Goal: Task Accomplishment & Management: Use online tool/utility

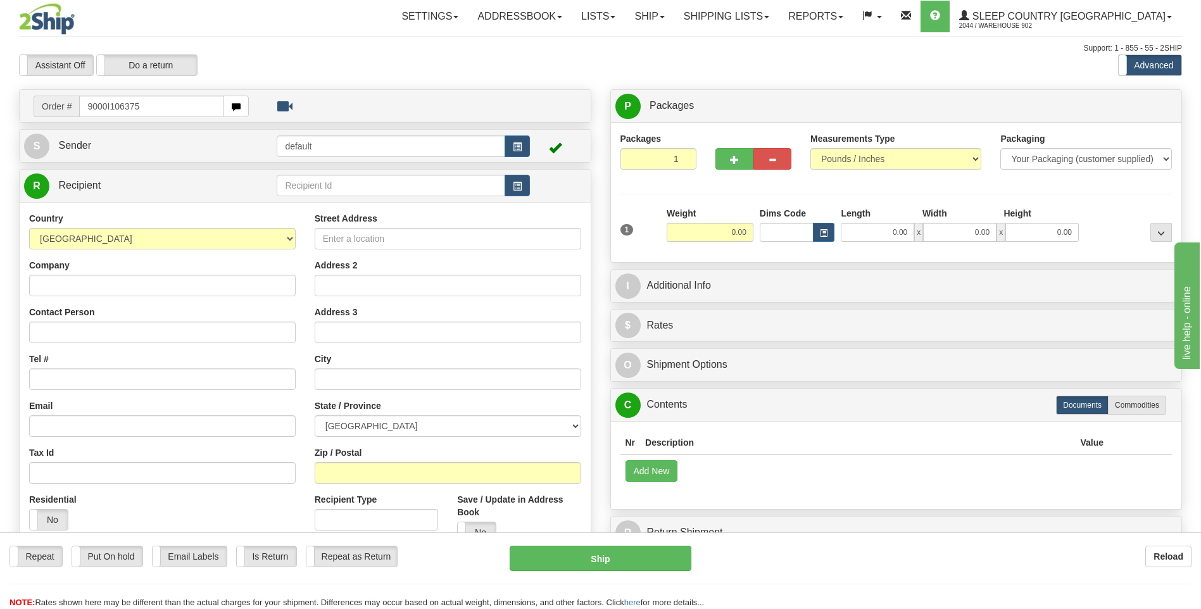
type input "9000I106375"
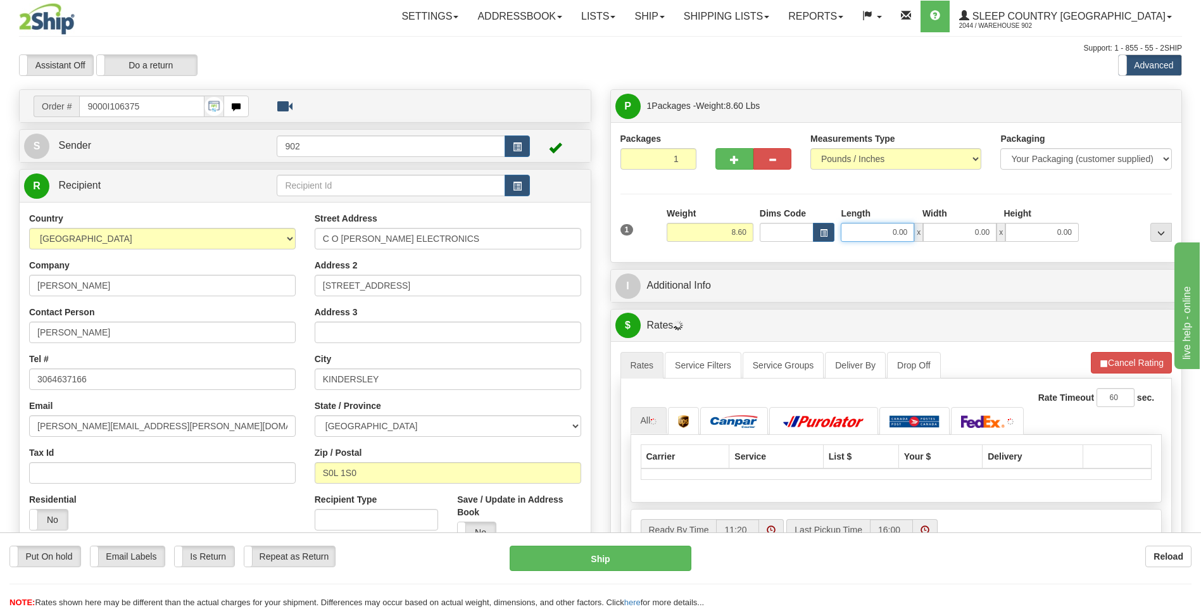
click at [875, 229] on input "0.00" at bounding box center [877, 232] width 73 height 19
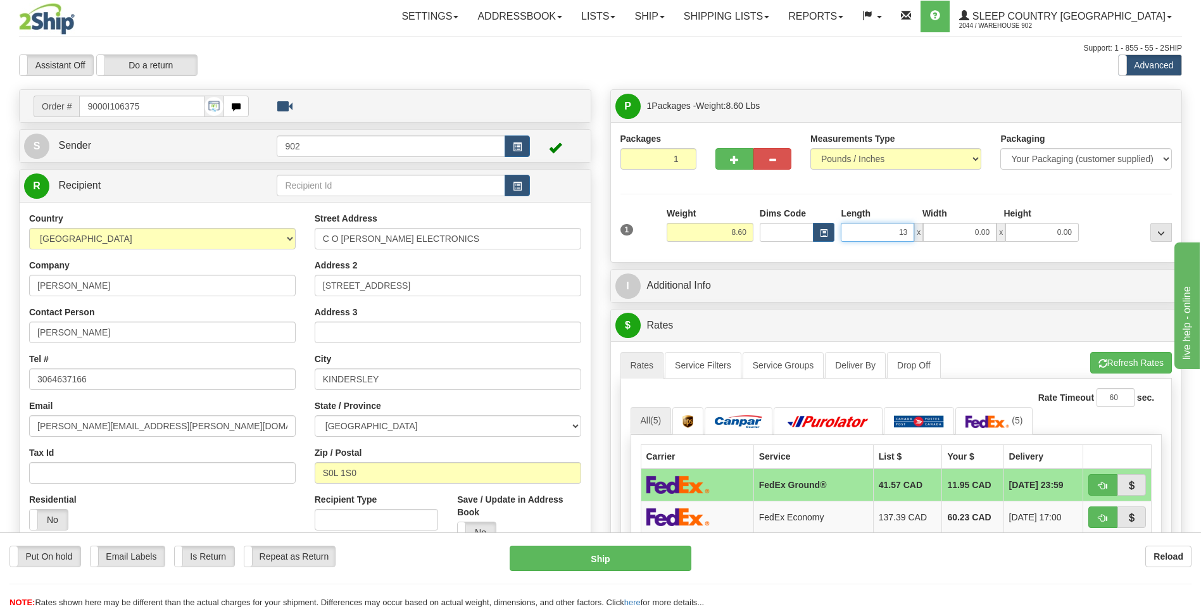
type input "13.00"
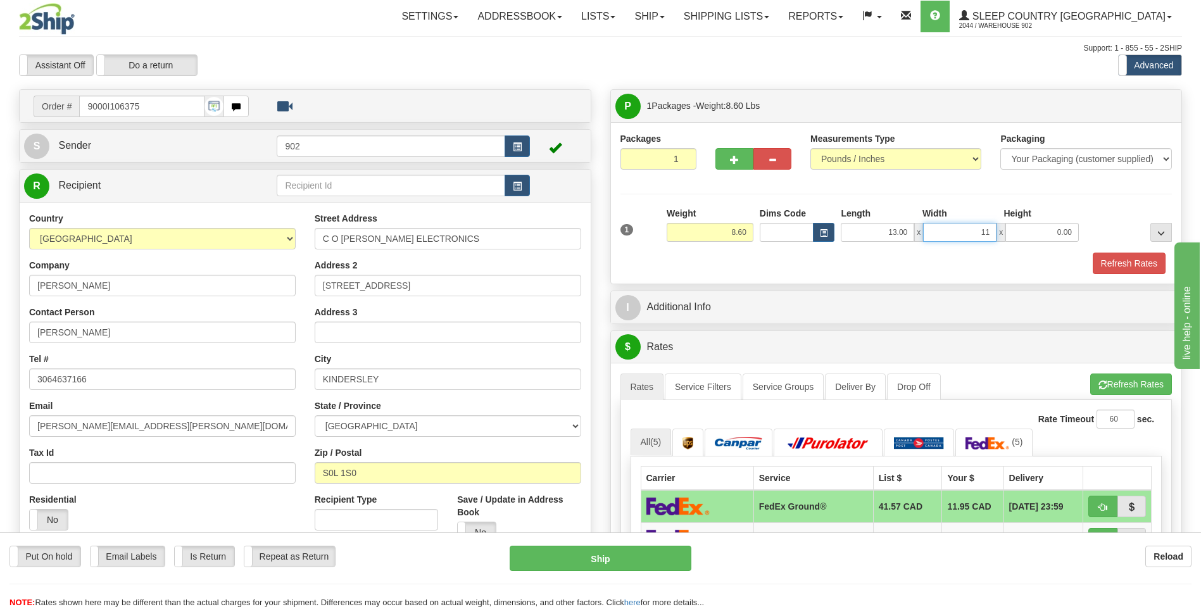
type input "11.00"
type input "4.00"
click at [1077, 244] on div "1 Weight 8.60 Dims Code x x" at bounding box center [896, 229] width 558 height 45
click at [1123, 274] on div "Packages 1 1 Measurements Type" at bounding box center [896, 202] width 571 height 161
click at [1121, 271] on button "Refresh Rates" at bounding box center [1129, 264] width 73 height 22
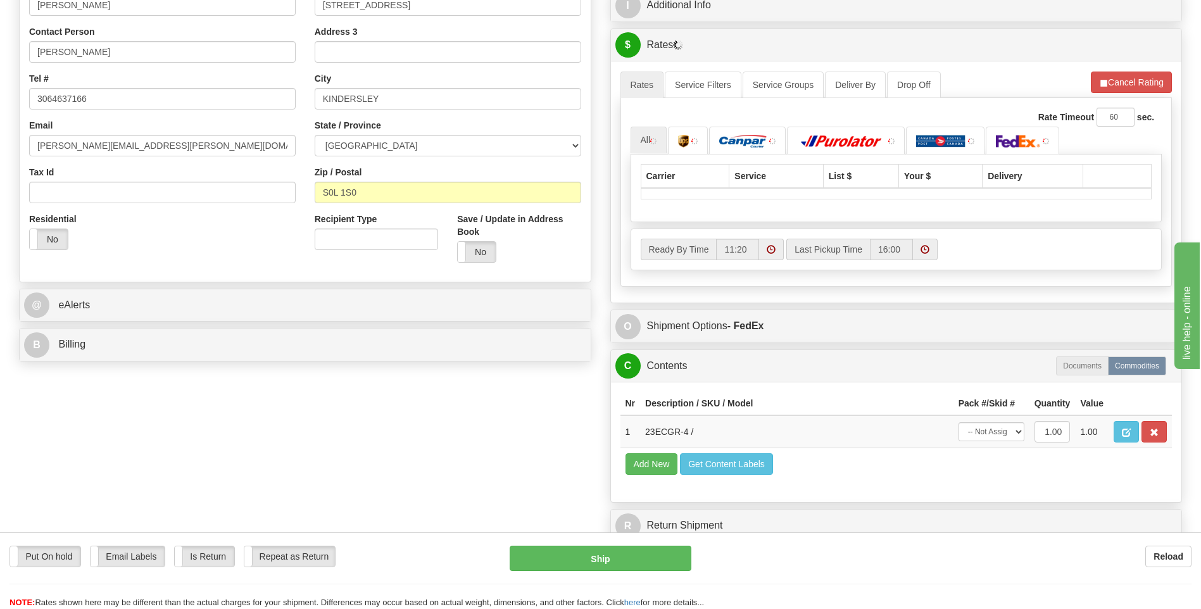
scroll to position [443, 0]
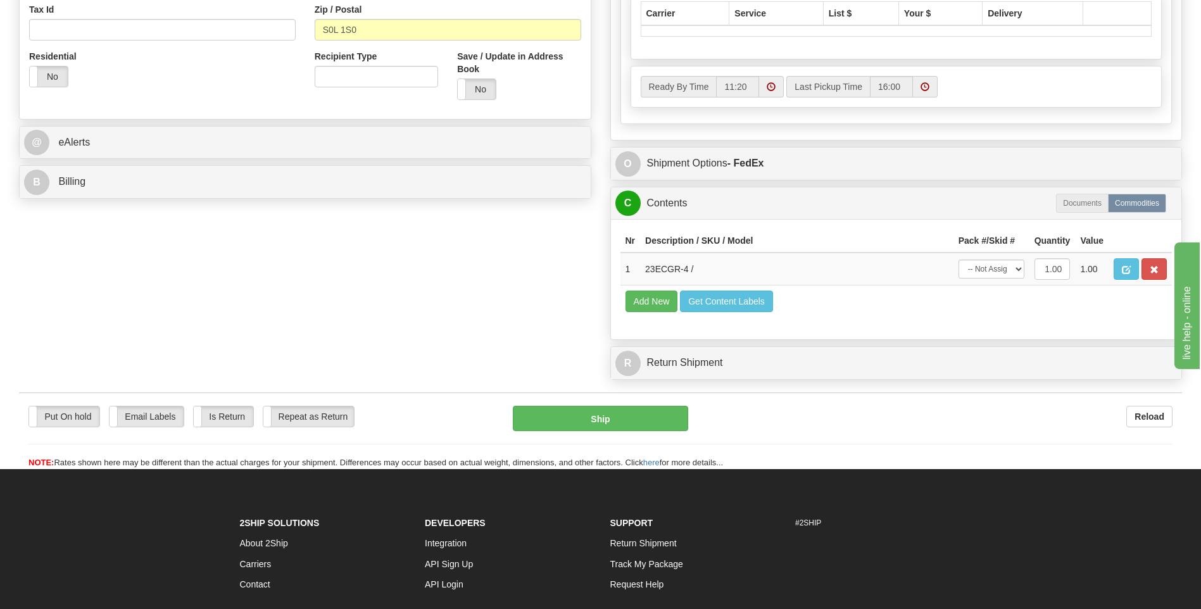
click at [997, 253] on th "Pack #/Skid #" at bounding box center [991, 240] width 76 height 23
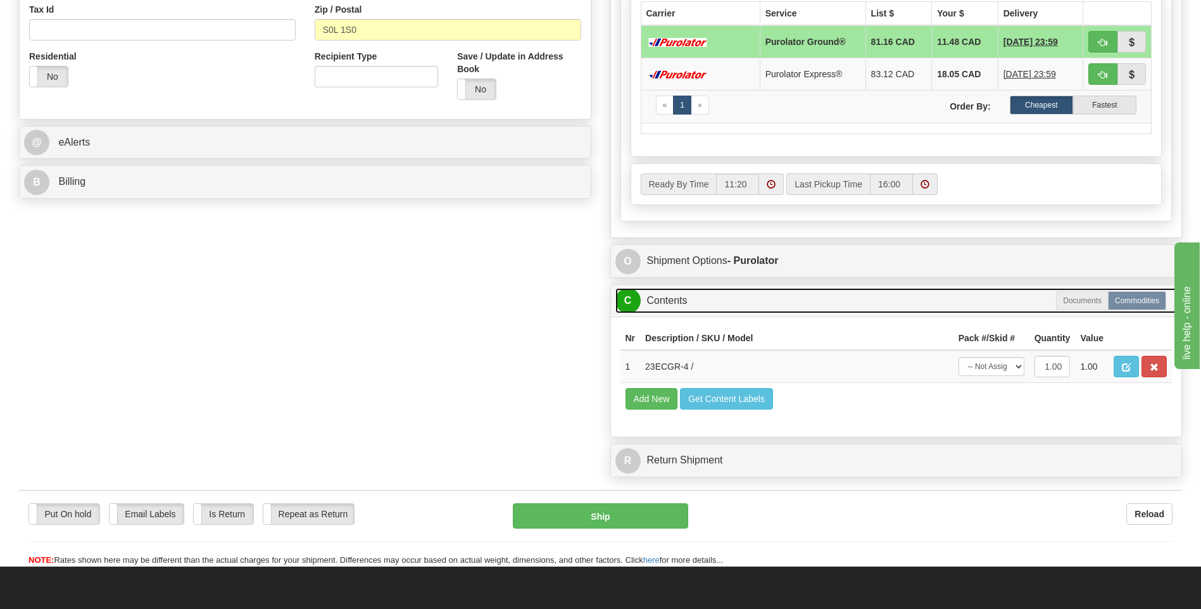
click at [1006, 306] on link "C Contents" at bounding box center [896, 301] width 562 height 26
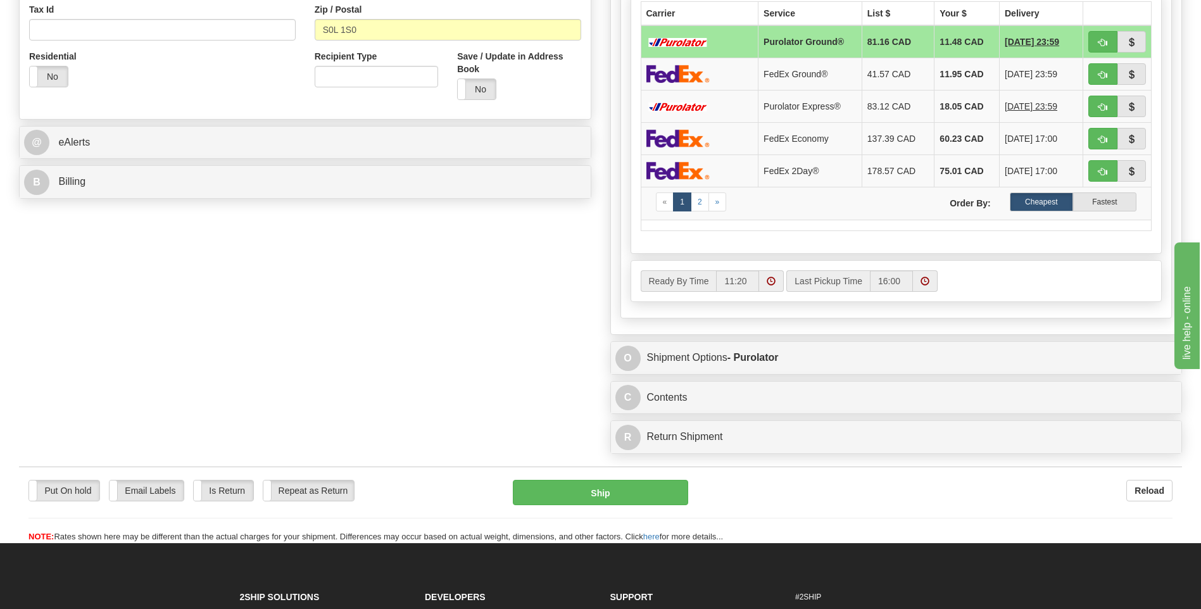
click at [1000, 316] on div "Rate Timeout 60 sec. All (7) (0) (2) (5)" at bounding box center [896, 126] width 552 height 382
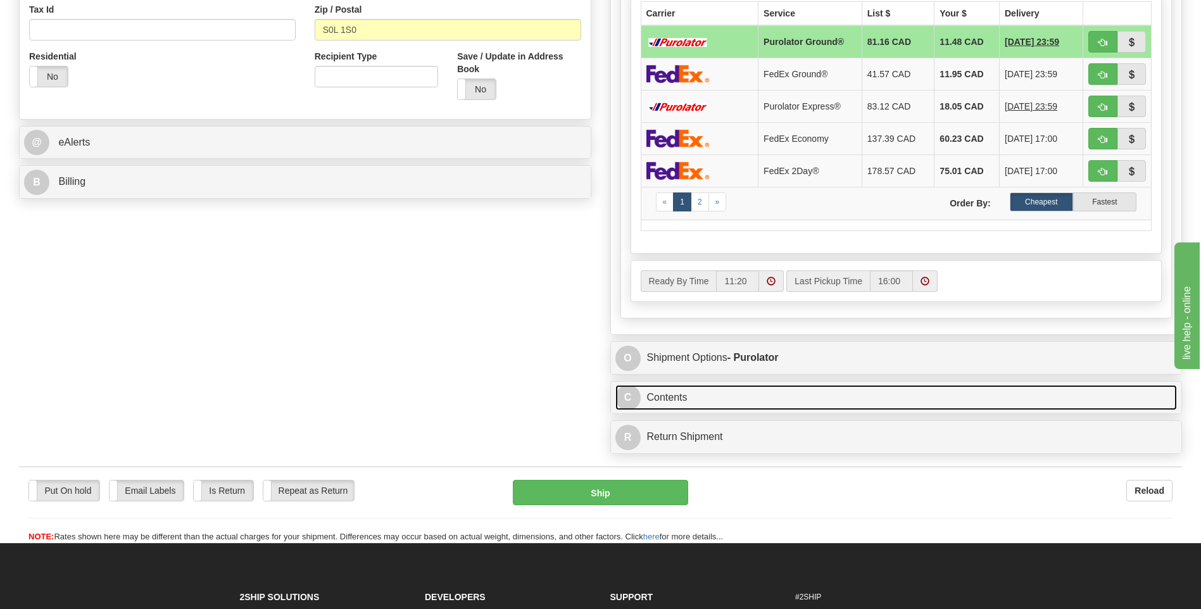
click at [996, 399] on link "C Contents" at bounding box center [896, 398] width 562 height 26
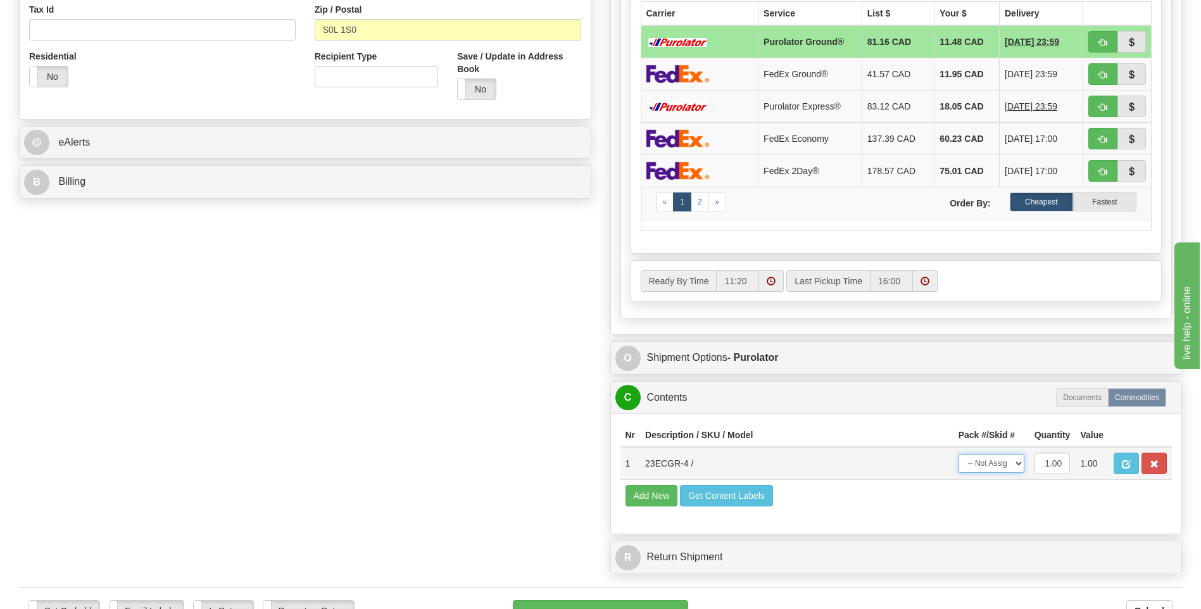
click at [1006, 458] on select "-- Not Assigned -- Package 1" at bounding box center [991, 463] width 66 height 19
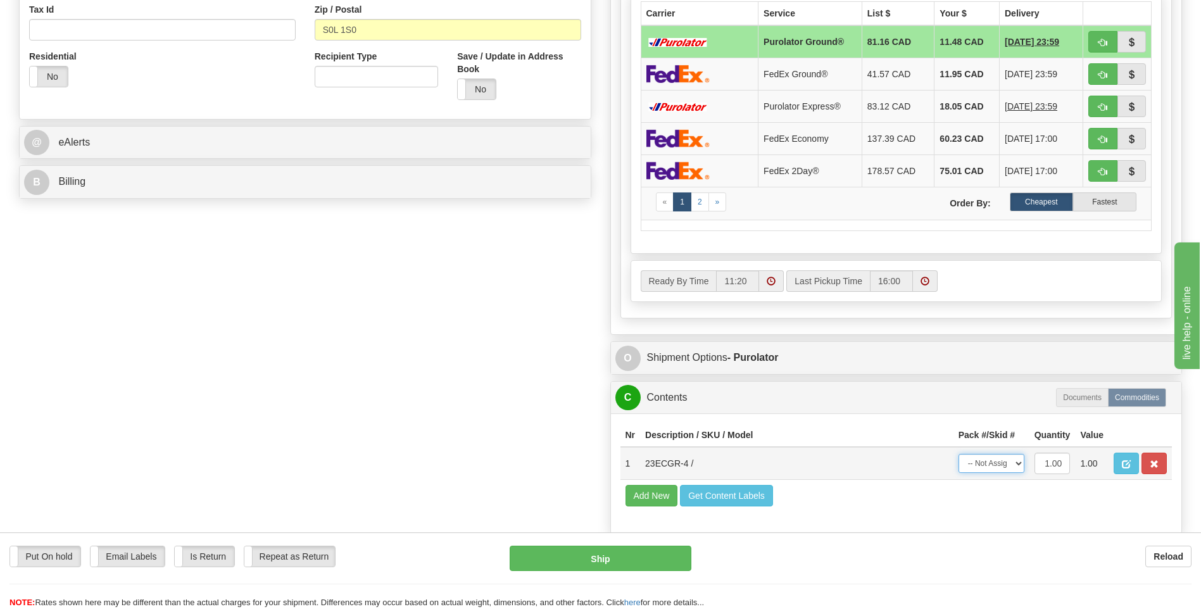
select select "0"
click at [958, 454] on select "-- Not Assigned -- Package 1" at bounding box center [991, 463] width 66 height 19
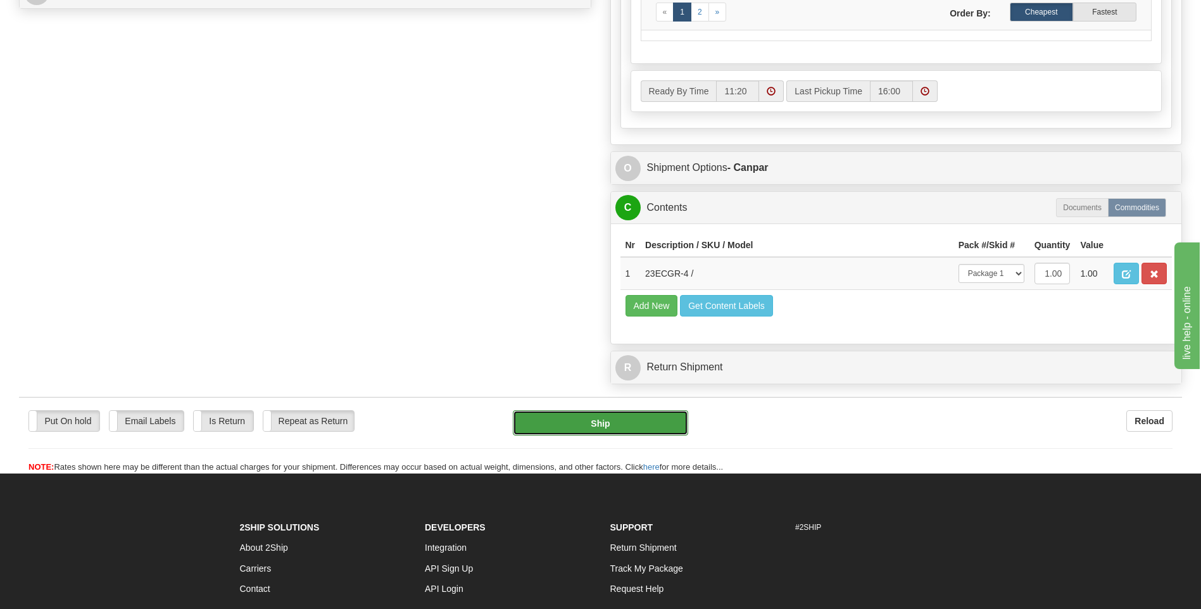
click at [684, 428] on button "Ship" at bounding box center [600, 422] width 175 height 25
type input "1"
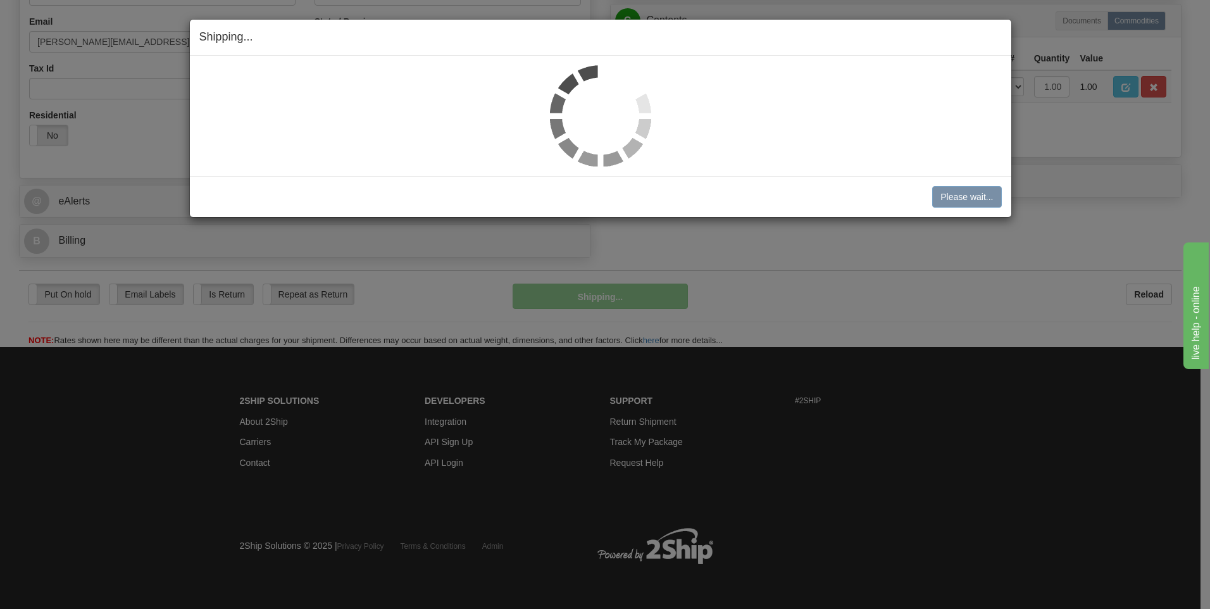
scroll to position [385, 0]
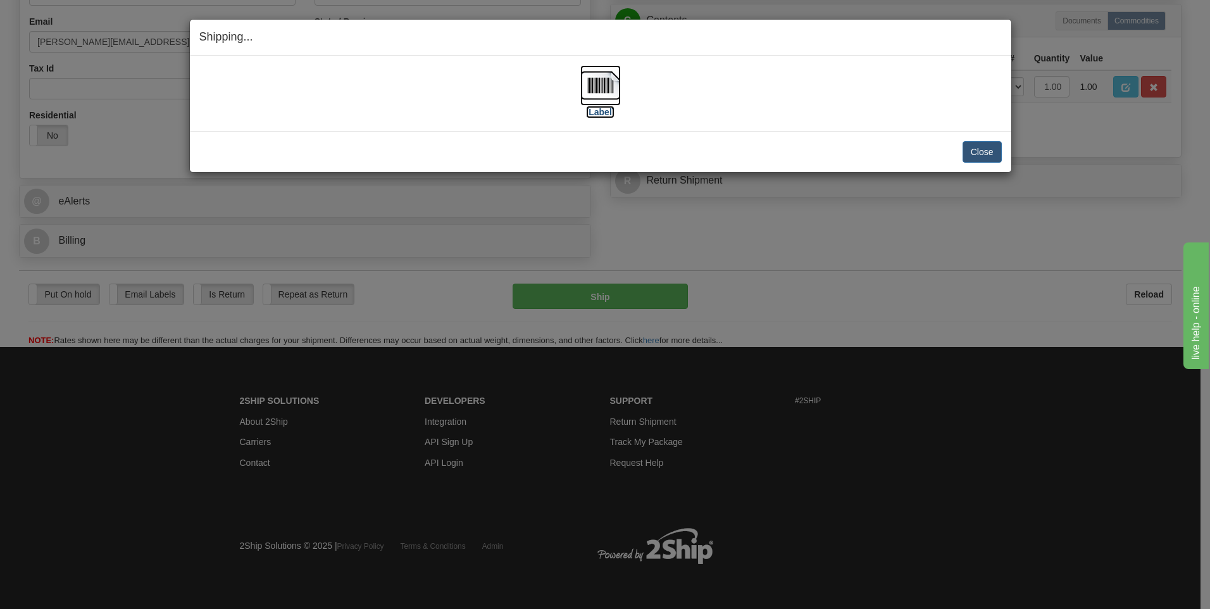
click at [592, 111] on label "[Label]" at bounding box center [600, 112] width 29 height 13
click at [977, 149] on button "Close" at bounding box center [982, 152] width 39 height 22
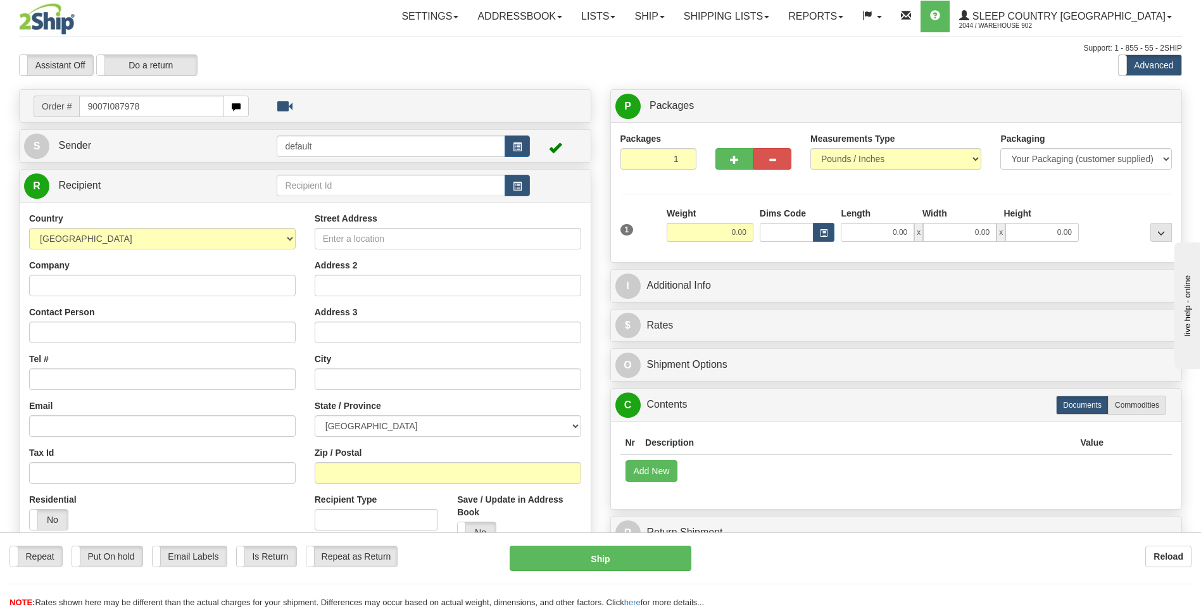
type input "9007I087978"
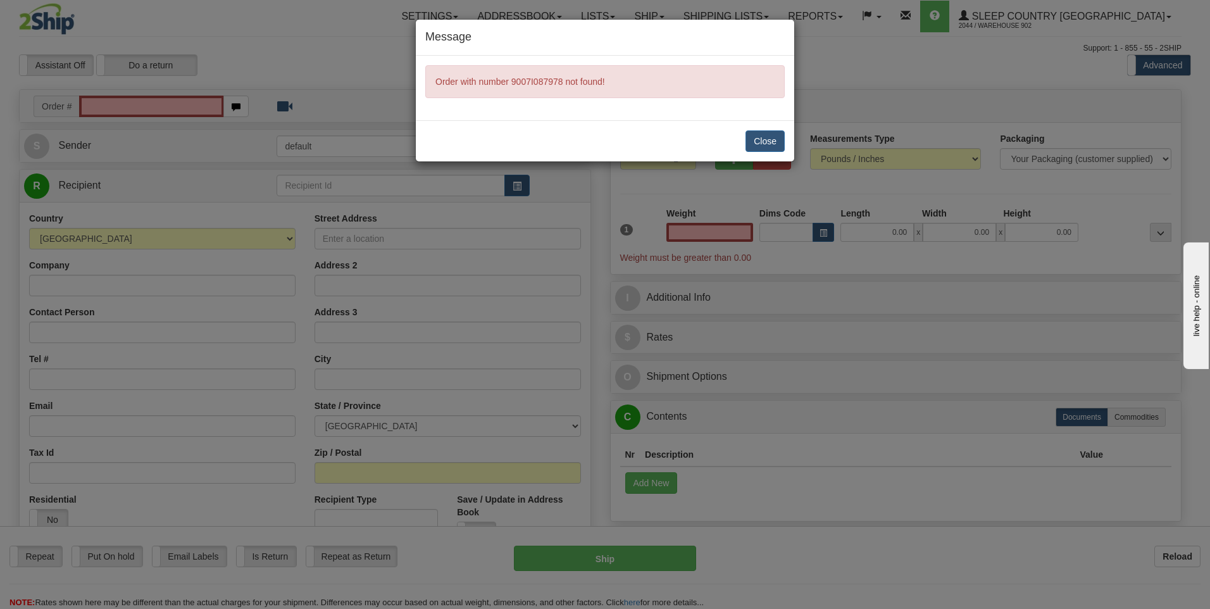
type input "0.00"
click at [775, 144] on button "Close" at bounding box center [765, 141] width 39 height 22
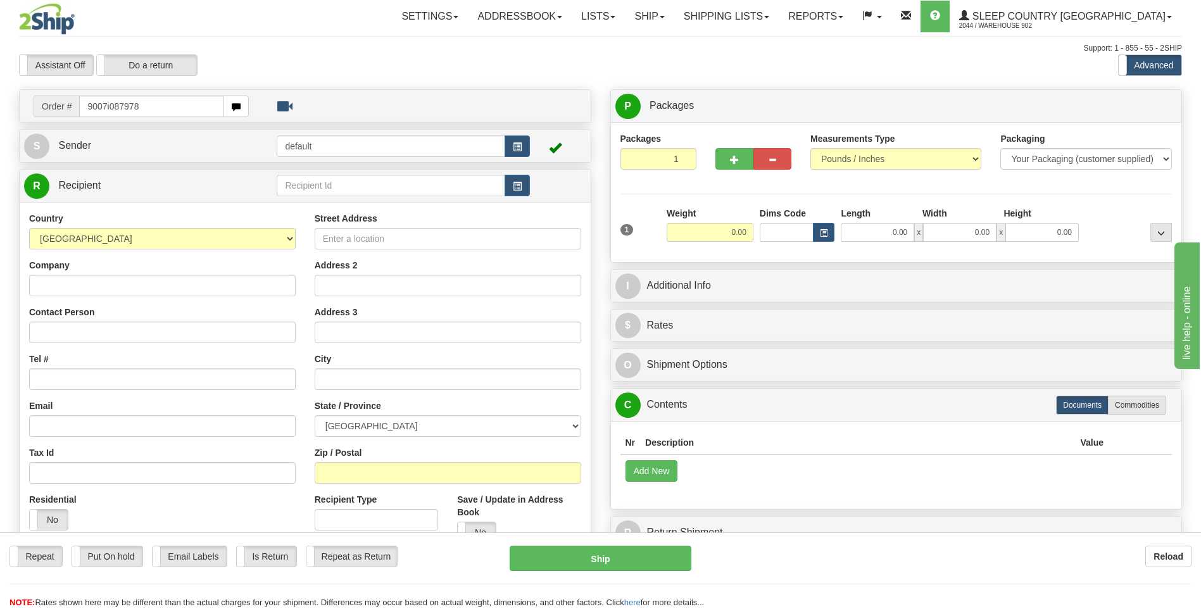
type input "9007i087978"
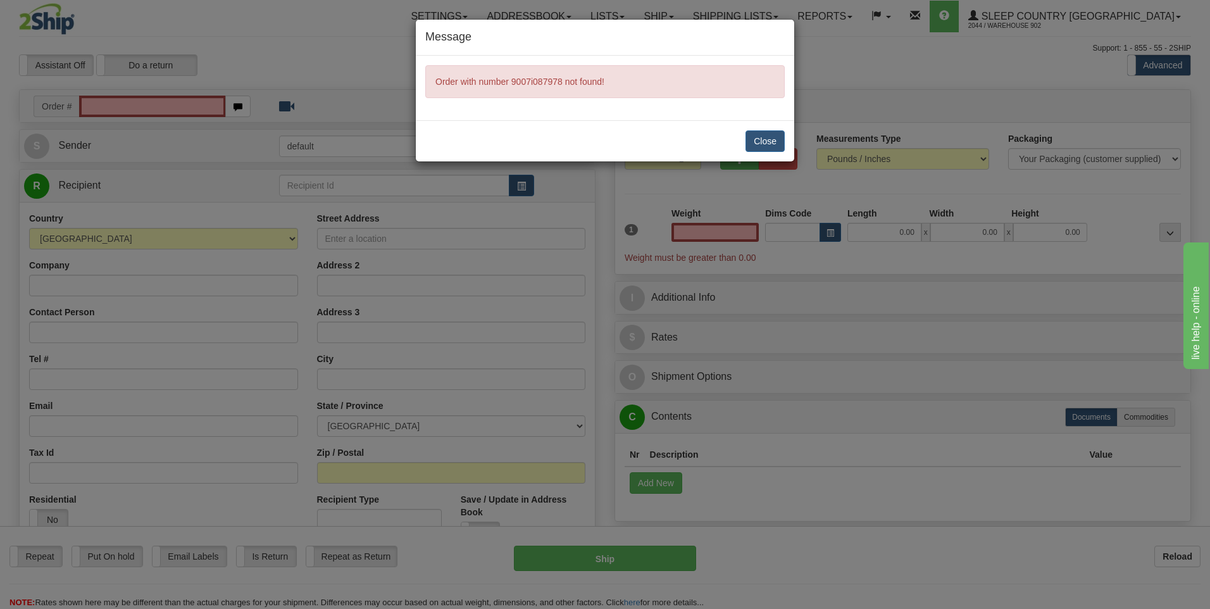
type input "0.00"
click at [767, 130] on button "Close" at bounding box center [765, 141] width 39 height 22
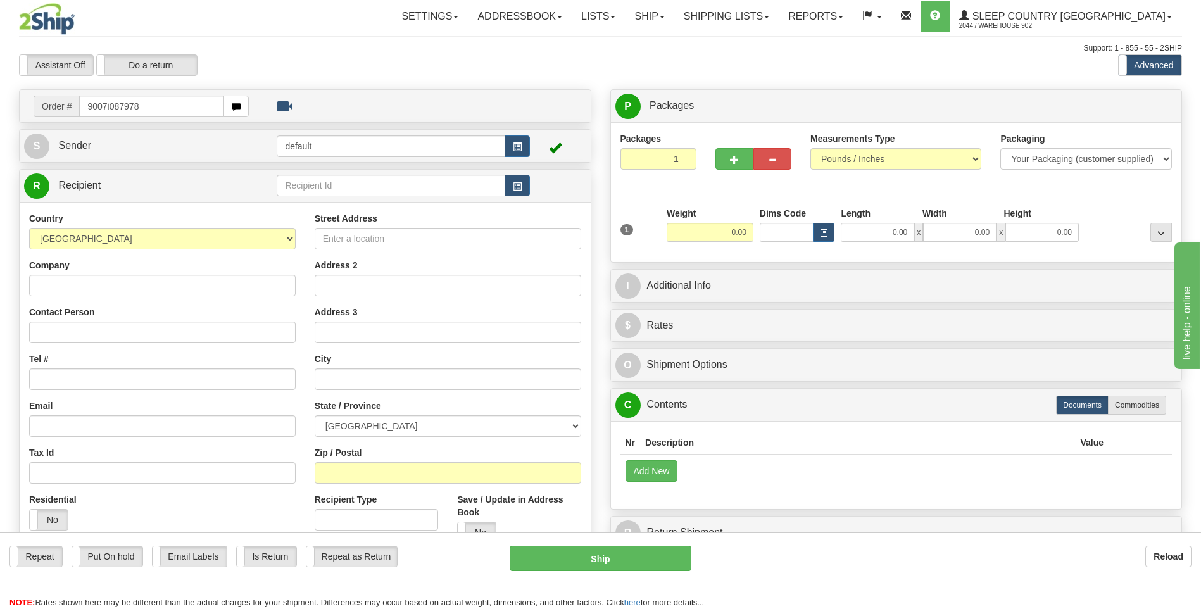
type input "9007i087978"
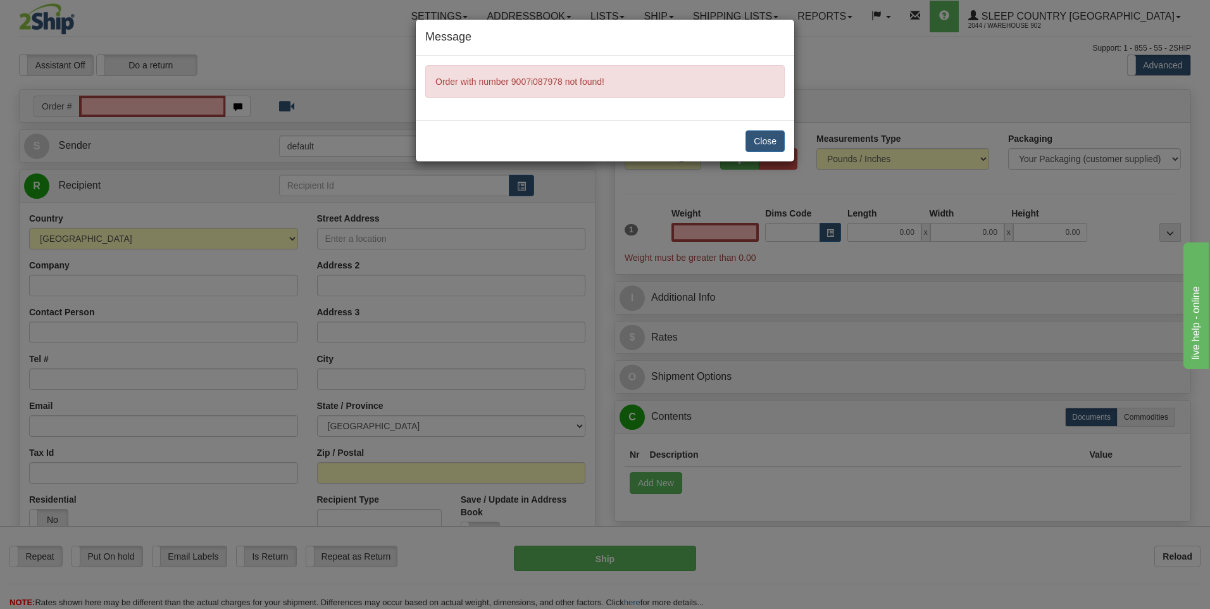
type input "0.00"
click at [782, 132] on button "Close" at bounding box center [765, 141] width 39 height 22
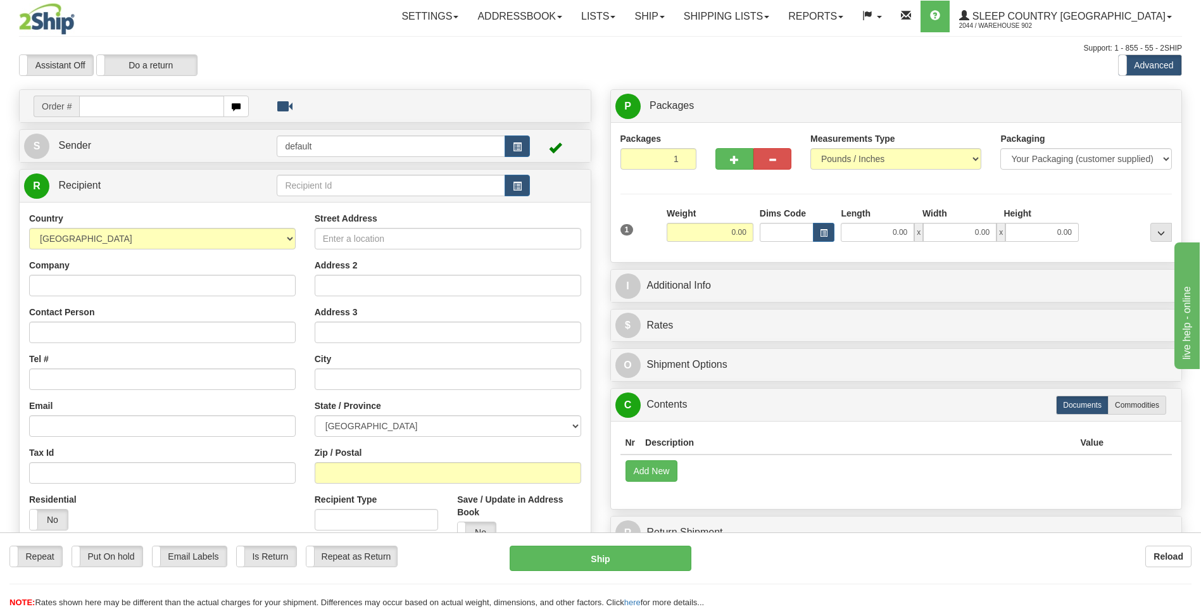
click at [163, 113] on input "text" at bounding box center [151, 107] width 144 height 22
type input "900I0879787"
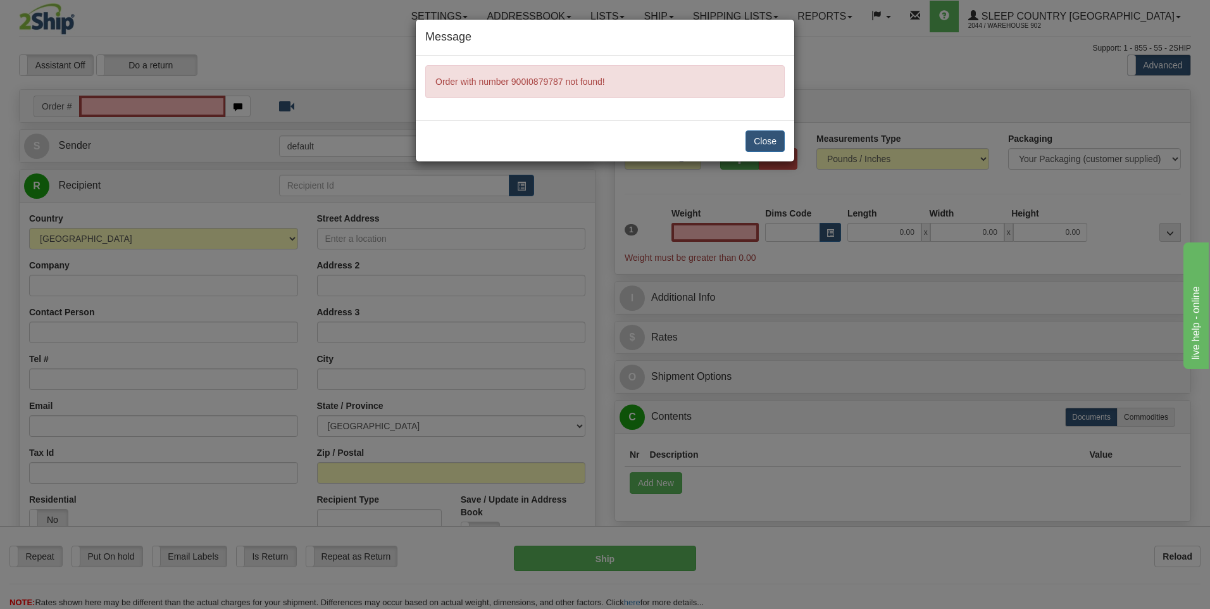
type input "0.00"
click at [761, 138] on button "Close" at bounding box center [765, 141] width 39 height 22
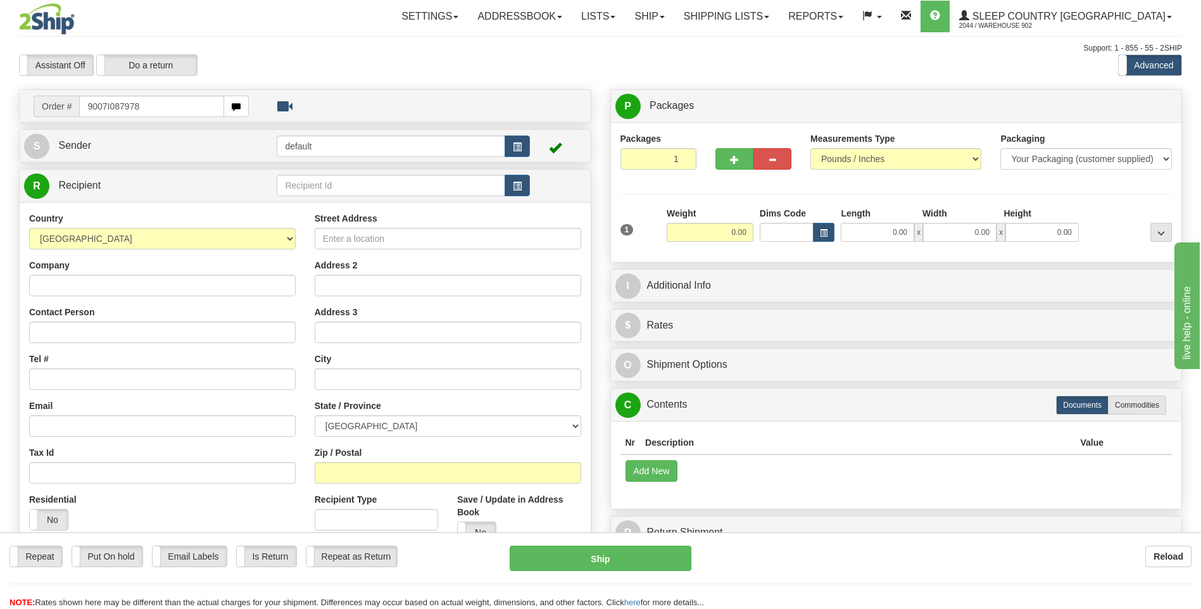
type input "9007I087978"
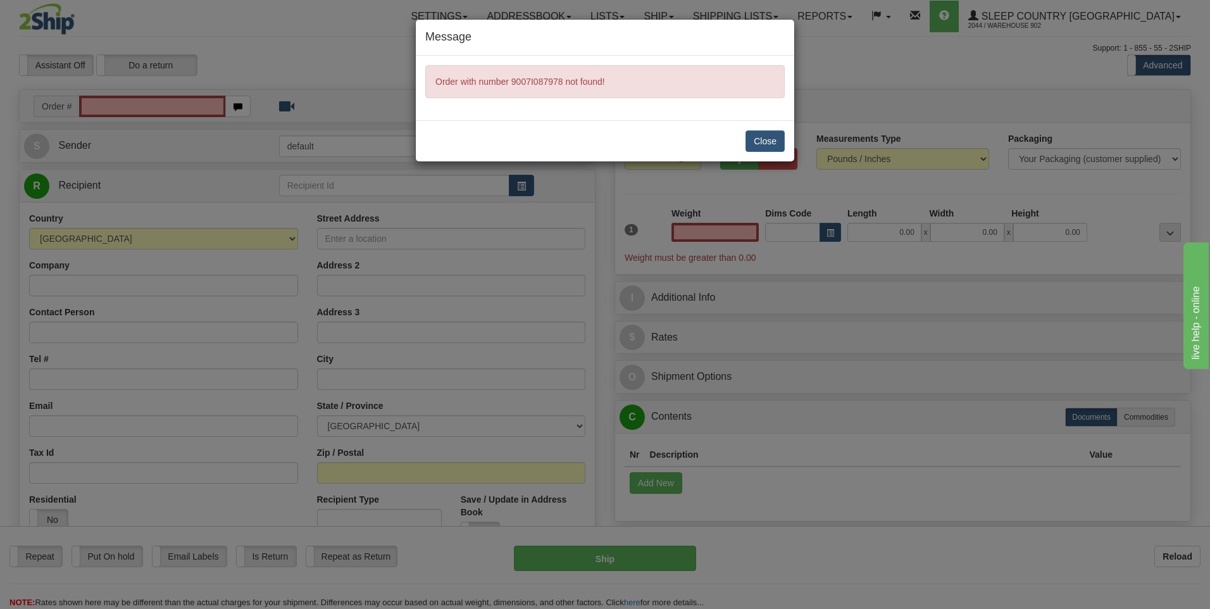
type input "0.00"
click at [767, 144] on button "Close" at bounding box center [765, 141] width 39 height 22
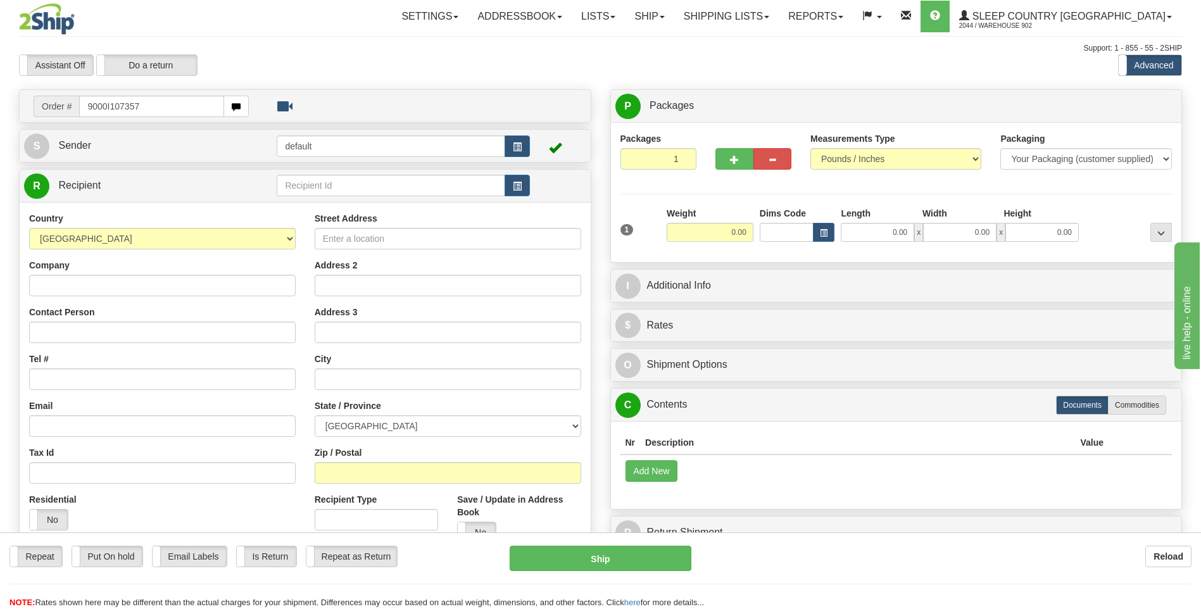
type input "9000I107357"
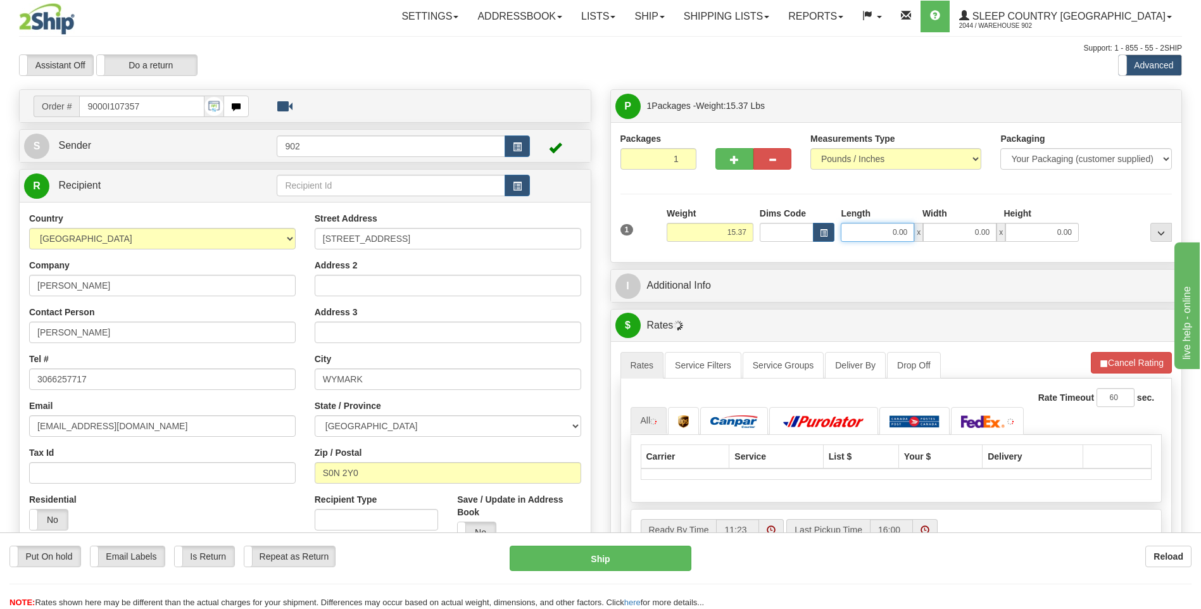
click at [859, 228] on input "0.00" at bounding box center [877, 232] width 73 height 19
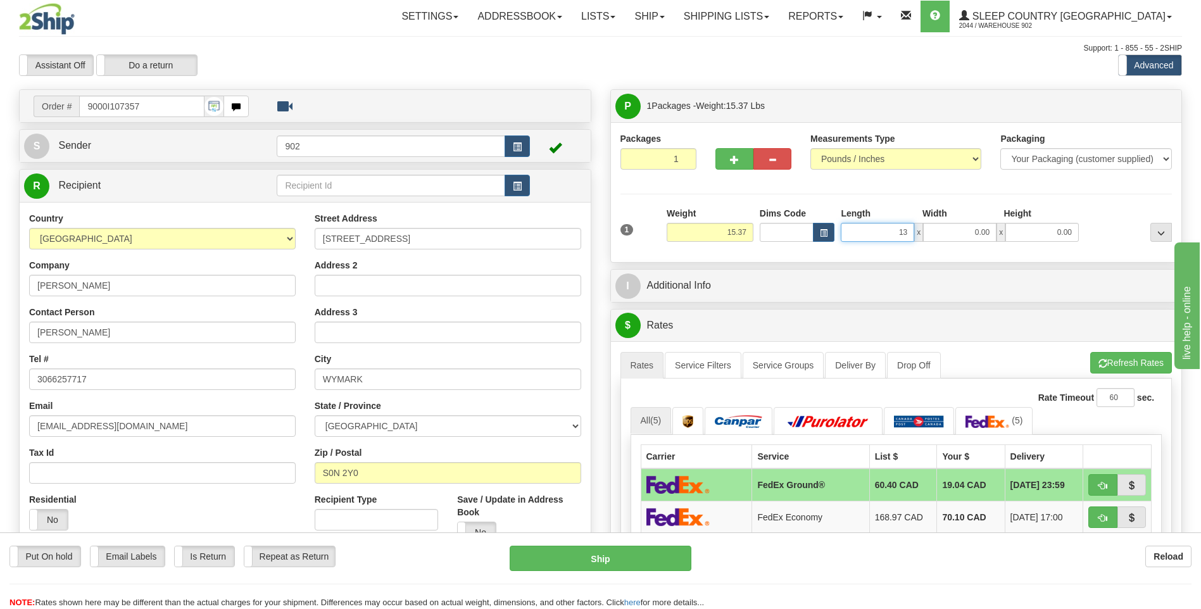
type input "13.00"
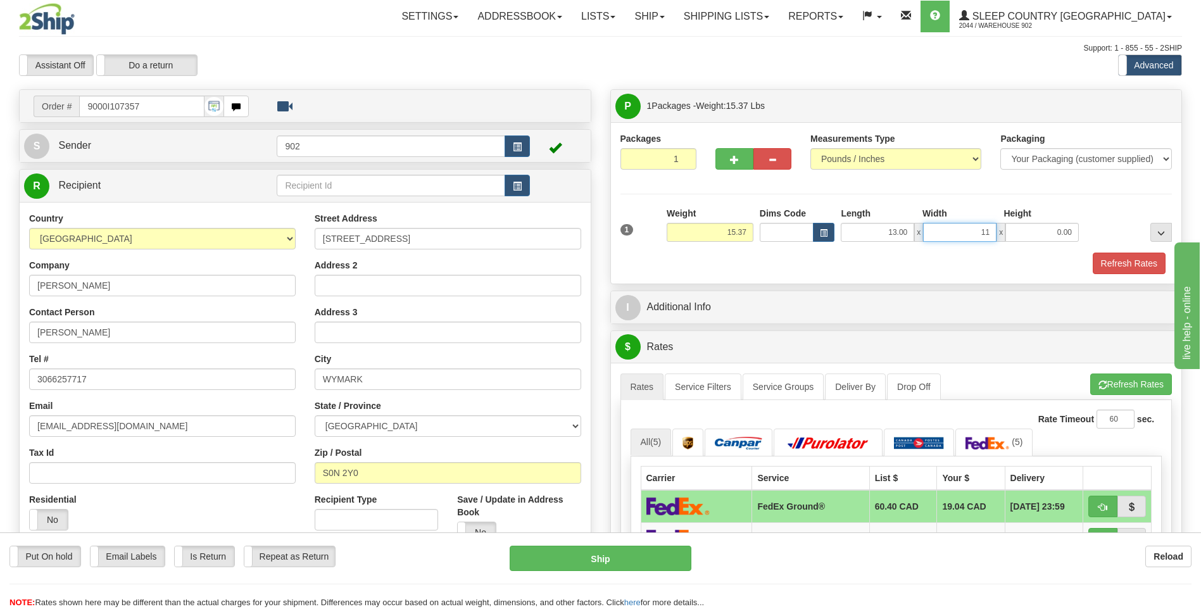
type input "11.00"
type input "8.00"
click at [1146, 267] on button "Refresh Rates" at bounding box center [1129, 264] width 73 height 22
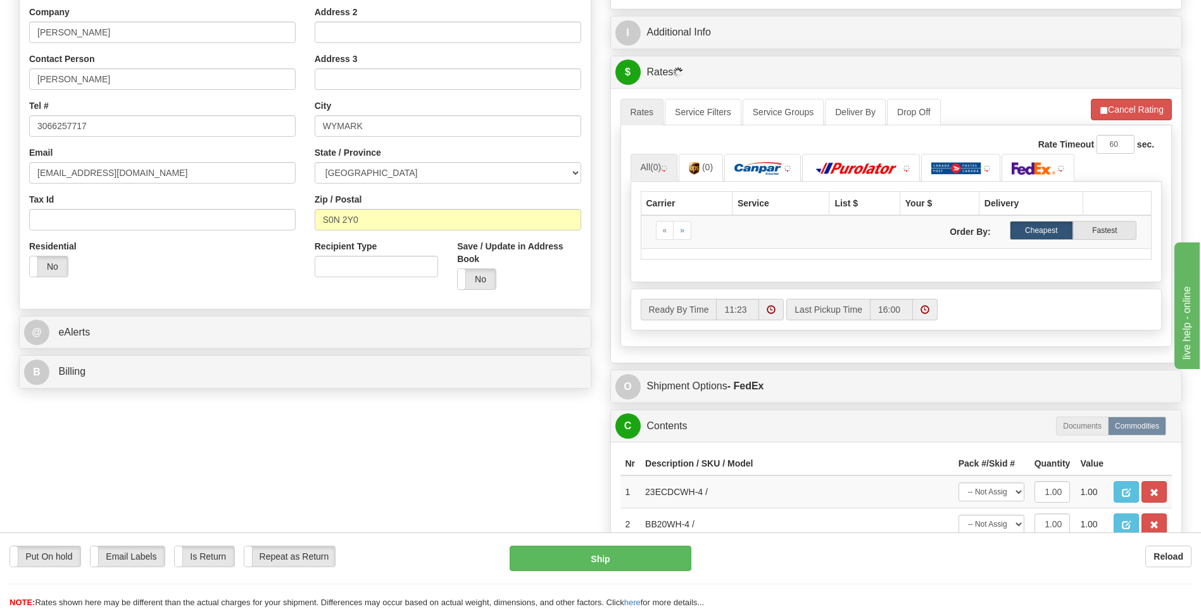
scroll to position [443, 0]
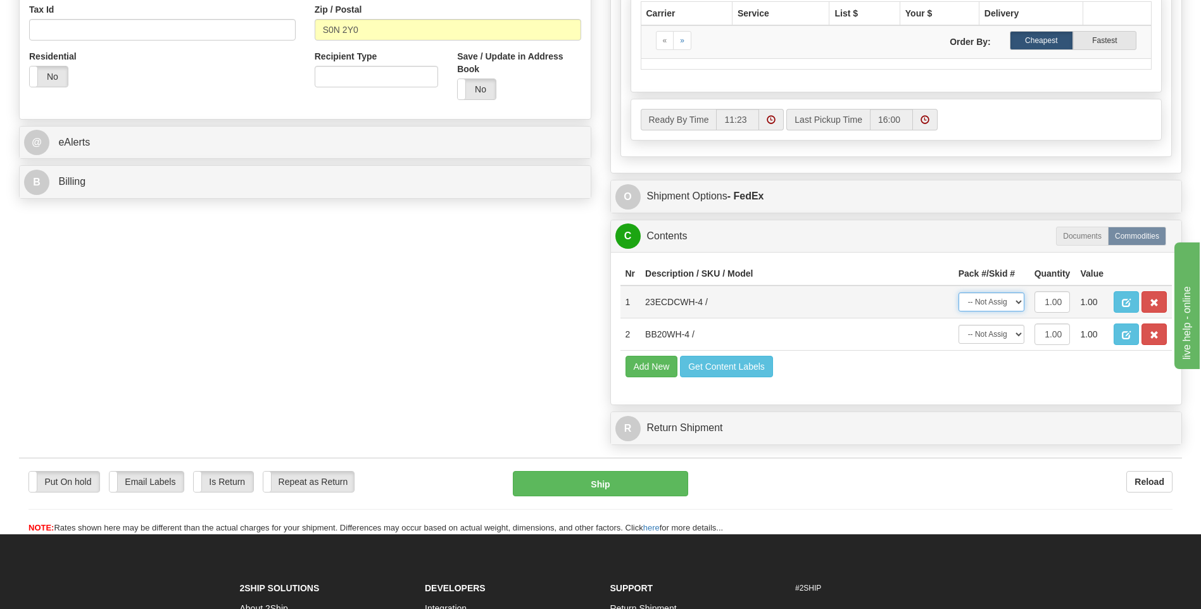
click at [1005, 307] on select "-- Not Assigned -- Package 1" at bounding box center [991, 301] width 66 height 19
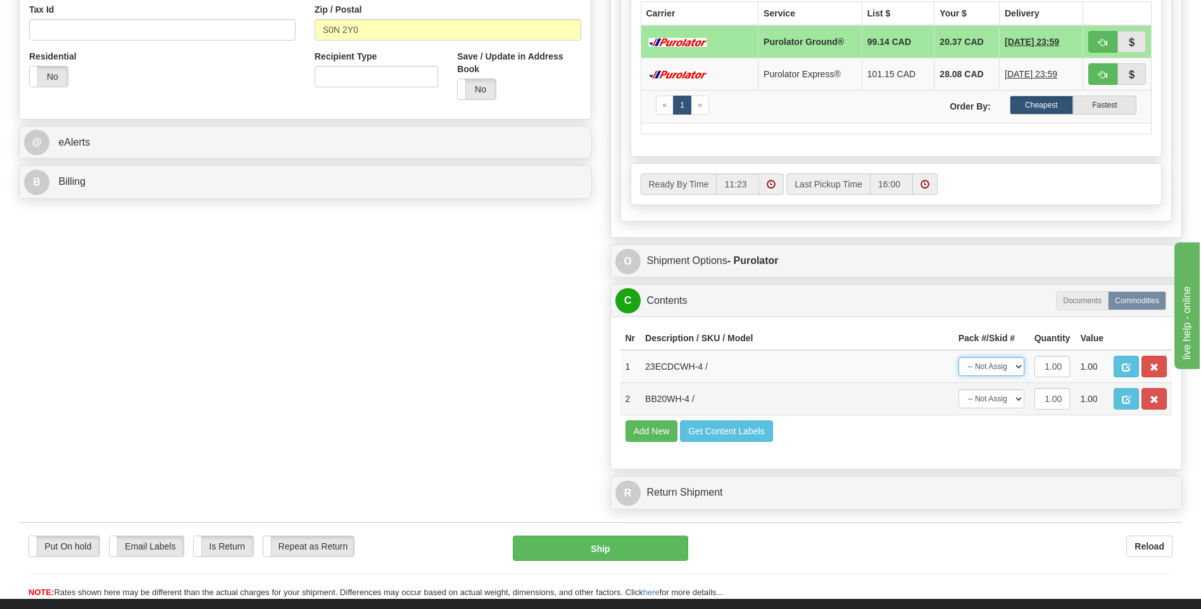
select select "0"
click at [958, 357] on select "-- Not Assigned -- Package 1" at bounding box center [991, 366] width 66 height 19
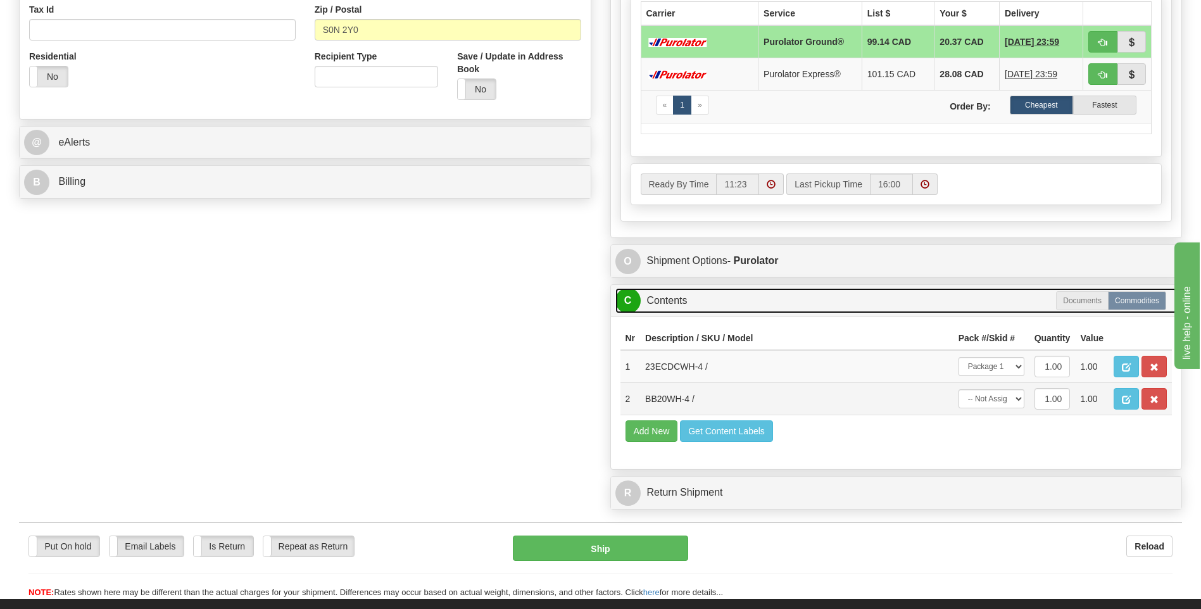
click at [999, 314] on link "C Contents" at bounding box center [896, 301] width 562 height 26
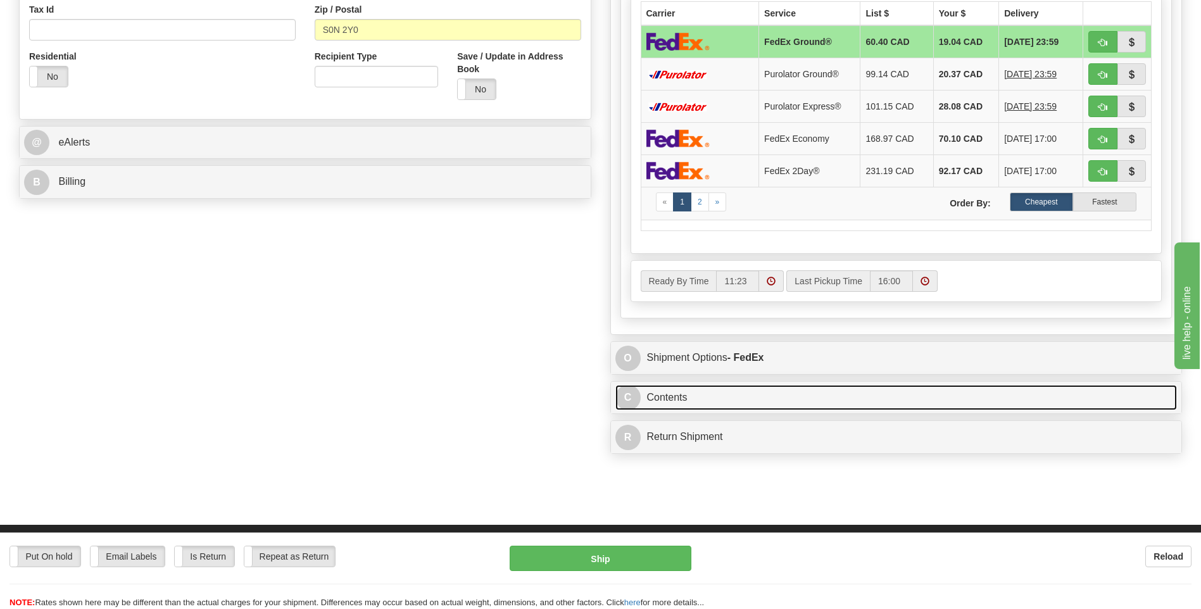
click at [982, 406] on link "C Contents" at bounding box center [896, 398] width 562 height 26
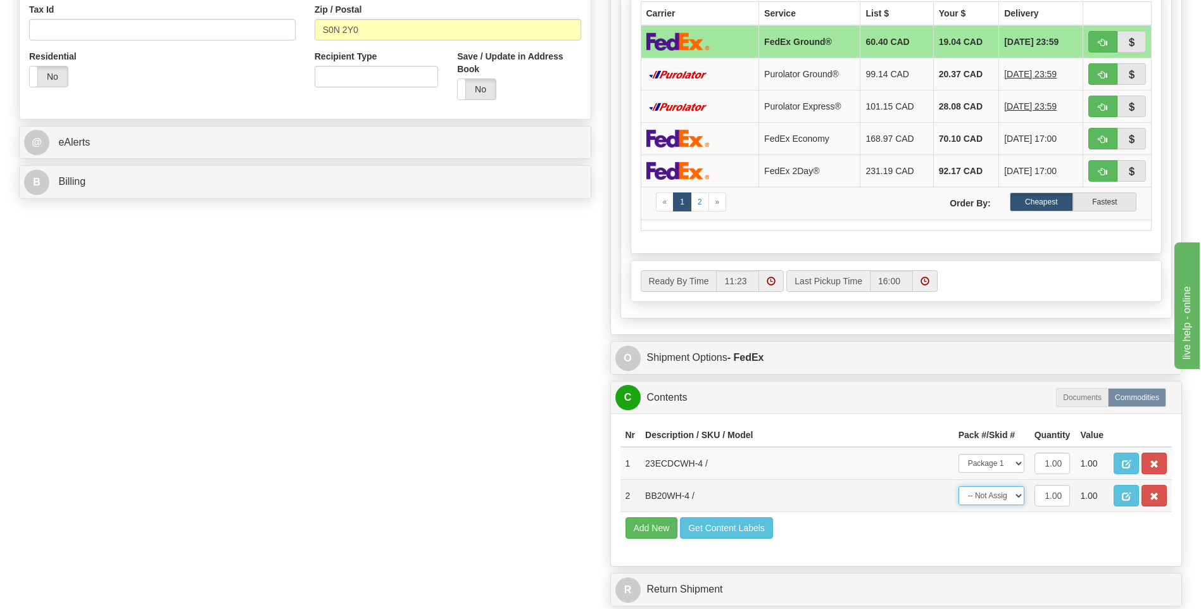
click at [1011, 489] on select "-- Not Assigned -- Package 1" at bounding box center [991, 495] width 66 height 19
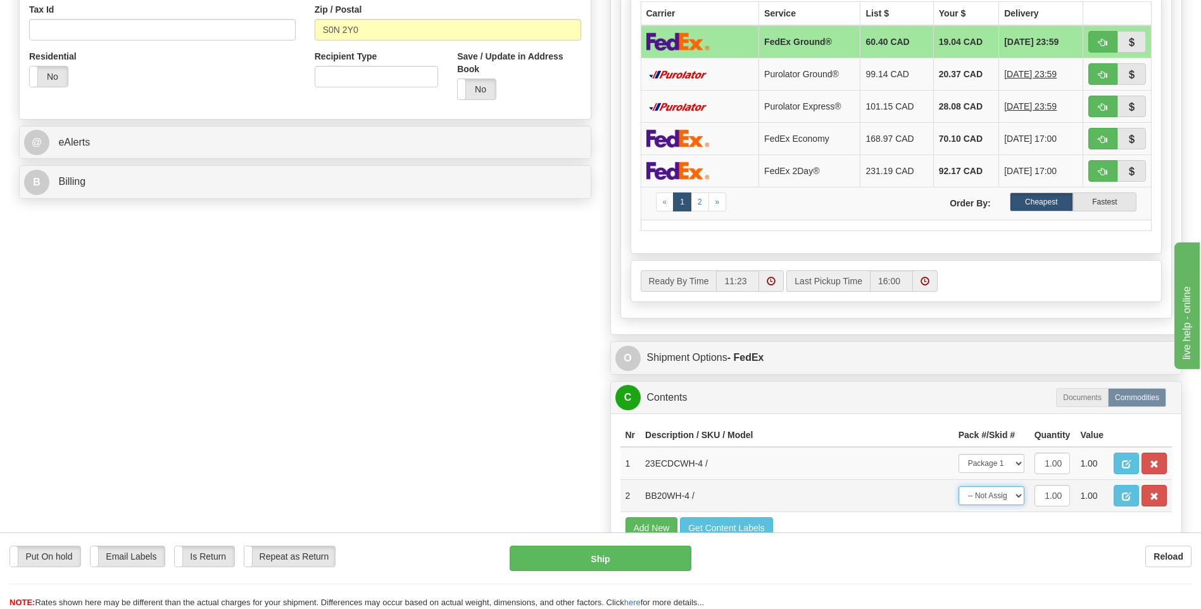
click at [958, 486] on select "-- Not Assigned -- Package 1" at bounding box center [991, 495] width 66 height 19
drag, startPoint x: 1009, startPoint y: 499, endPoint x: 1006, endPoint y: 508, distance: 9.4
click at [1009, 499] on select "-- Not Assigned -- Package 1" at bounding box center [991, 495] width 66 height 19
select select "0"
click at [958, 486] on select "-- Not Assigned -- Package 1" at bounding box center [991, 495] width 66 height 19
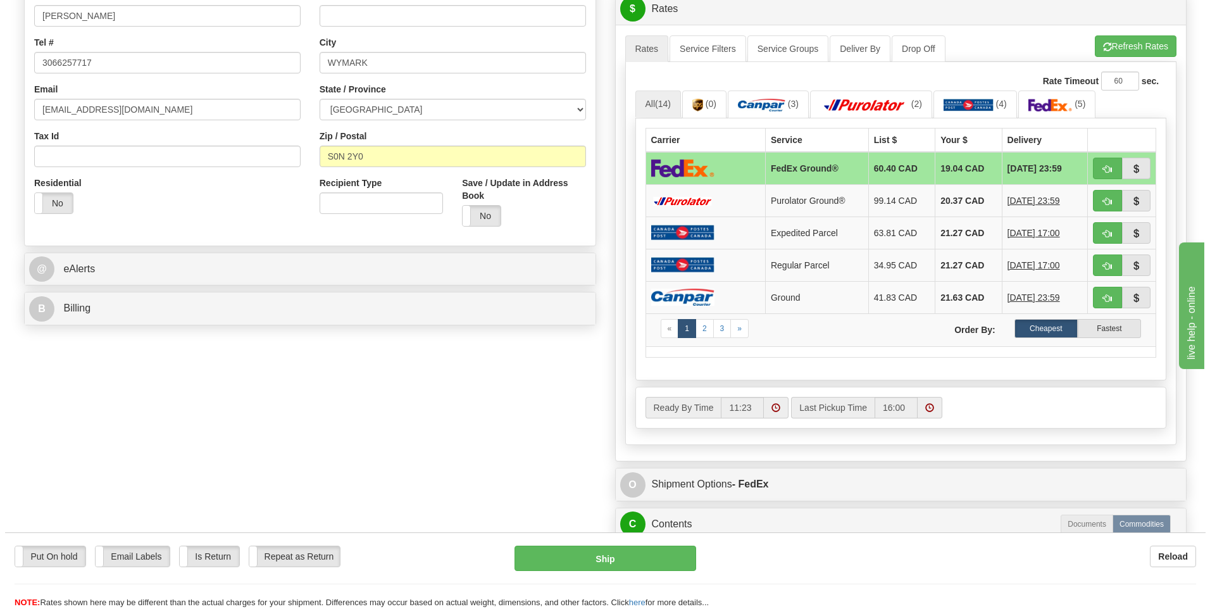
scroll to position [570, 0]
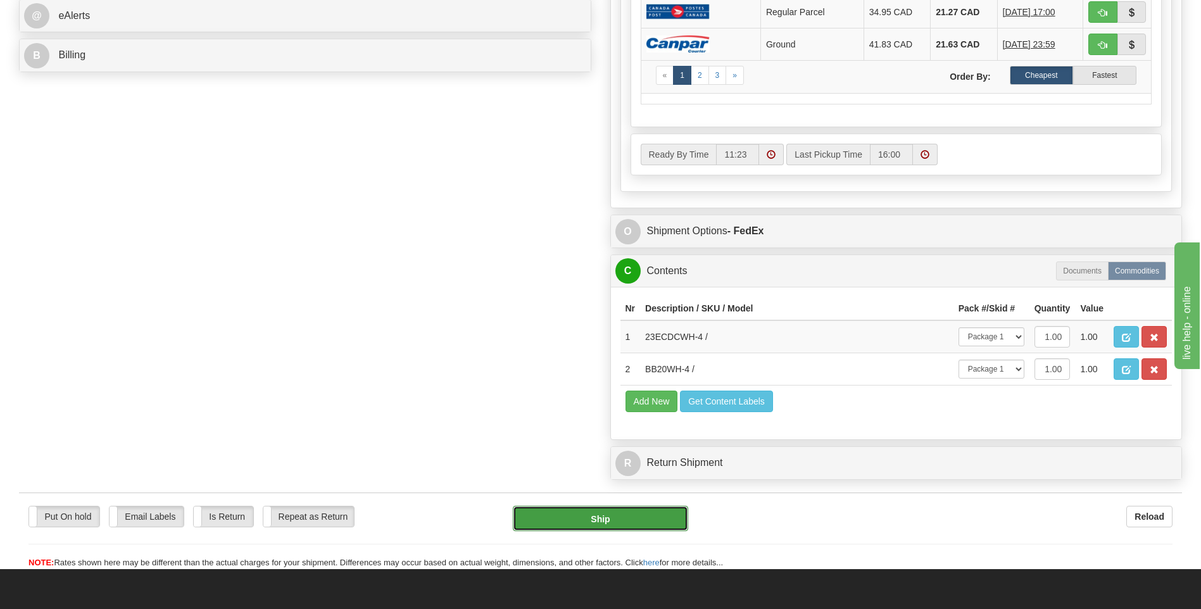
click at [668, 527] on button "Ship" at bounding box center [600, 518] width 175 height 25
type input "92"
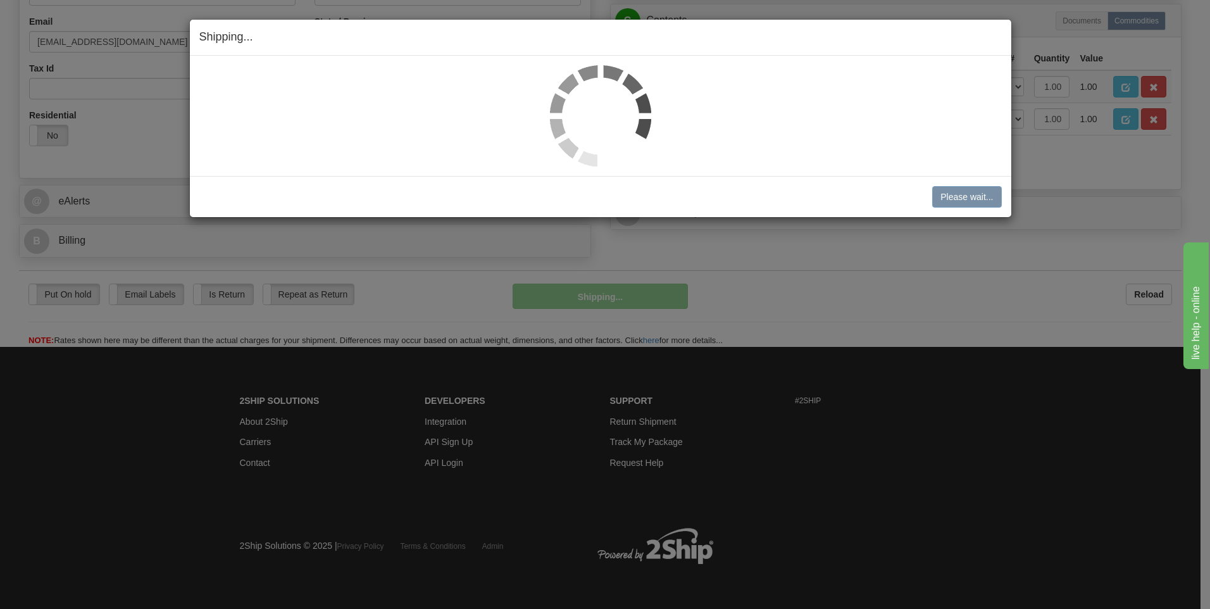
scroll to position [385, 0]
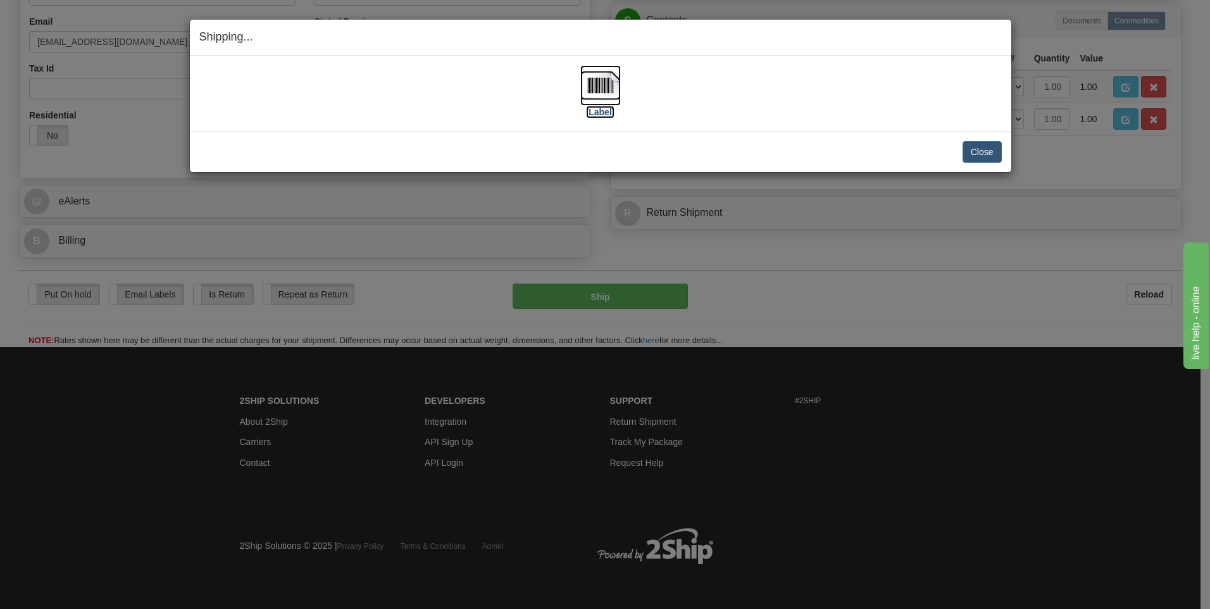
click at [604, 87] on img at bounding box center [600, 85] width 41 height 41
click at [974, 146] on button "Close" at bounding box center [982, 152] width 39 height 22
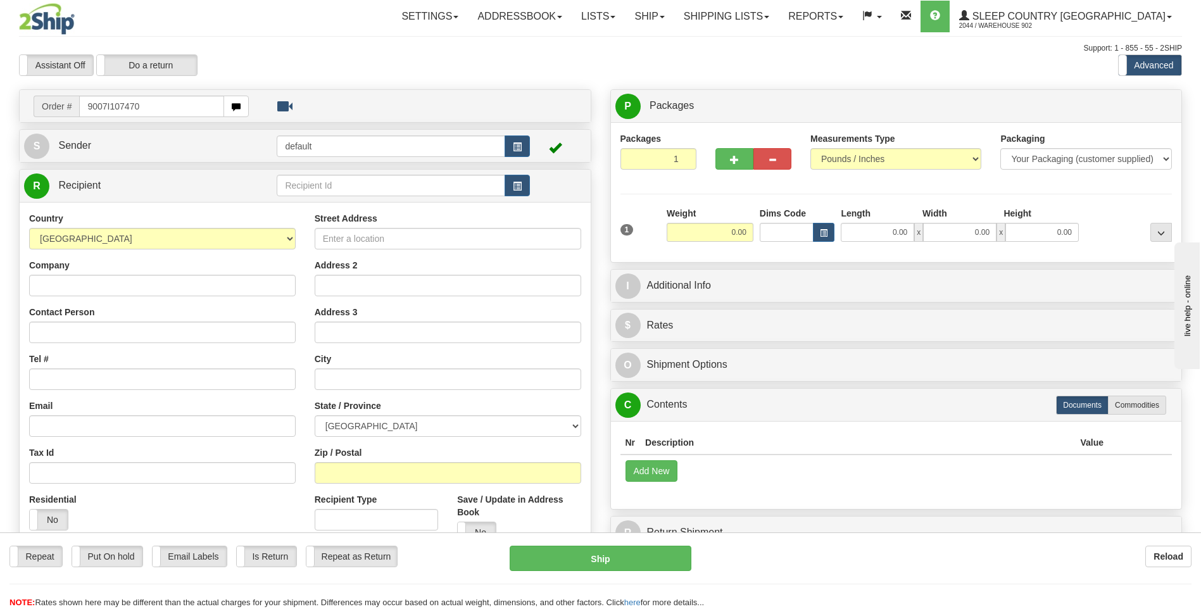
type input "9007I107470"
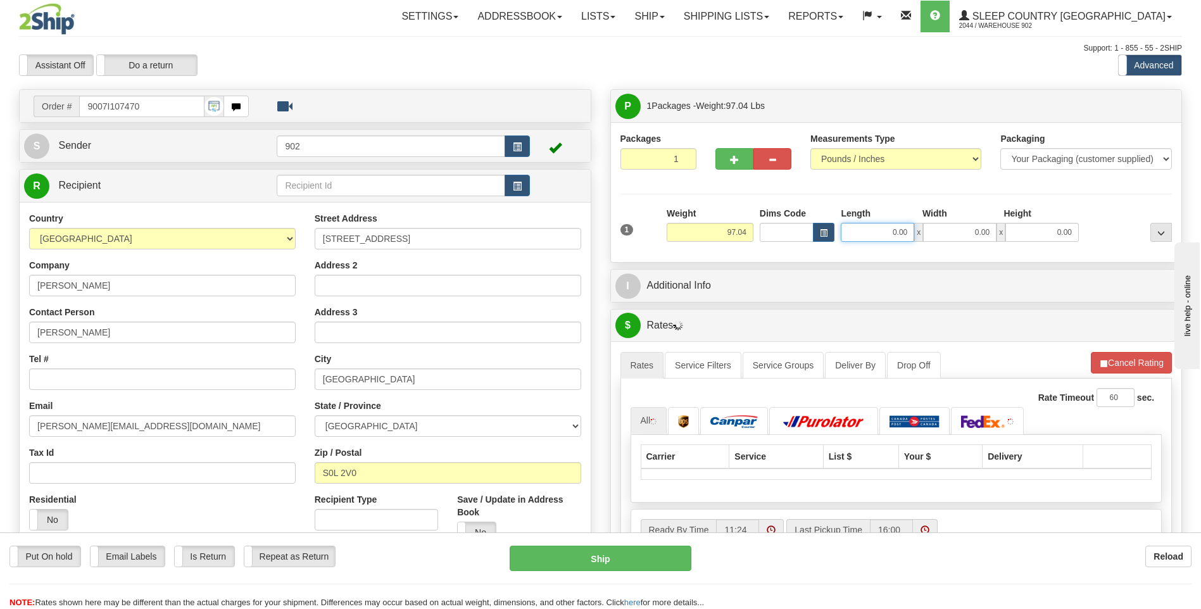
click at [886, 230] on input "0.00" at bounding box center [877, 232] width 73 height 19
type input "44.00"
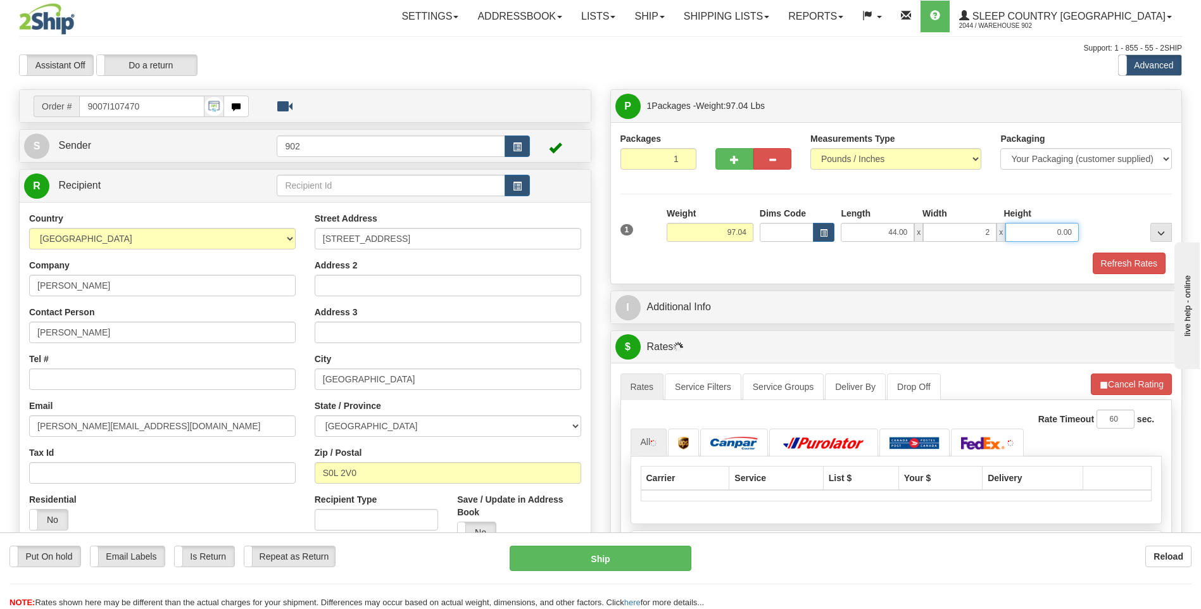
type input "2.00"
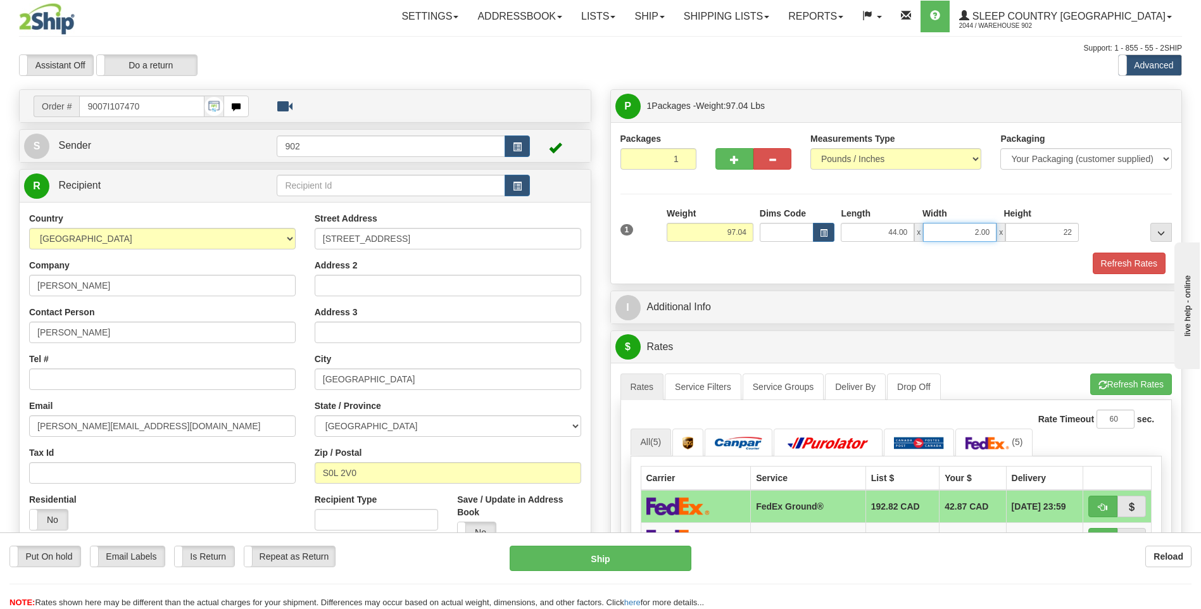
type input "22.00"
click at [977, 227] on input "2.00" at bounding box center [959, 232] width 73 height 19
type input "22.00"
click at [1132, 268] on button "Refresh Rates" at bounding box center [1129, 264] width 73 height 22
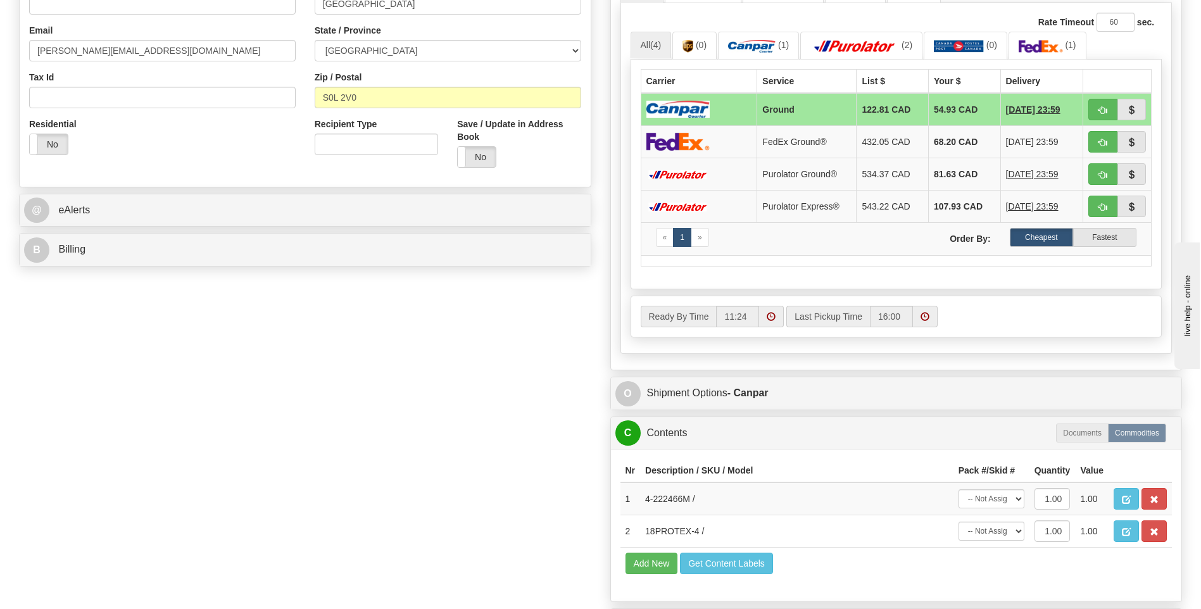
scroll to position [506, 0]
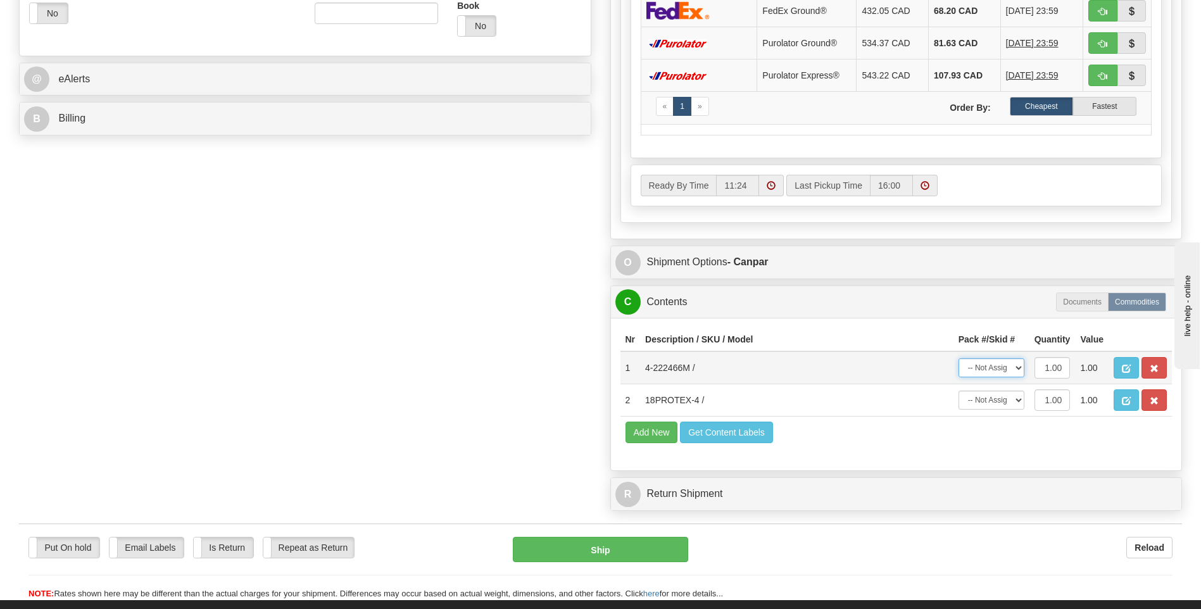
click at [1000, 367] on select "-- Not Assigned -- Package 1" at bounding box center [991, 367] width 66 height 19
select select "0"
click at [958, 358] on select "-- Not Assigned -- Package 1" at bounding box center [991, 367] width 66 height 19
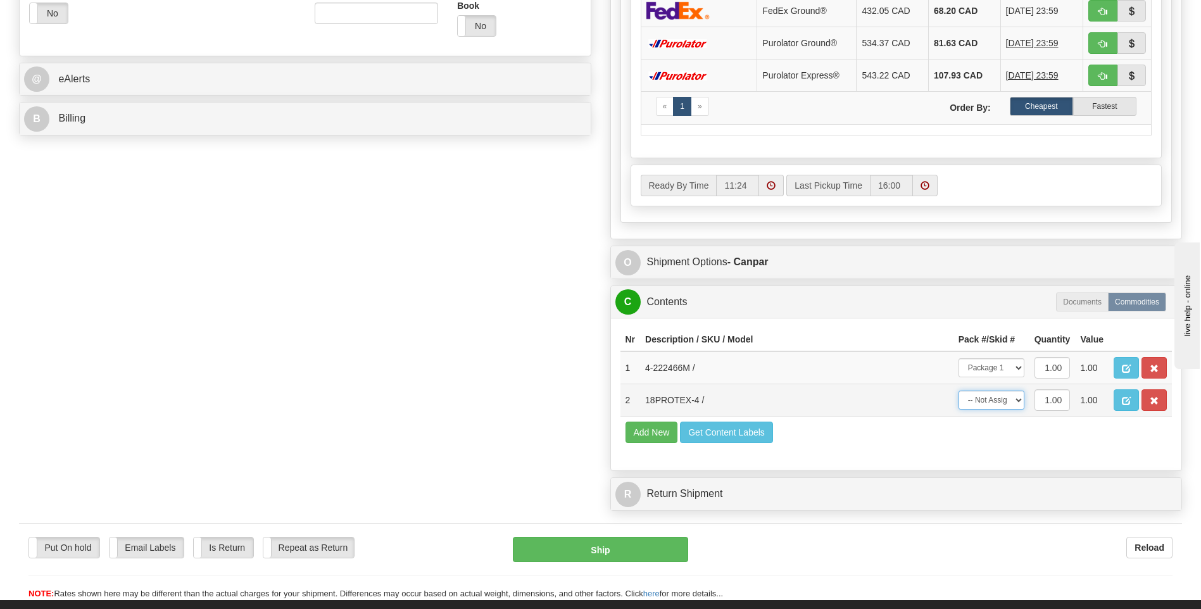
click at [994, 399] on select "-- Not Assigned -- Package 1" at bounding box center [991, 400] width 66 height 19
select select "0"
click at [958, 391] on select "-- Not Assigned -- Package 1" at bounding box center [991, 400] width 66 height 19
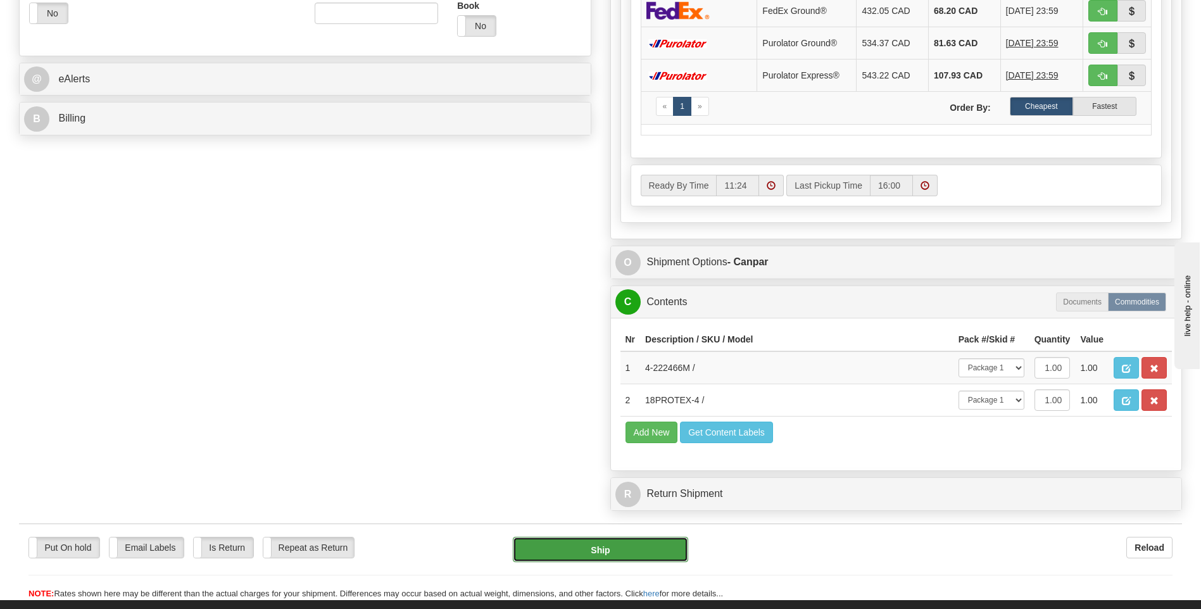
click at [666, 544] on button "Ship" at bounding box center [600, 549] width 175 height 25
type input "1"
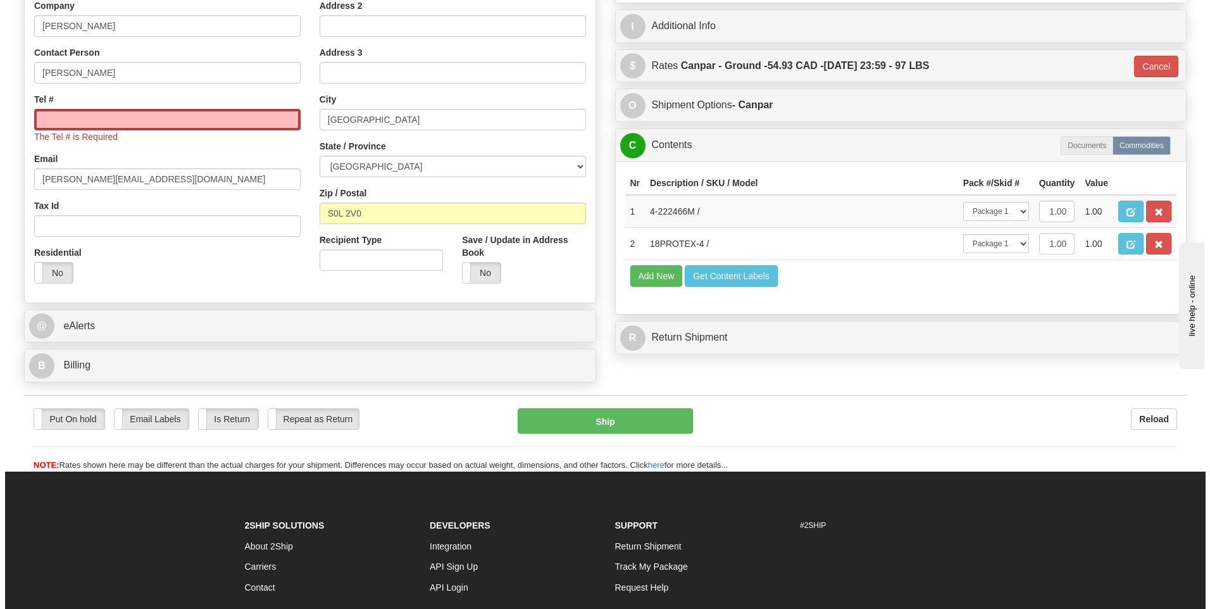
scroll to position [258, 0]
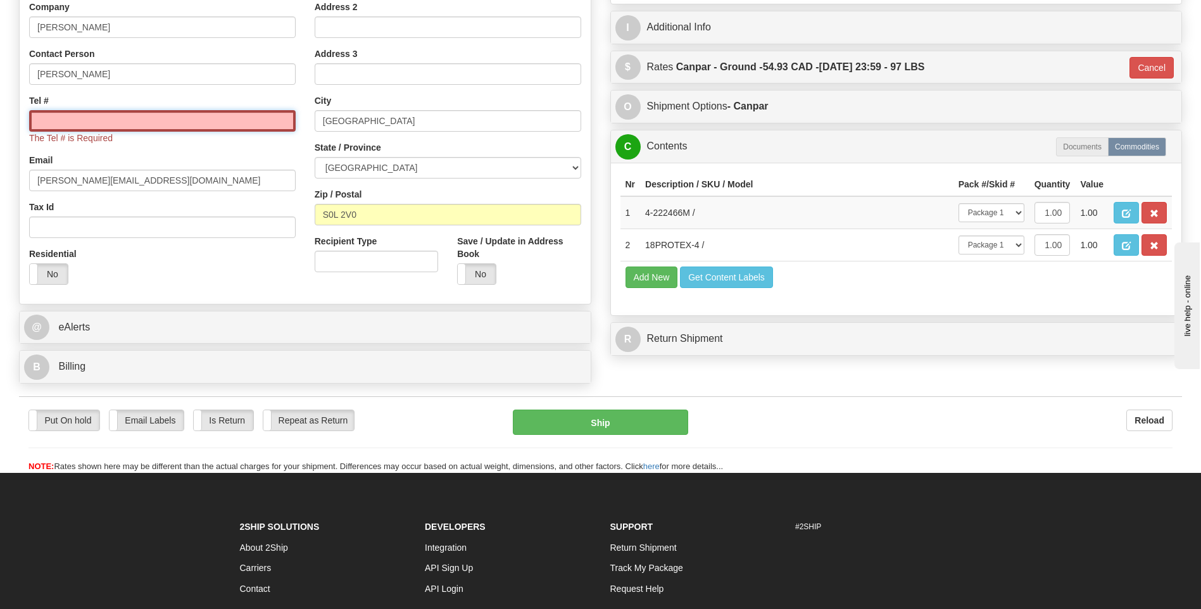
click at [178, 118] on input "Tel #" at bounding box center [162, 121] width 266 height 22
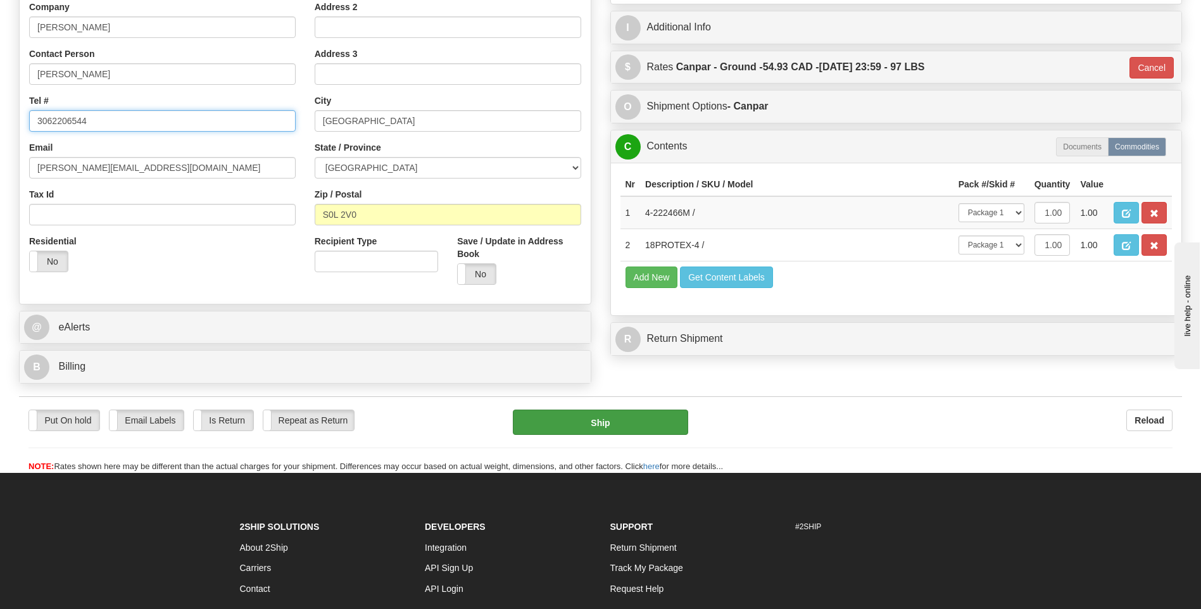
type input "3062206544"
click at [584, 431] on button "Ship" at bounding box center [600, 422] width 175 height 25
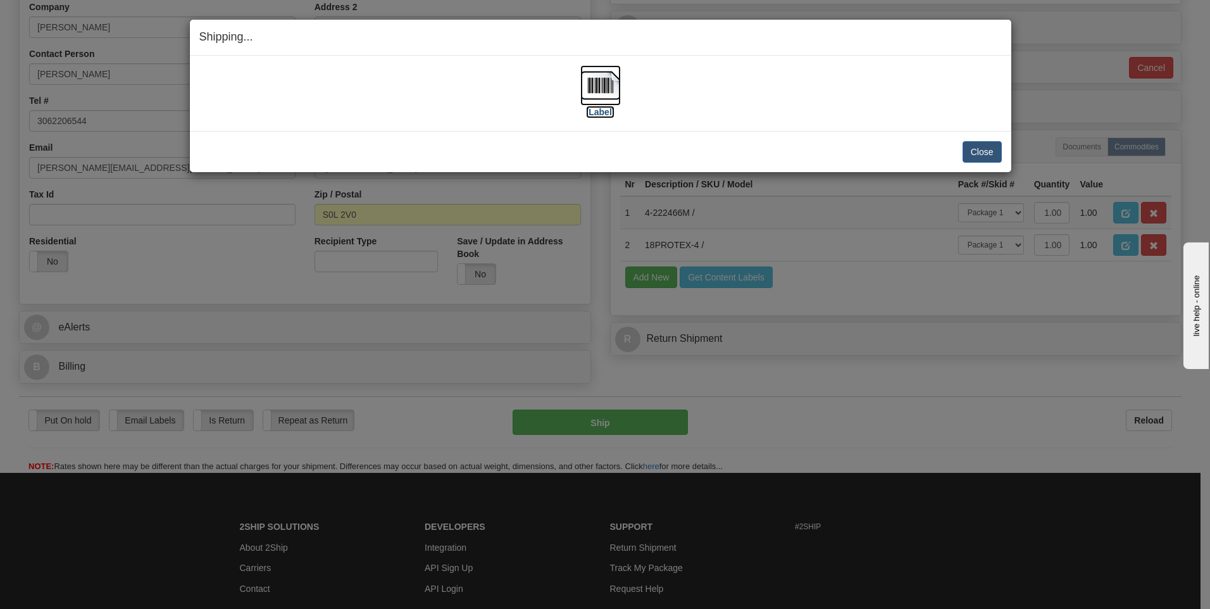
click at [608, 92] on img at bounding box center [600, 85] width 41 height 41
click at [990, 156] on button "Close" at bounding box center [982, 152] width 39 height 22
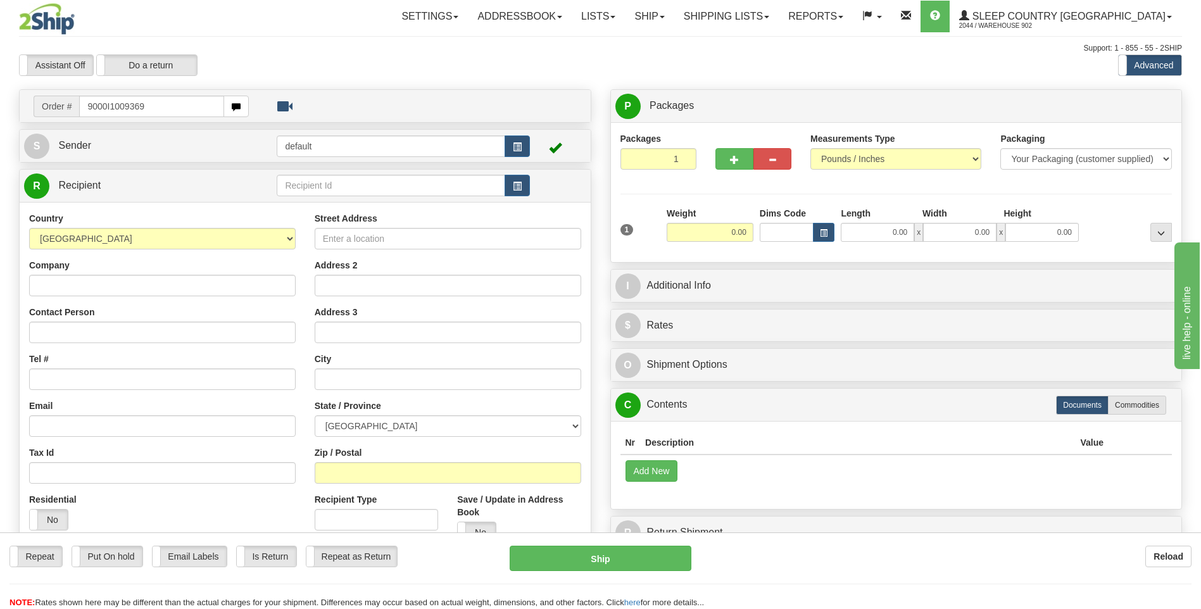
type input "9000I1009369"
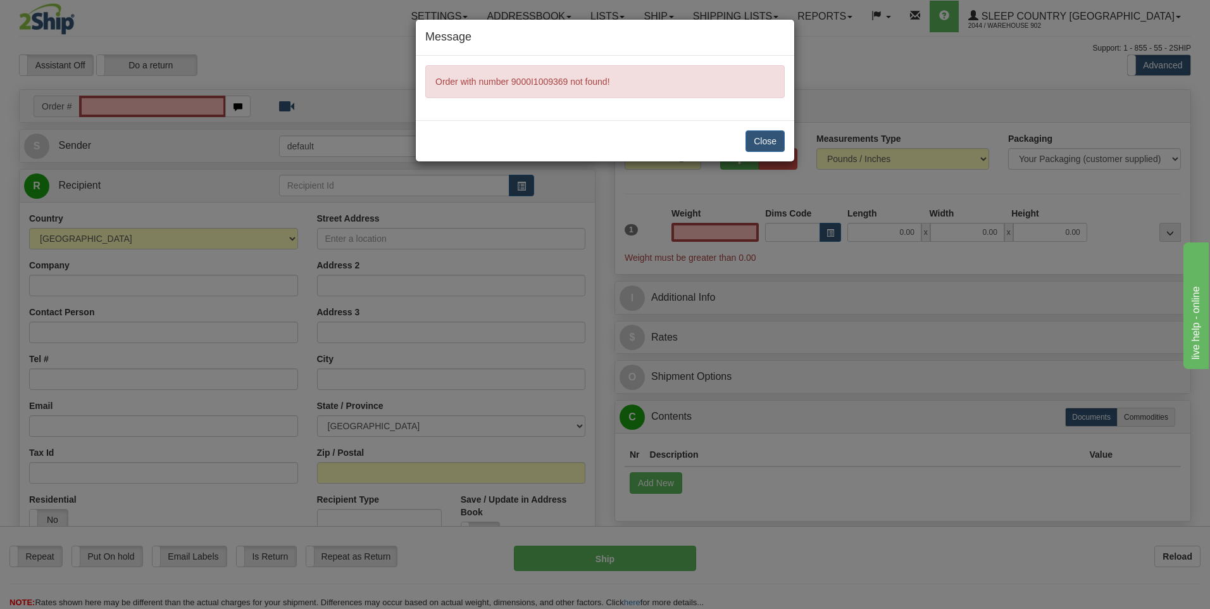
type input "0.00"
click at [761, 146] on button "Close" at bounding box center [765, 141] width 39 height 22
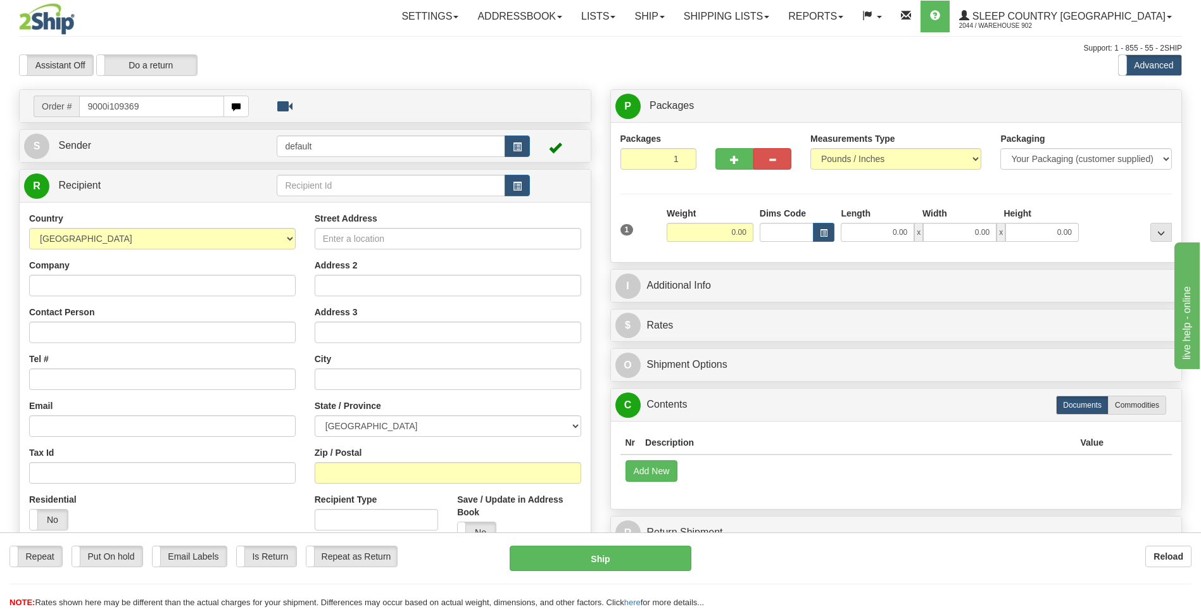
type input "9000i109369"
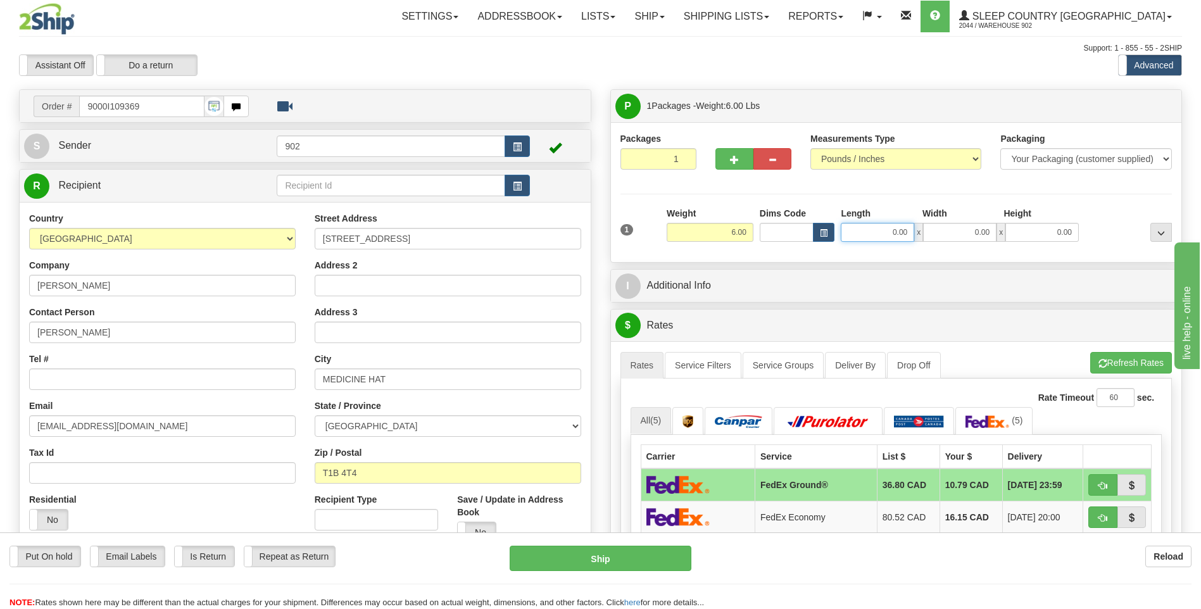
click at [887, 226] on input "0.00" at bounding box center [877, 232] width 73 height 19
type input "18.00"
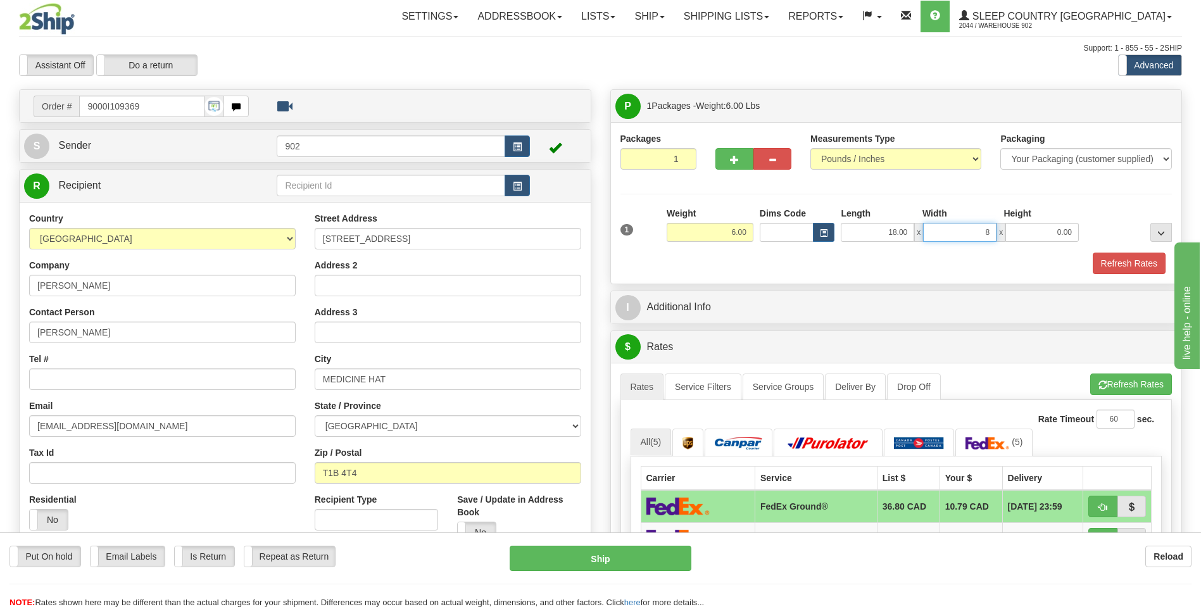
type input "8.00"
click at [1131, 260] on button "Refresh Rates" at bounding box center [1129, 264] width 73 height 22
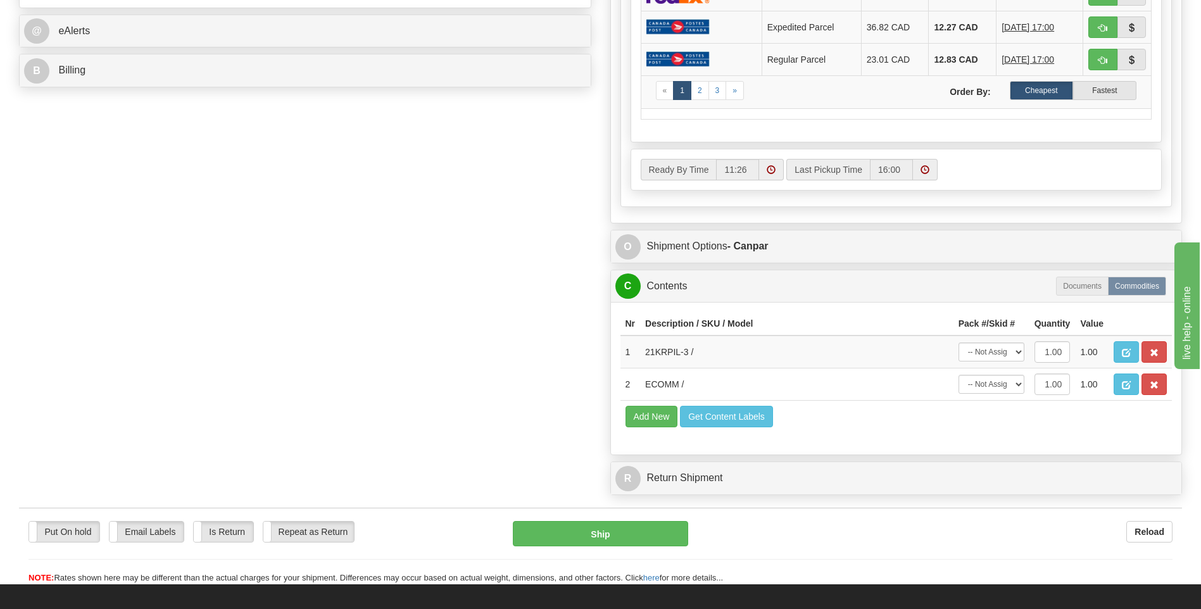
scroll to position [570, 0]
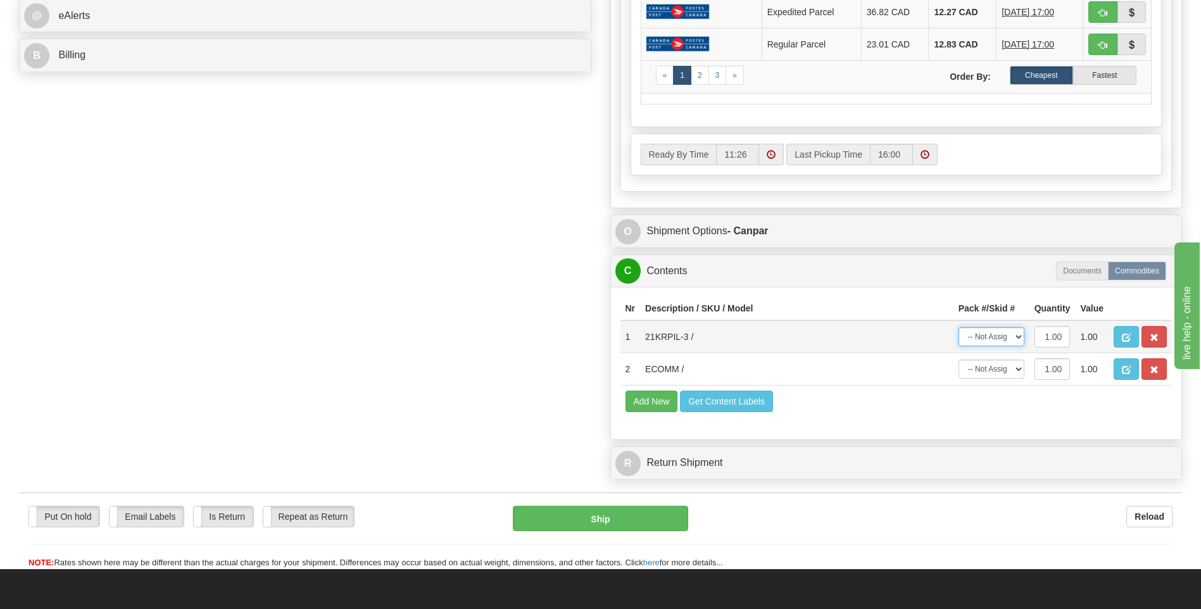
click at [999, 341] on select "-- Not Assigned -- Package 1" at bounding box center [991, 336] width 66 height 19
select select "0"
click at [958, 327] on select "-- Not Assigned -- Package 1" at bounding box center [991, 336] width 66 height 19
click at [1010, 378] on select "-- Not Assigned -- Package 1" at bounding box center [991, 369] width 66 height 19
select select "0"
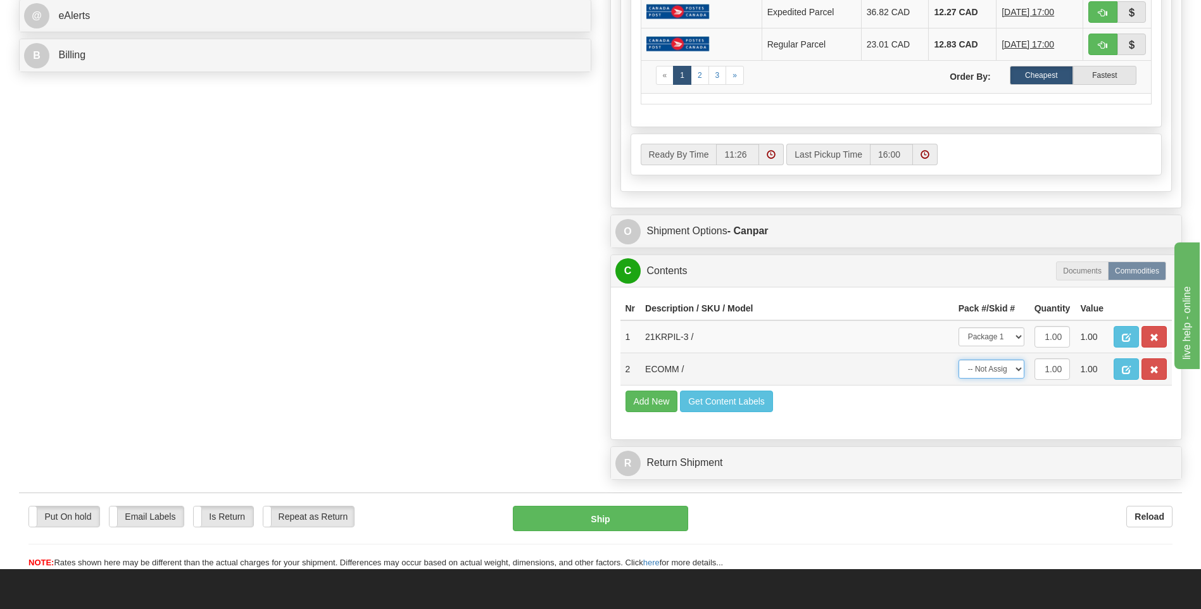
click at [958, 360] on select "-- Not Assigned -- Package 1" at bounding box center [991, 369] width 66 height 19
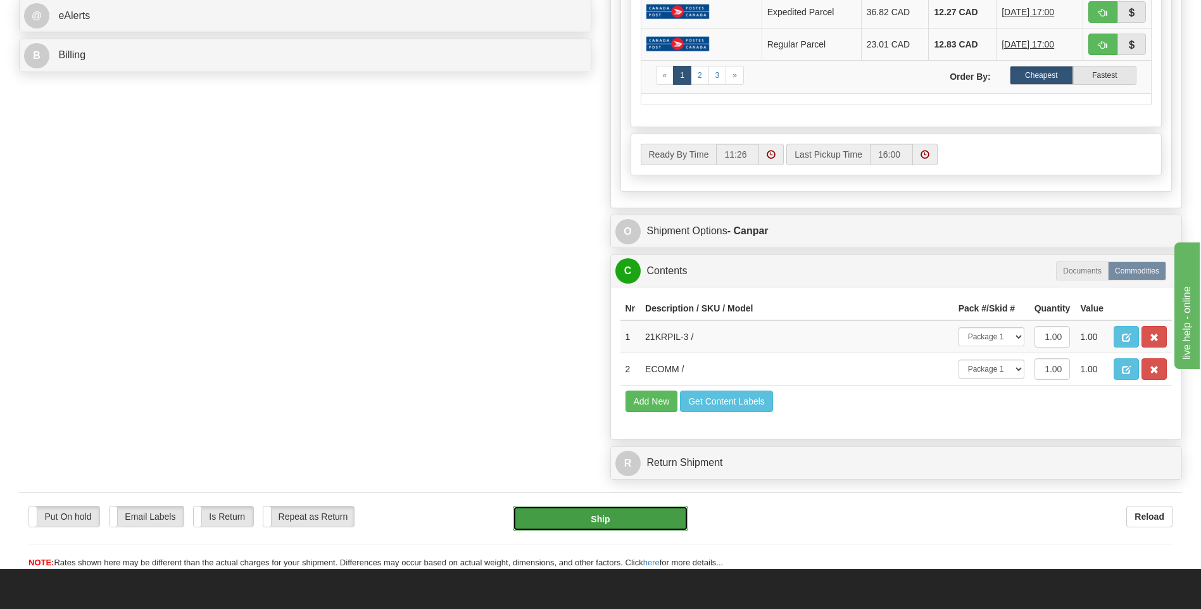
click at [634, 526] on button "Ship" at bounding box center [600, 518] width 175 height 25
type input "1"
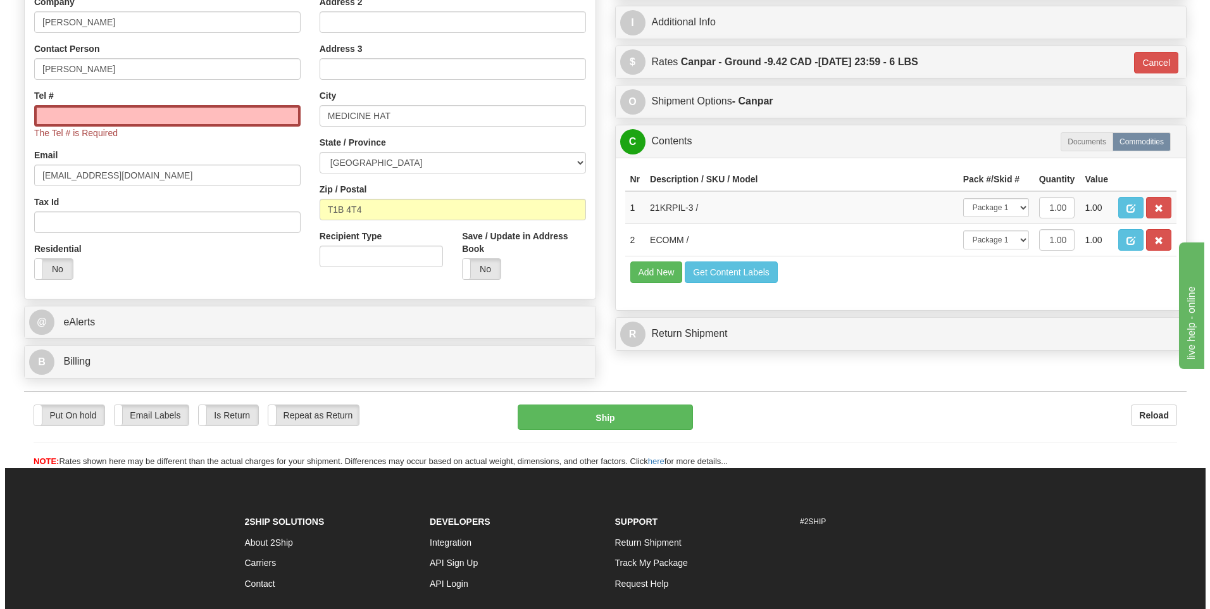
scroll to position [258, 0]
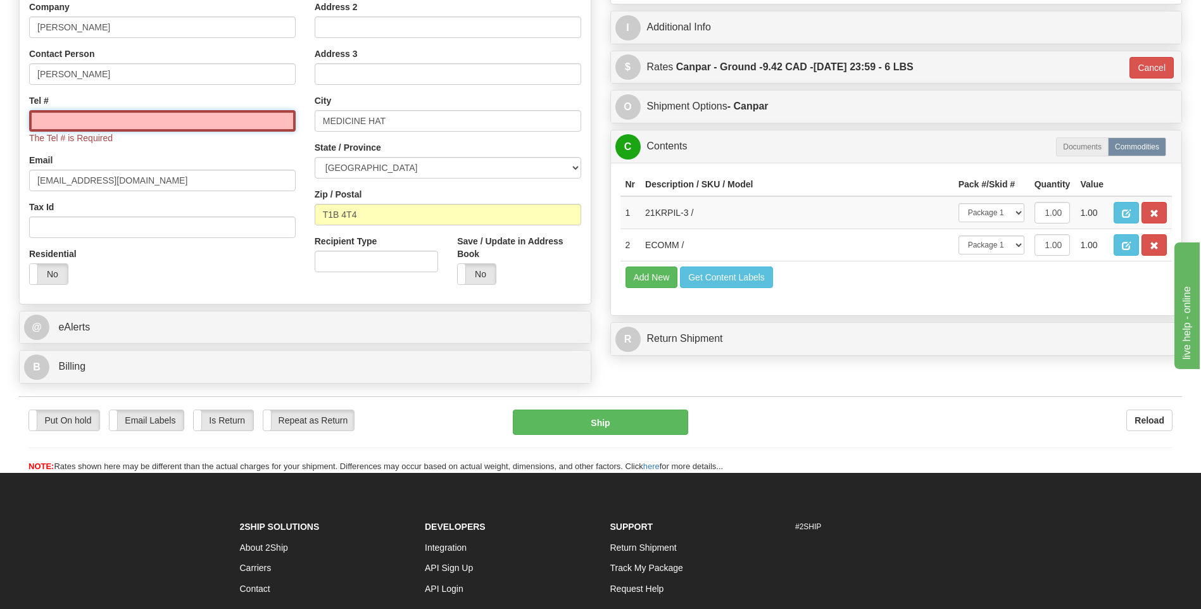
click at [187, 124] on input "Tel #" at bounding box center [162, 121] width 266 height 22
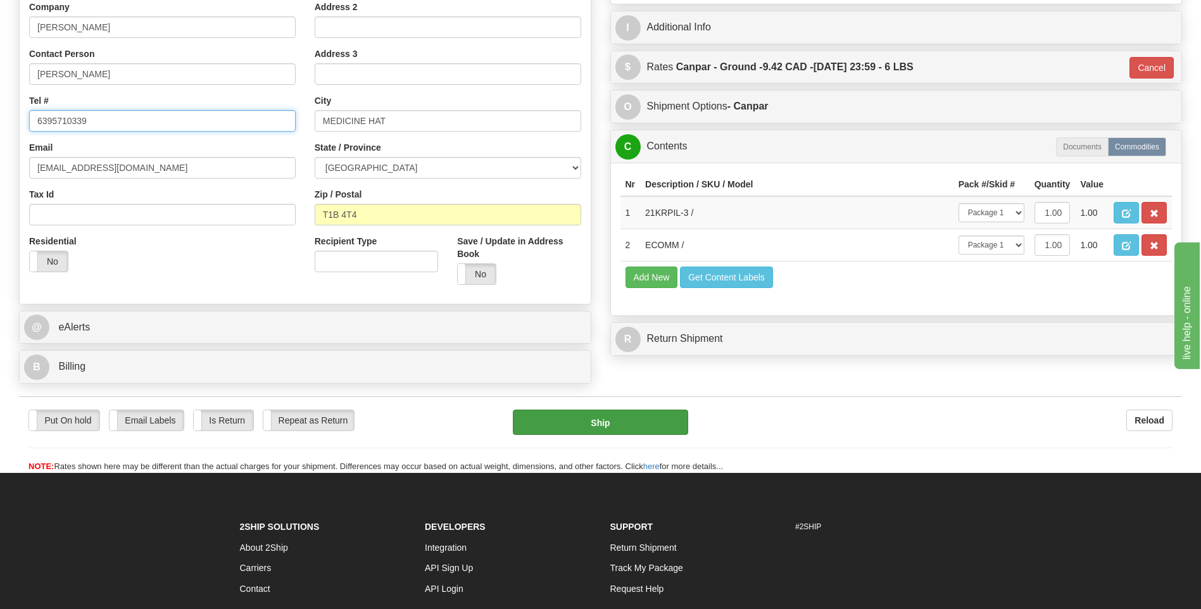
type input "6395710339"
click at [588, 410] on button "Ship" at bounding box center [600, 422] width 175 height 25
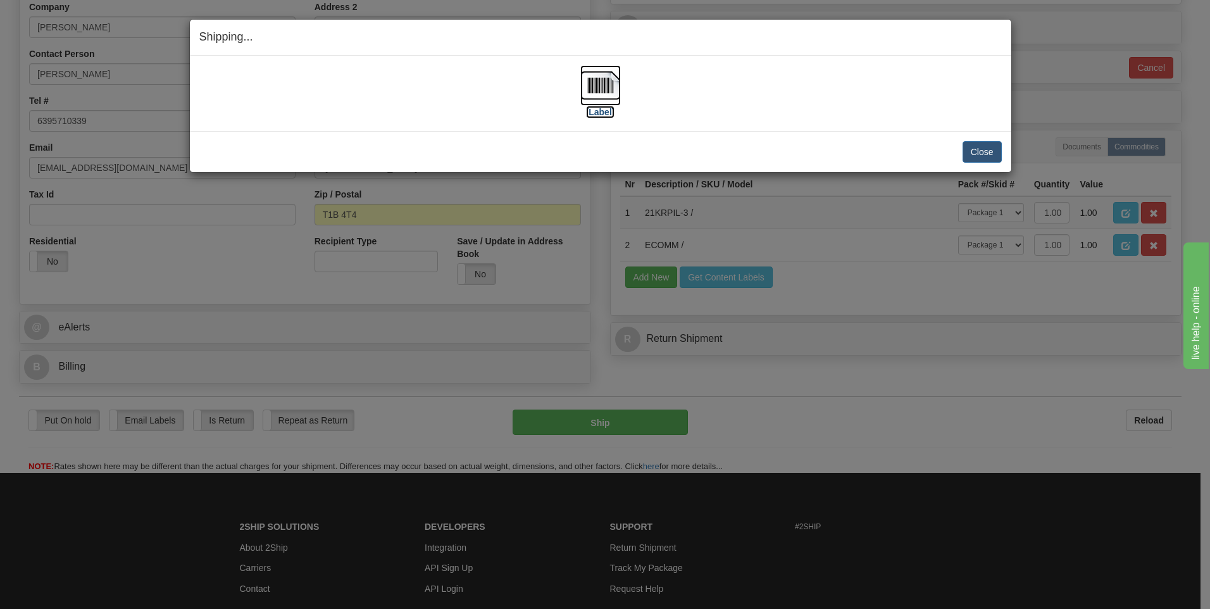
click at [596, 116] on label "[Label]" at bounding box center [600, 112] width 29 height 13
click at [993, 157] on button "Close" at bounding box center [982, 152] width 39 height 22
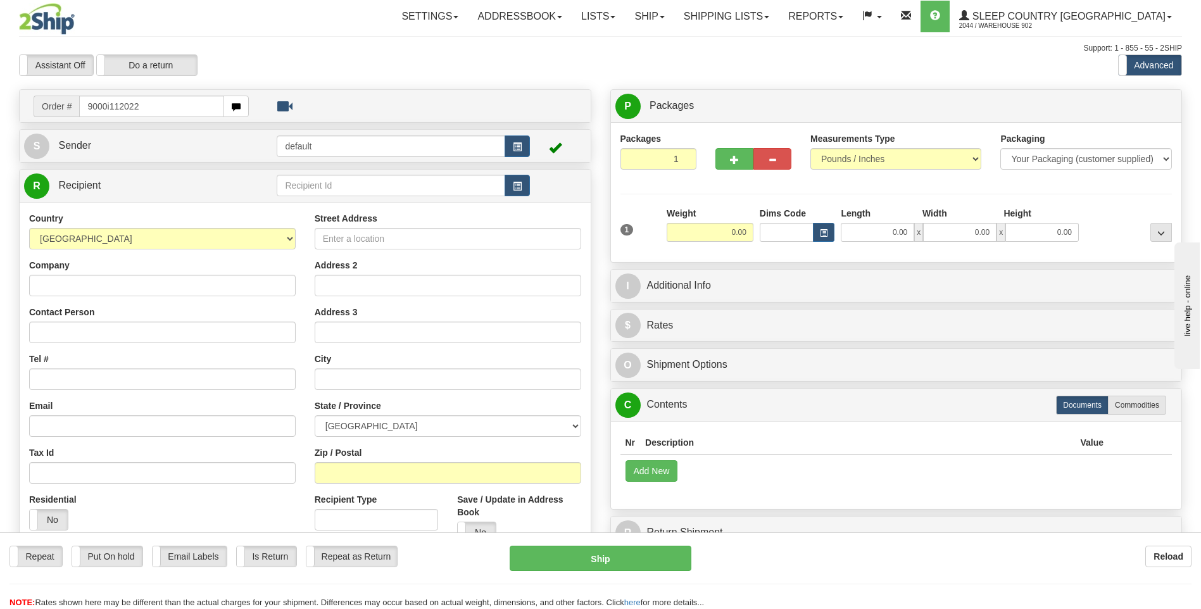
type input "9000i112022"
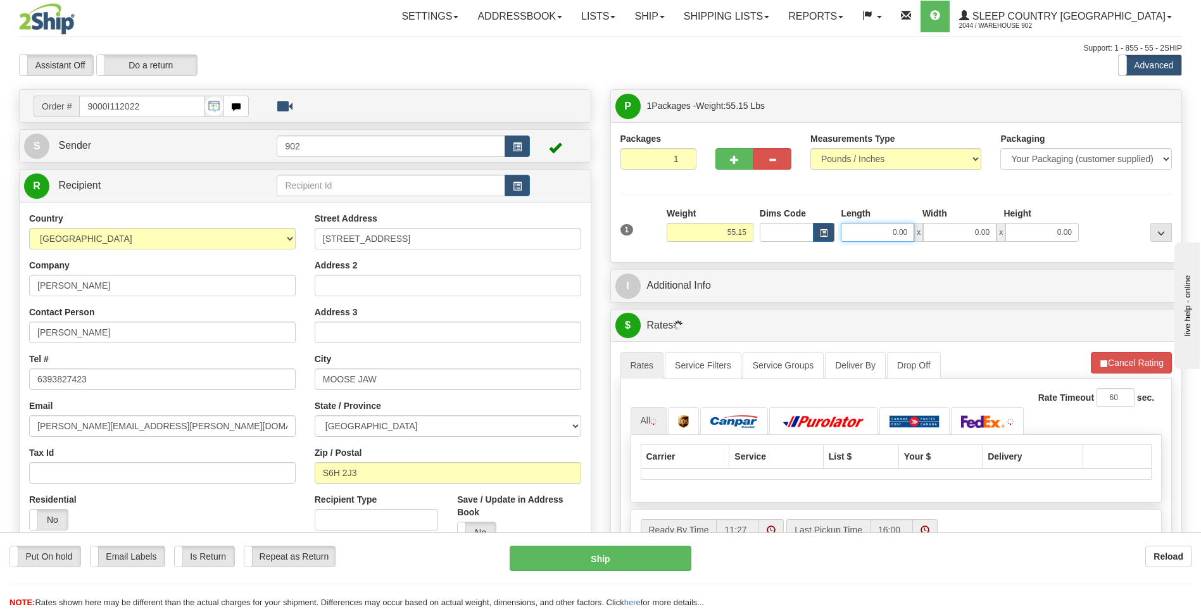
click at [890, 234] on input "0.00" at bounding box center [877, 232] width 73 height 19
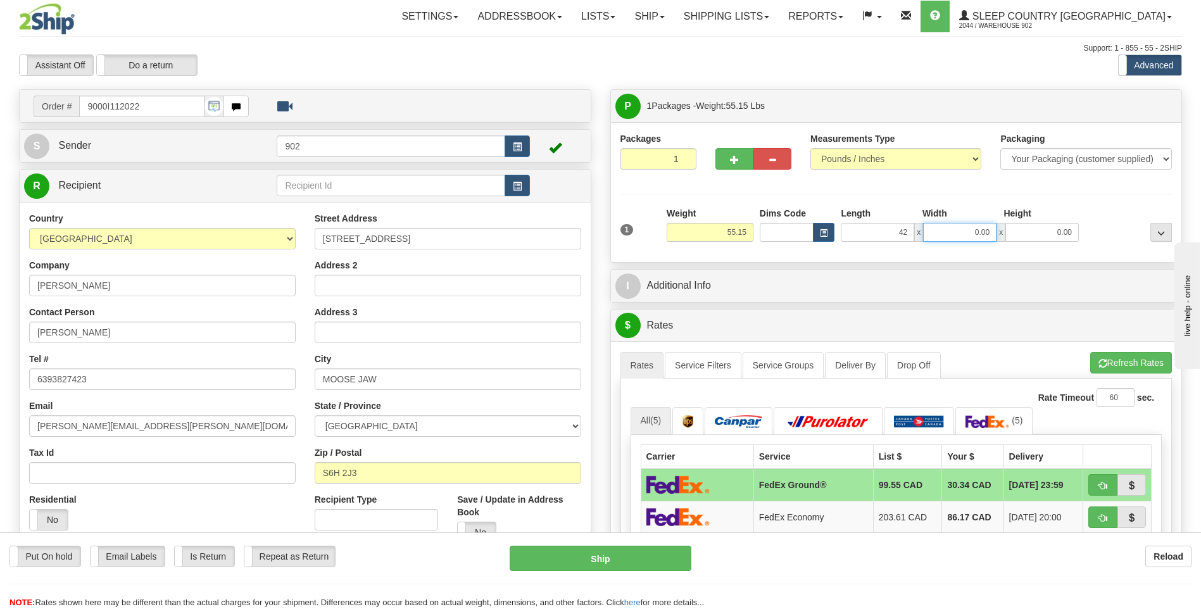
type input "42.00"
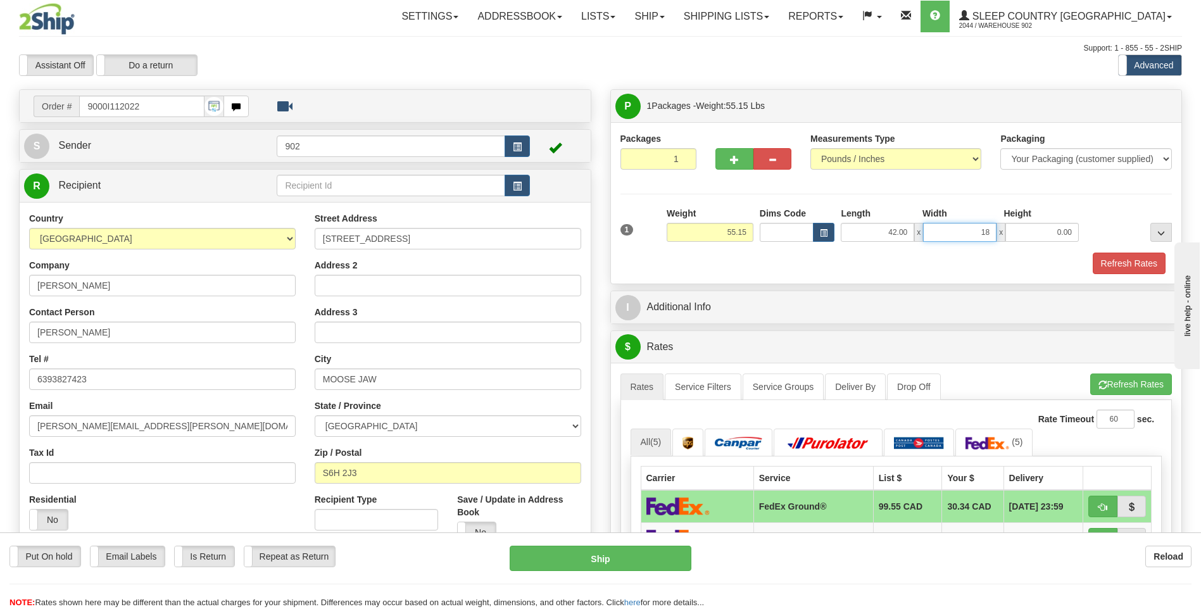
type input "18.00"
click at [1129, 270] on button "Refresh Rates" at bounding box center [1129, 264] width 73 height 22
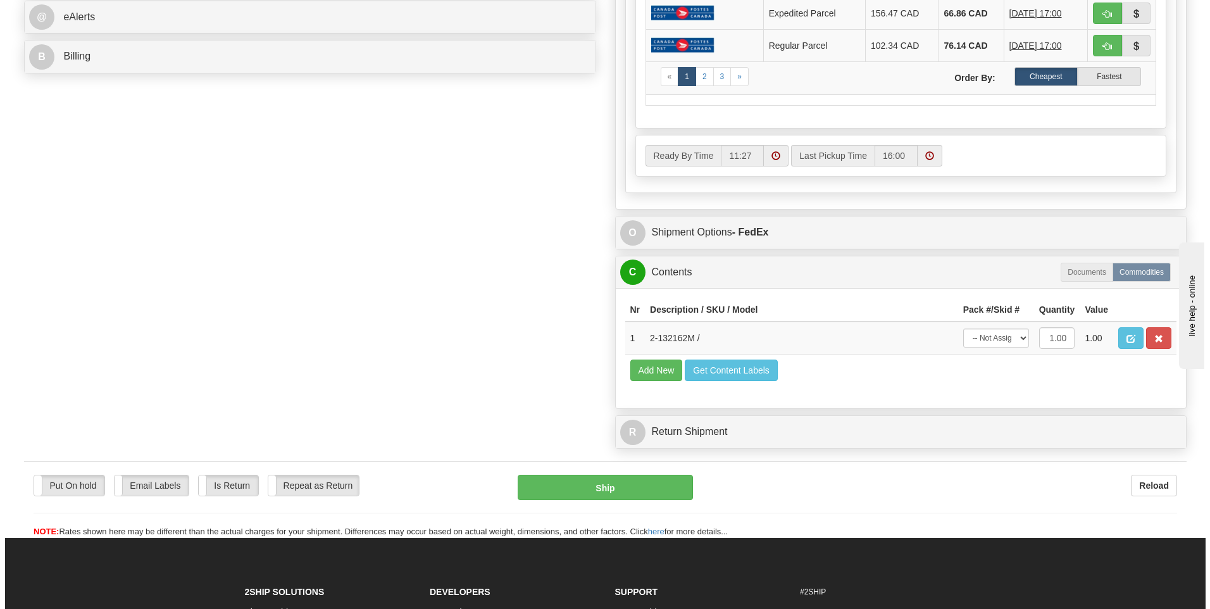
scroll to position [570, 0]
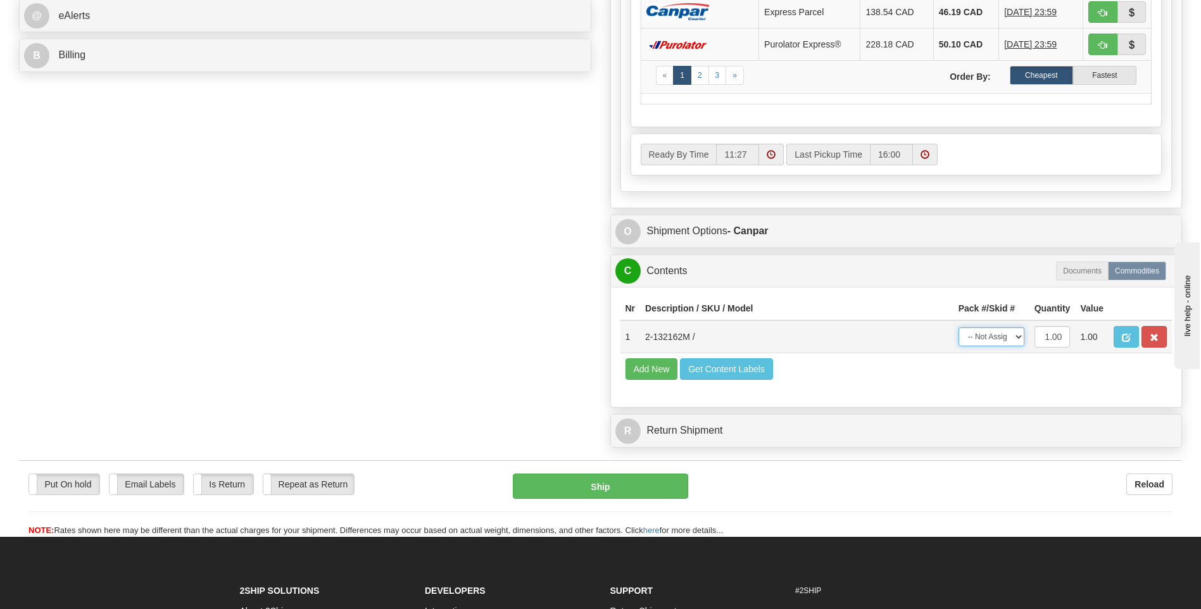
click at [996, 343] on select "-- Not Assigned -- Package 1" at bounding box center [991, 336] width 66 height 19
select select "0"
click at [958, 327] on select "-- Not Assigned -- Package 1" at bounding box center [991, 336] width 66 height 19
click at [649, 487] on button "Ship" at bounding box center [600, 485] width 175 height 25
type input "1"
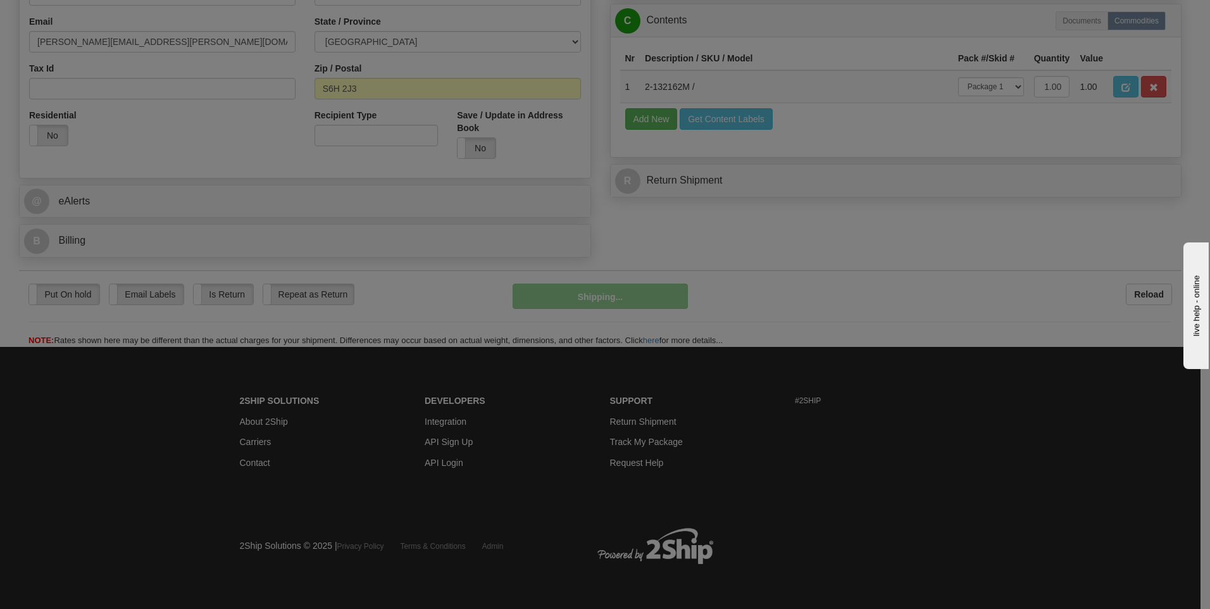
scroll to position [385, 0]
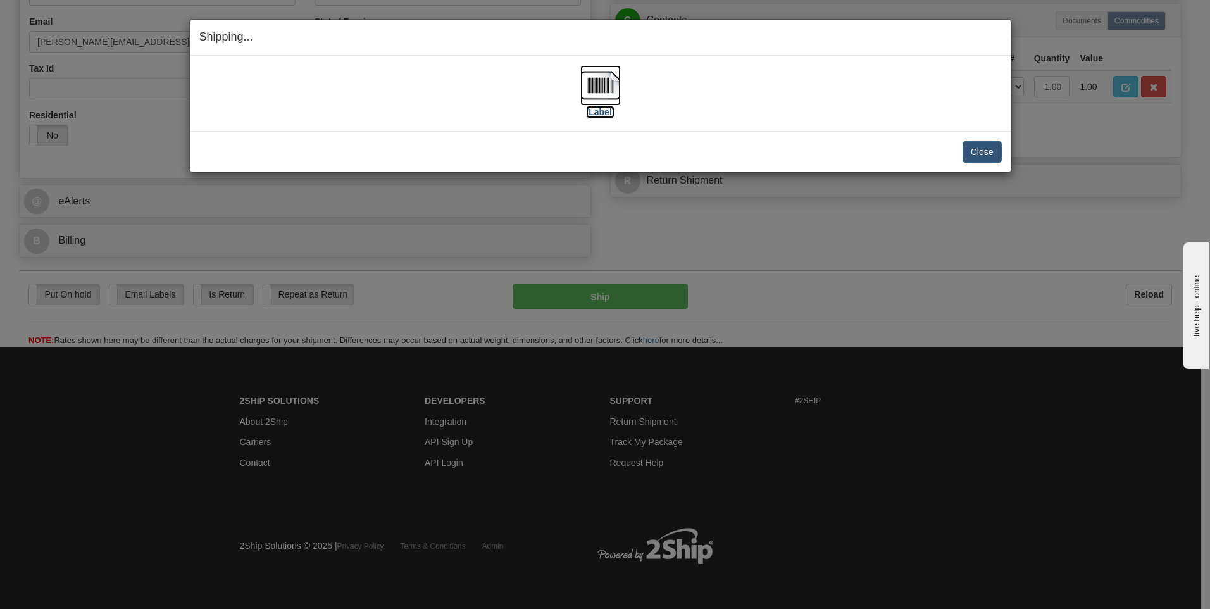
click at [618, 83] on img at bounding box center [600, 85] width 41 height 41
click at [978, 154] on button "Close" at bounding box center [982, 152] width 39 height 22
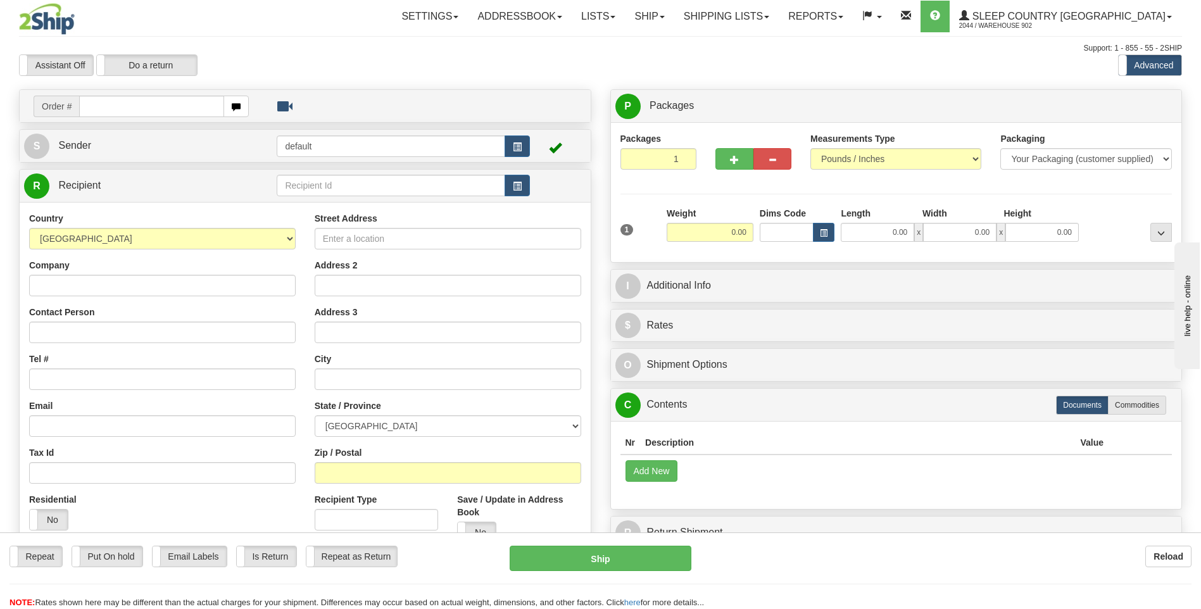
click at [92, 114] on input "text" at bounding box center [151, 107] width 144 height 22
type input "9000I114544"
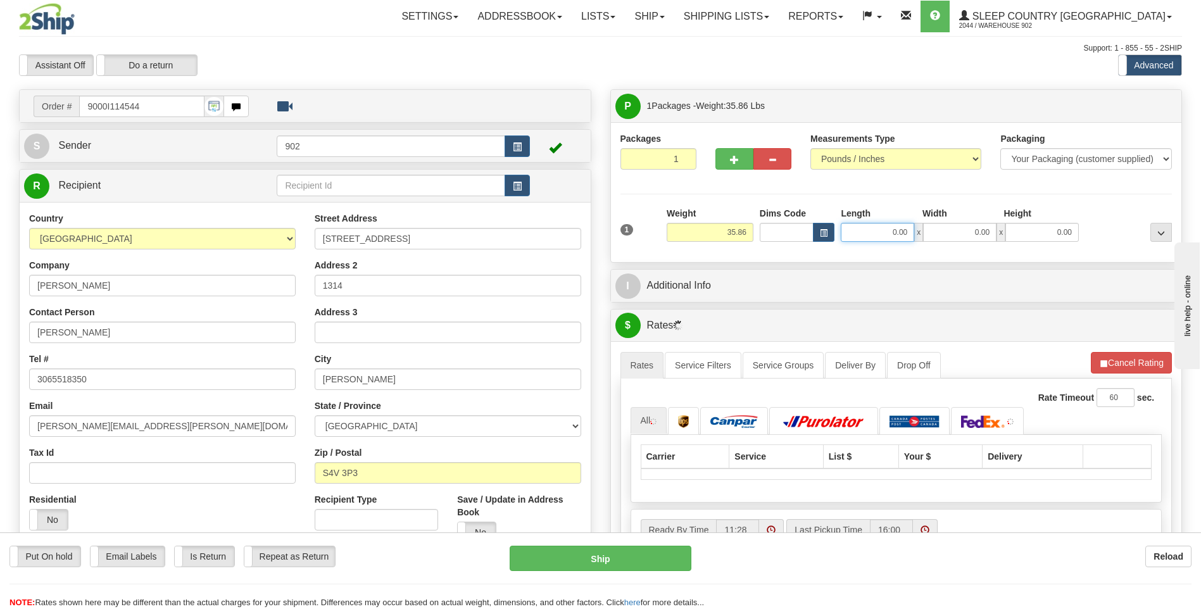
click at [879, 226] on input "0.00" at bounding box center [877, 232] width 73 height 19
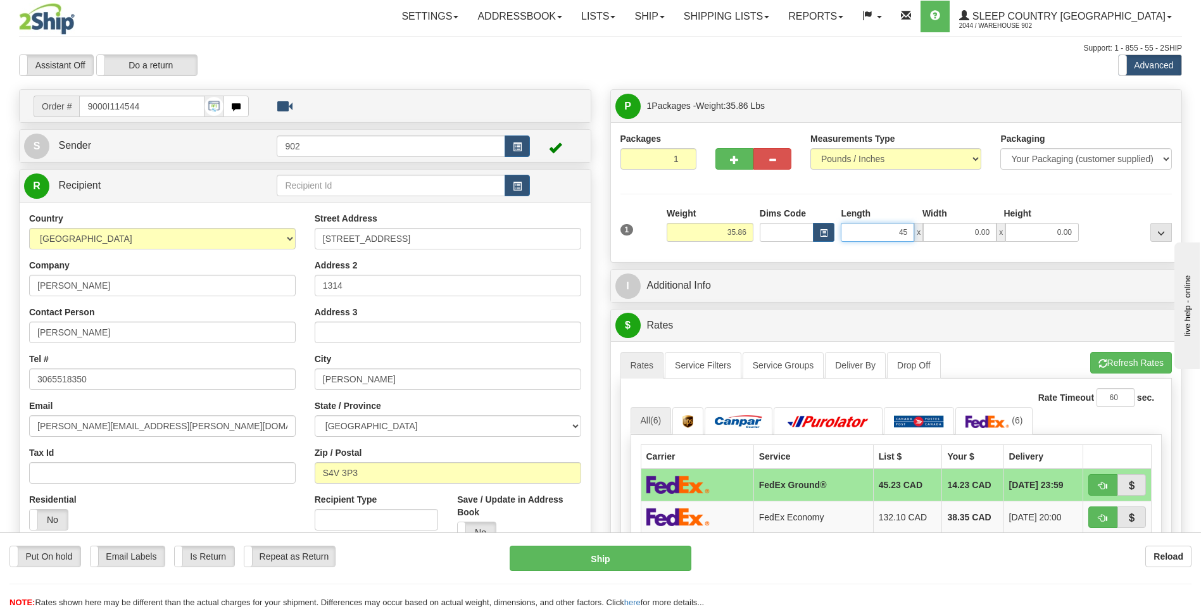
type input "45.00"
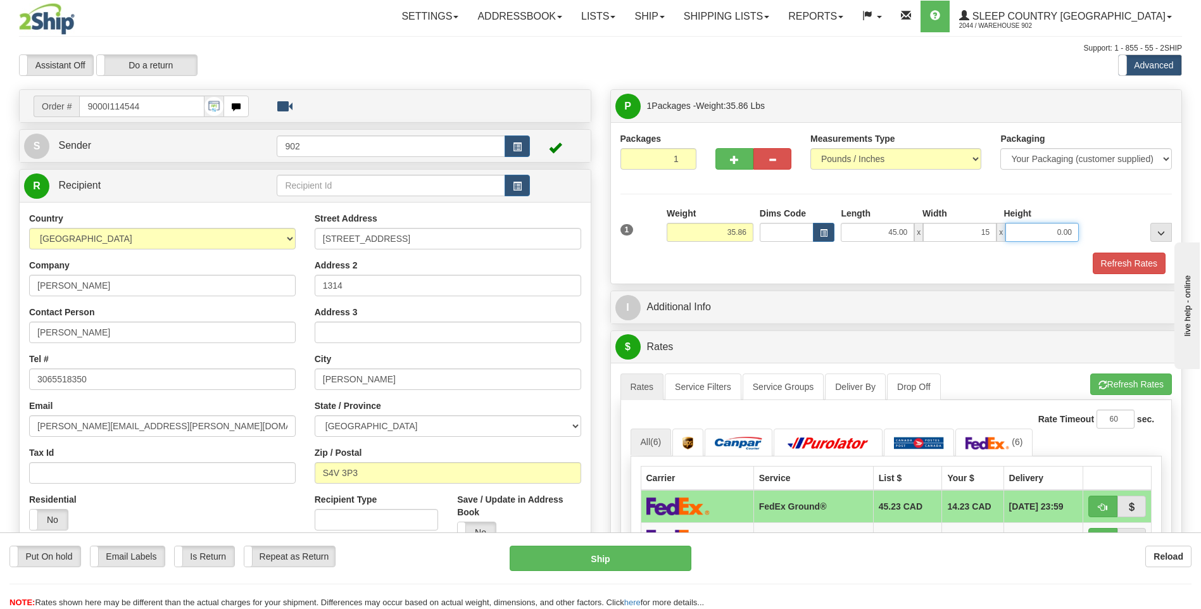
type input "15.00"
type input "15"
type input "15.00"
click at [1142, 266] on button "Refresh Rates" at bounding box center [1129, 264] width 73 height 22
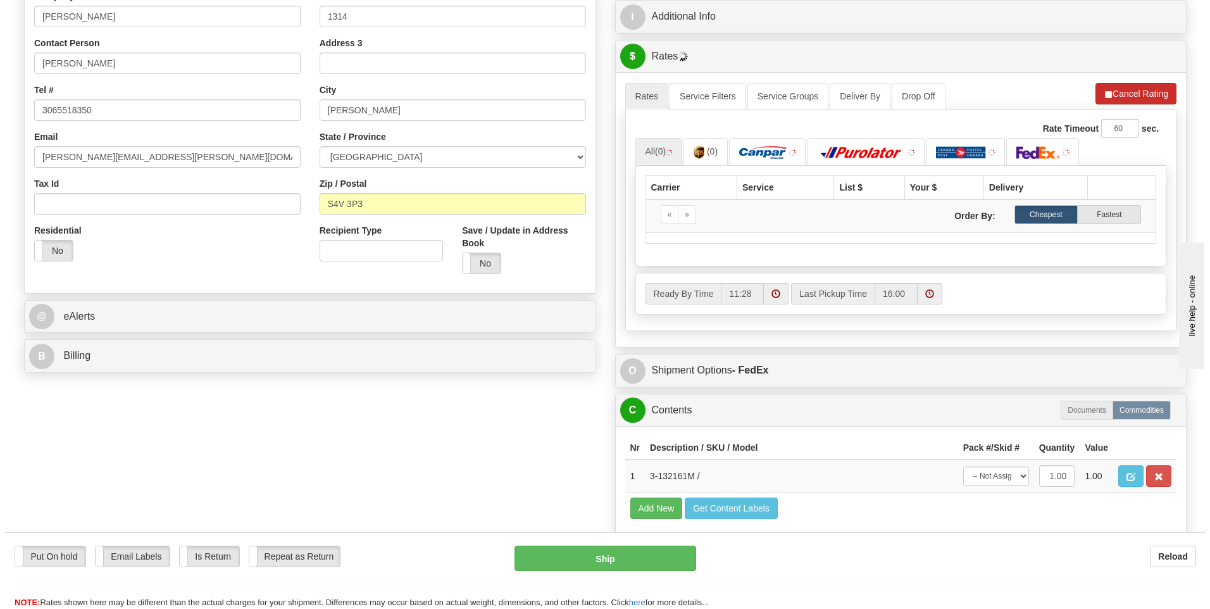
scroll to position [506, 0]
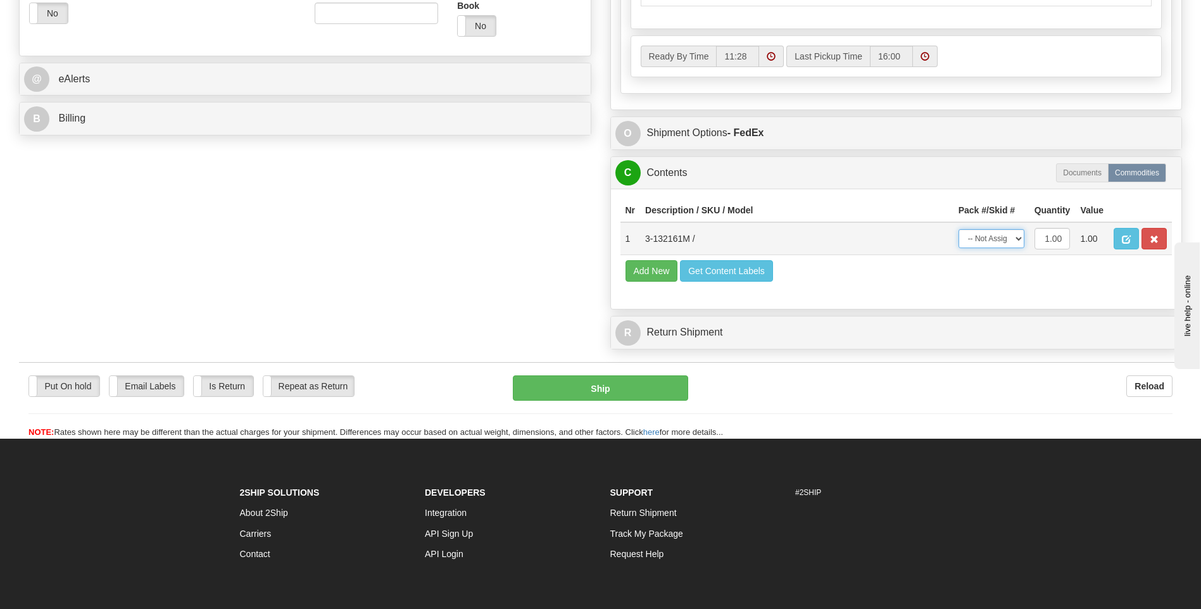
click at [986, 248] on select "-- Not Assigned -- Package 1" at bounding box center [991, 238] width 66 height 19
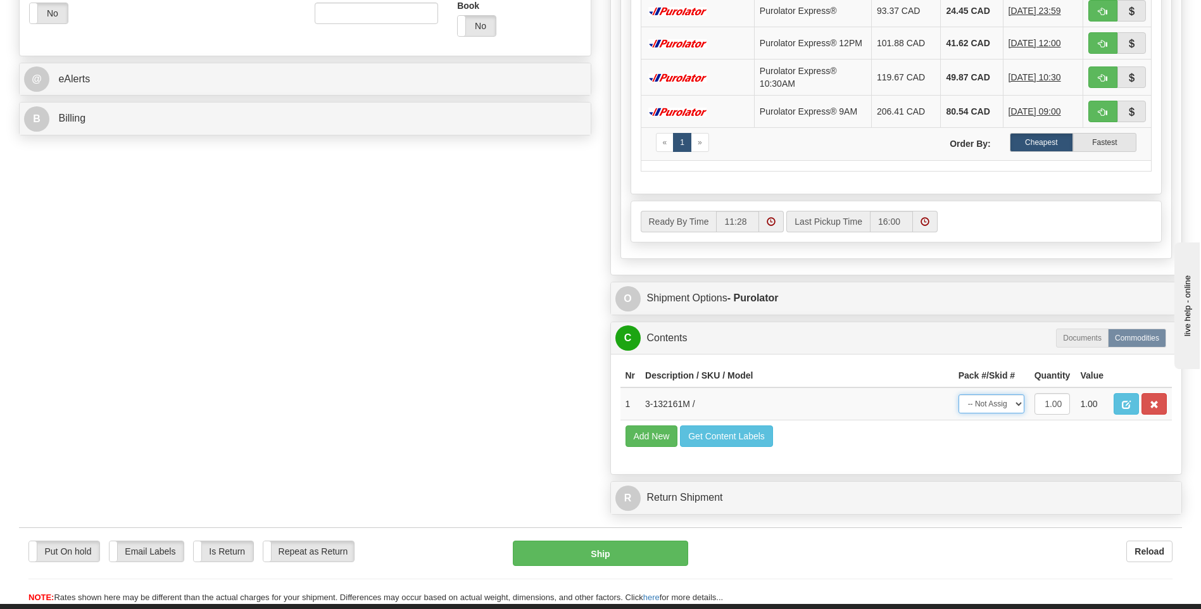
select select "0"
click at [958, 398] on select "-- Not Assigned -- Package 1" at bounding box center [991, 403] width 66 height 19
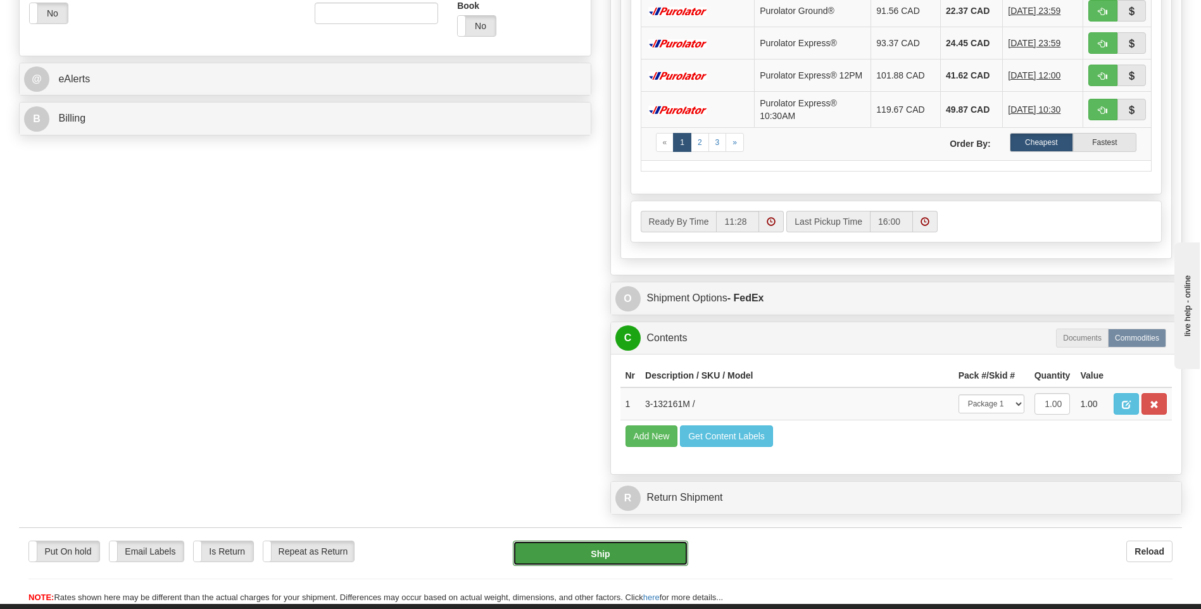
click at [587, 552] on button "Ship" at bounding box center [600, 553] width 175 height 25
type input "92"
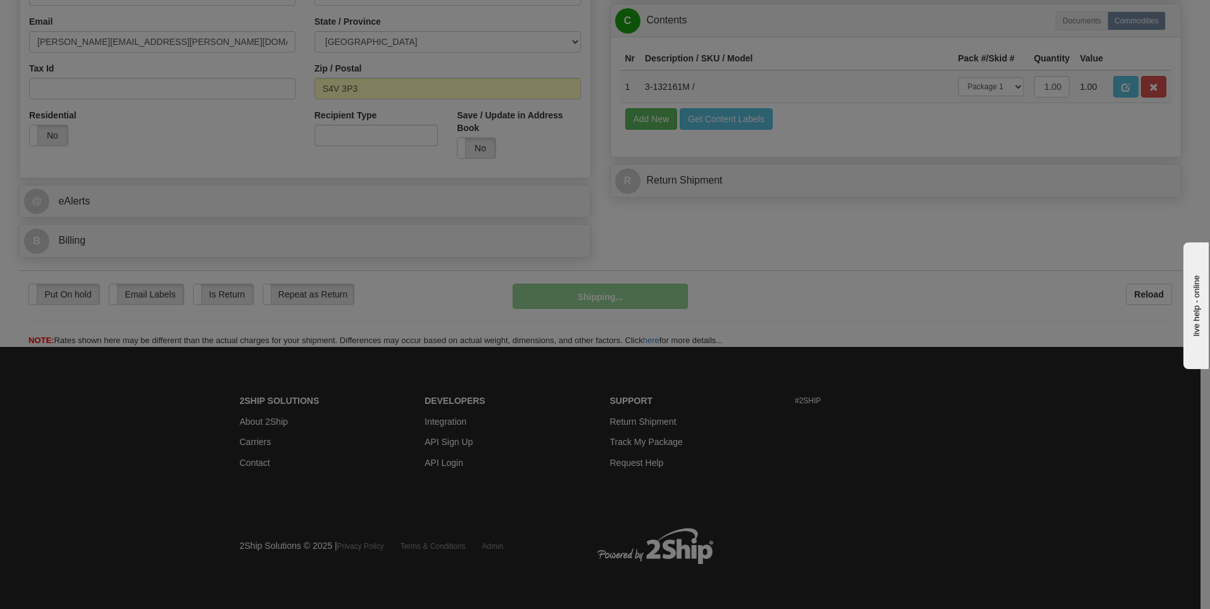
scroll to position [385, 0]
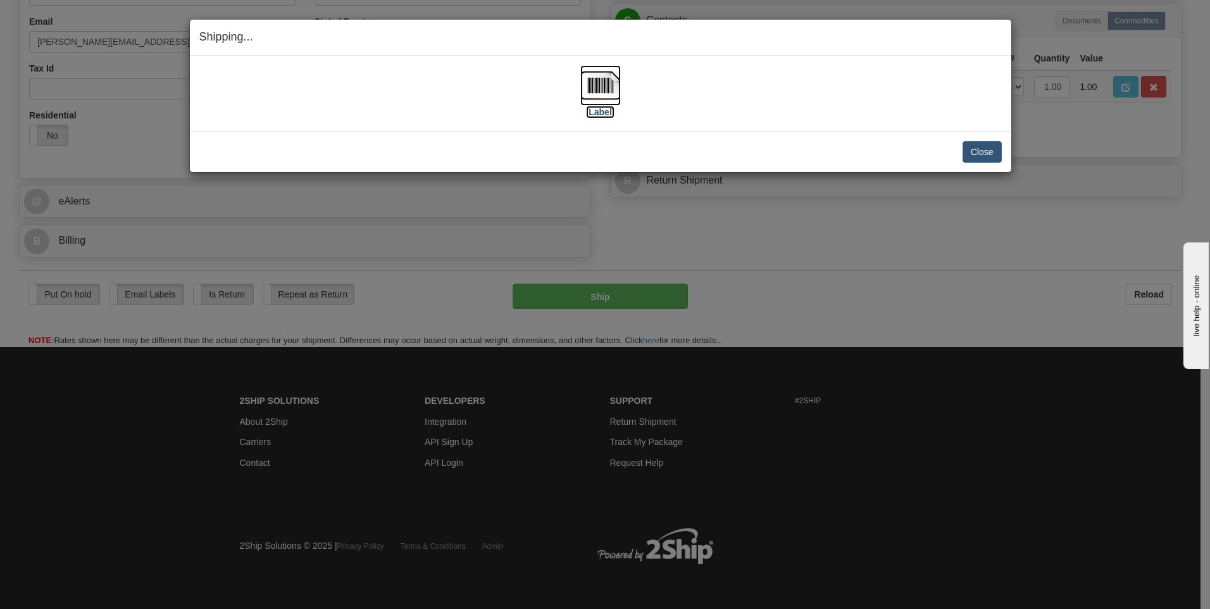
click at [601, 92] on img at bounding box center [600, 85] width 41 height 41
click at [986, 147] on button "Close" at bounding box center [982, 152] width 39 height 22
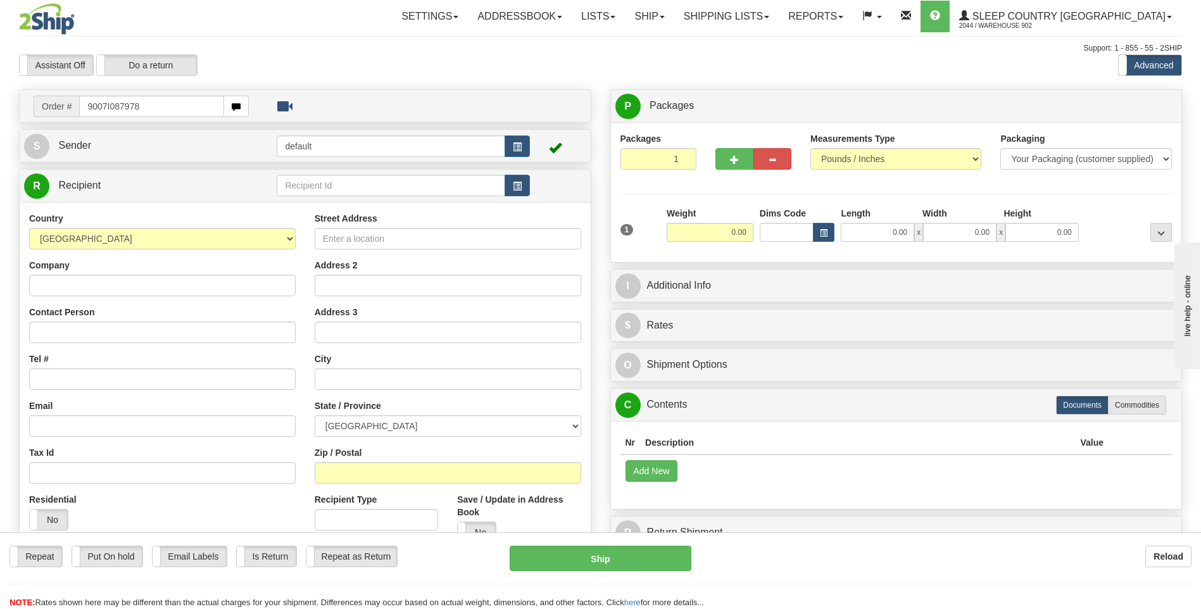
type input "9007I087978"
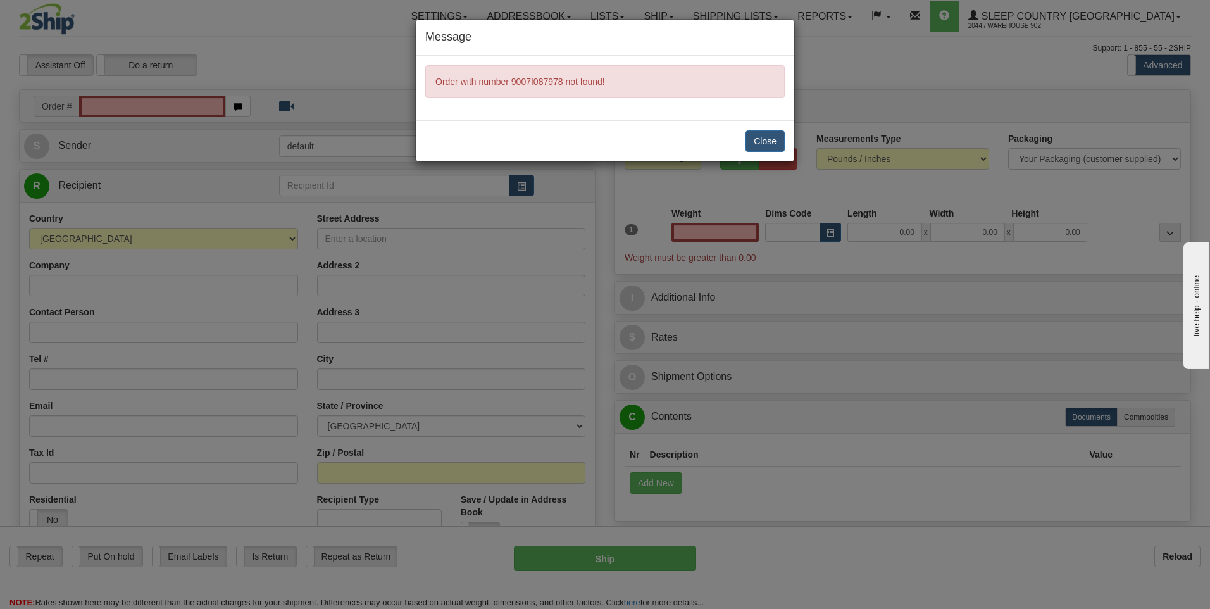
type input "0.00"
click at [750, 141] on button "Close" at bounding box center [765, 141] width 39 height 22
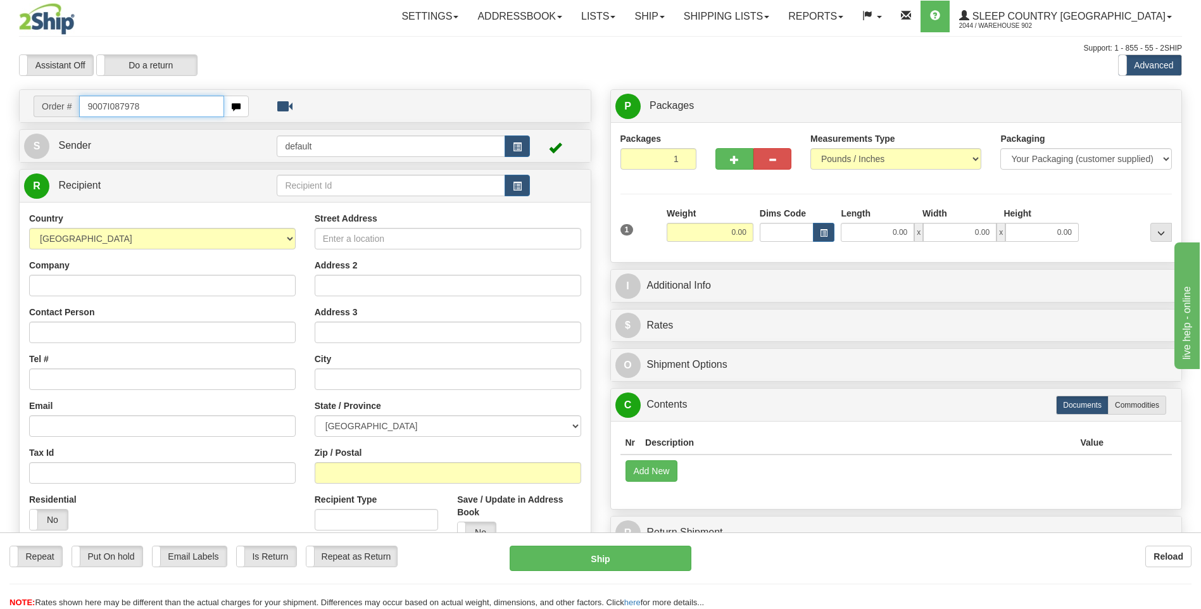
type input "9007I087978"
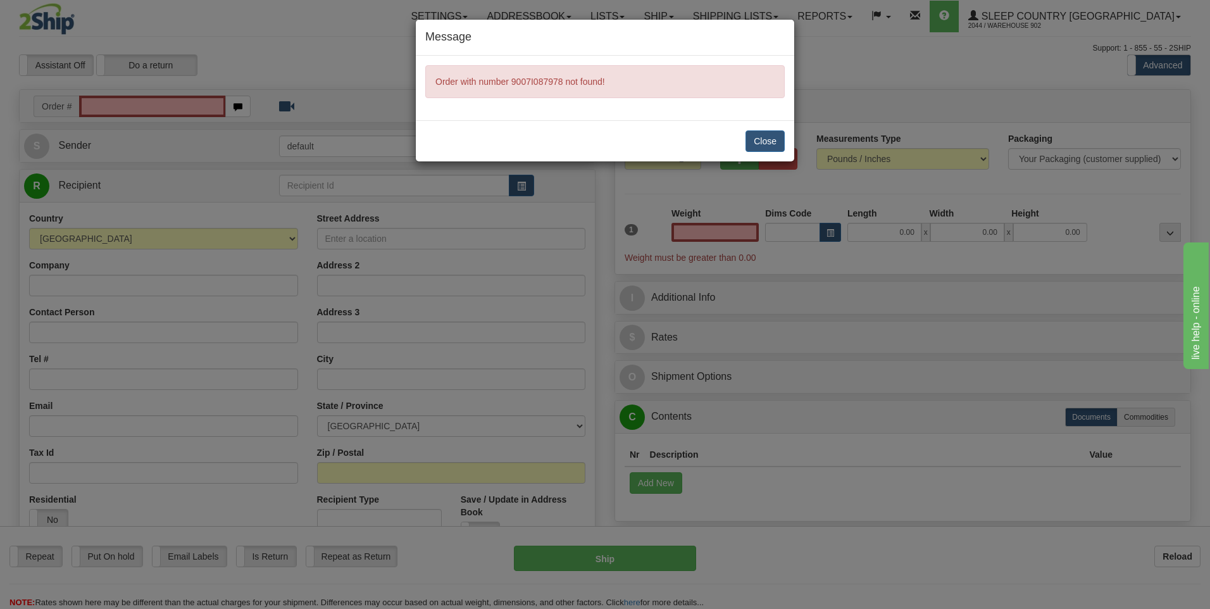
type input "0.00"
click at [764, 146] on button "Close" at bounding box center [765, 141] width 39 height 22
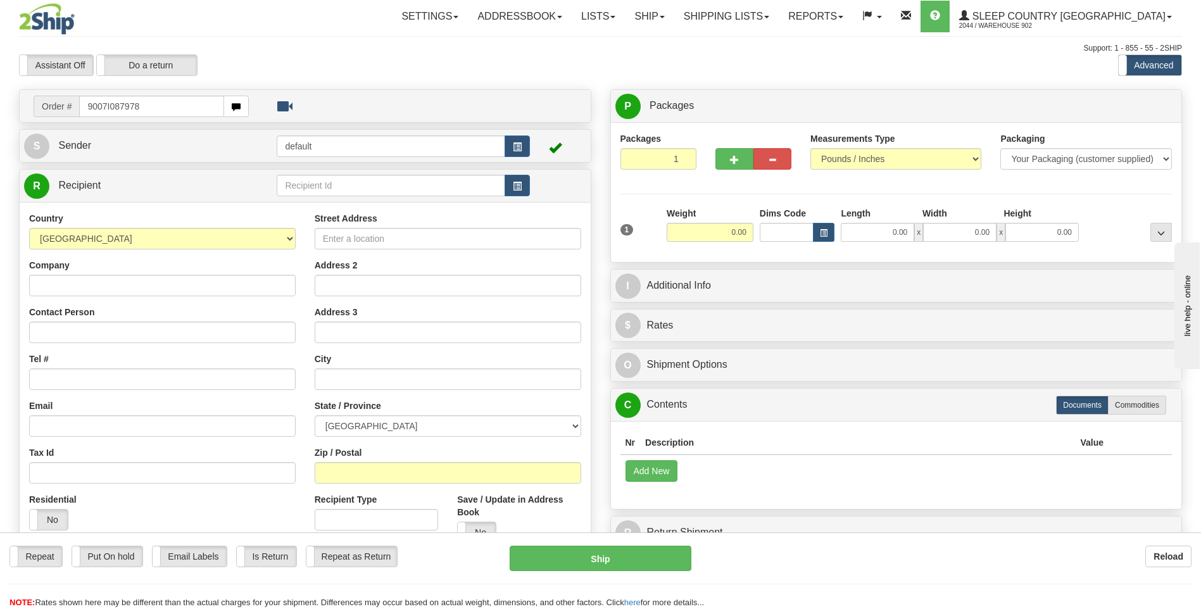
type input "9007I087978"
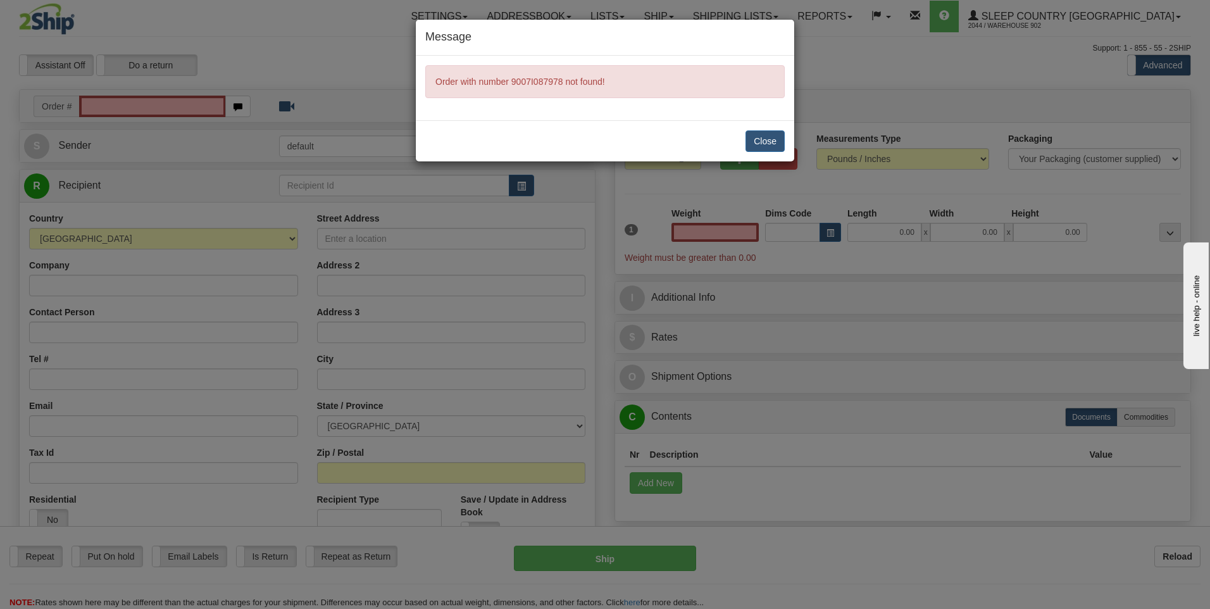
type input "0.00"
click at [755, 144] on button "Close" at bounding box center [765, 141] width 39 height 22
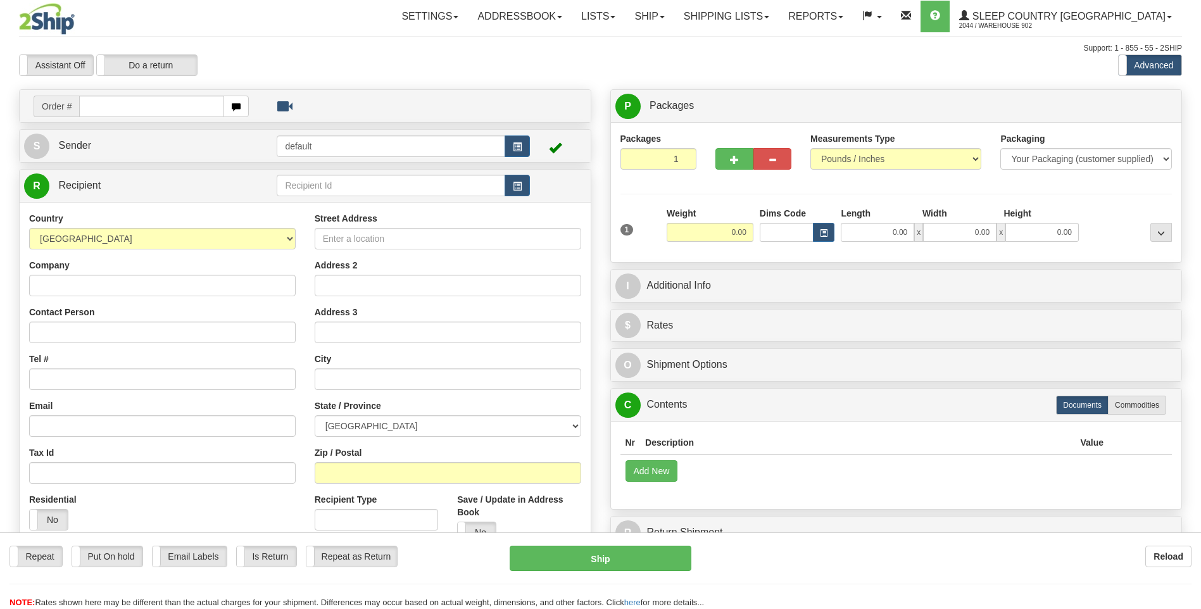
click at [163, 109] on div "Toggle navigation Settings Shipping Preferences Fields Preferences New" at bounding box center [600, 356] width 1201 height 713
click at [182, 107] on input "text" at bounding box center [151, 107] width 144 height 22
type input "9007I087978"
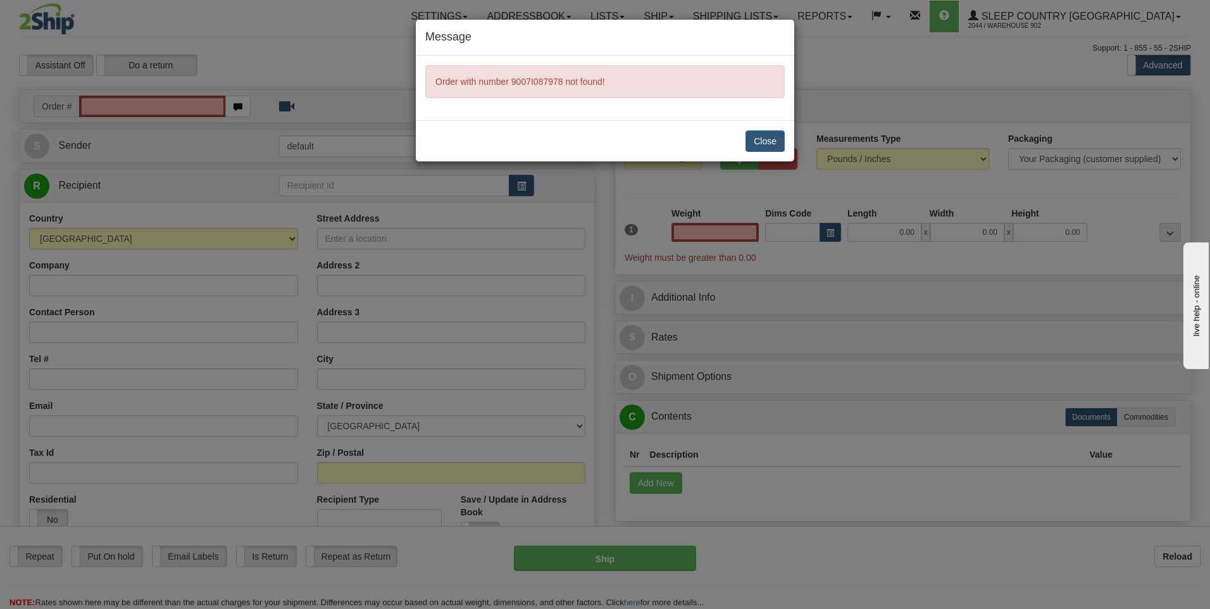
type input "0.00"
click at [774, 139] on button "Close" at bounding box center [765, 141] width 39 height 22
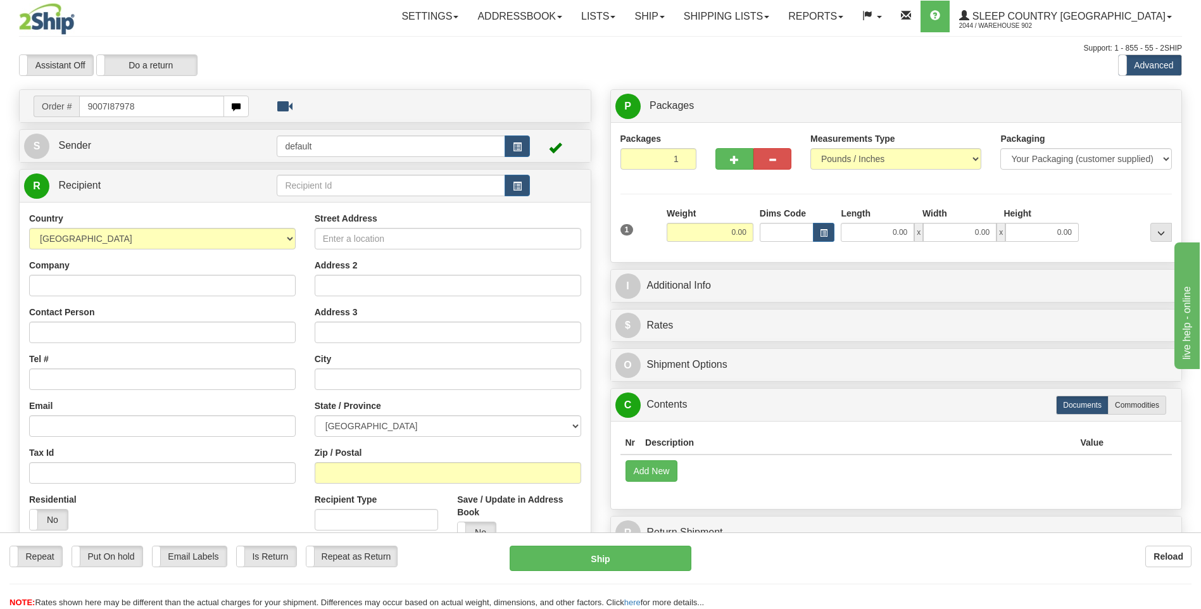
type input "9007I87978"
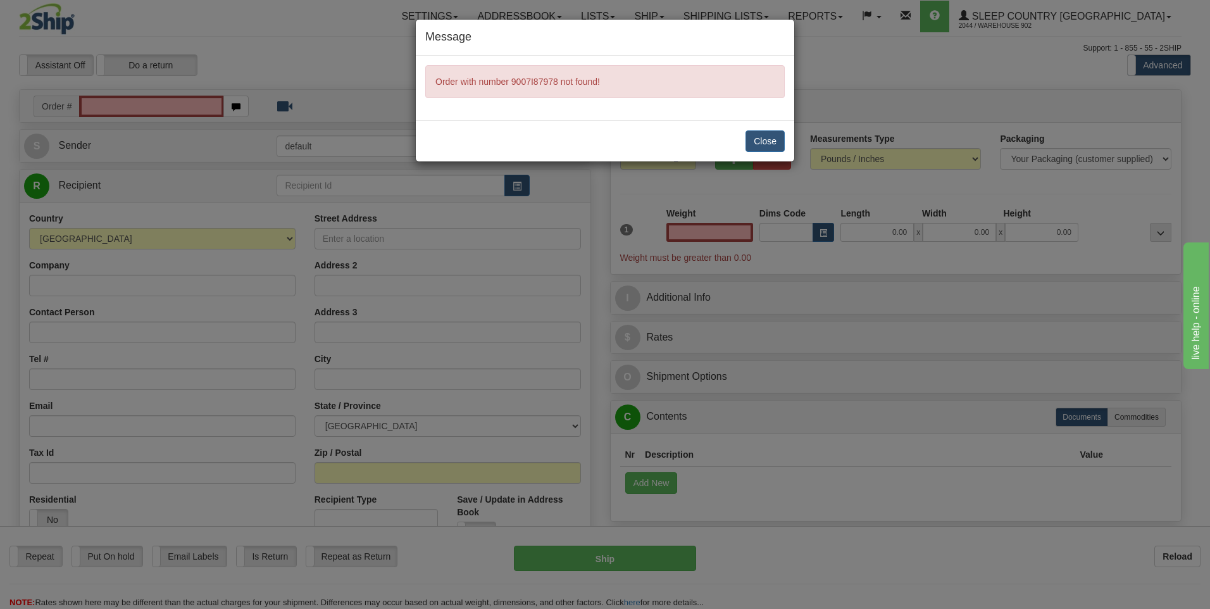
type input "0.00"
click at [767, 134] on button "Close" at bounding box center [765, 141] width 39 height 22
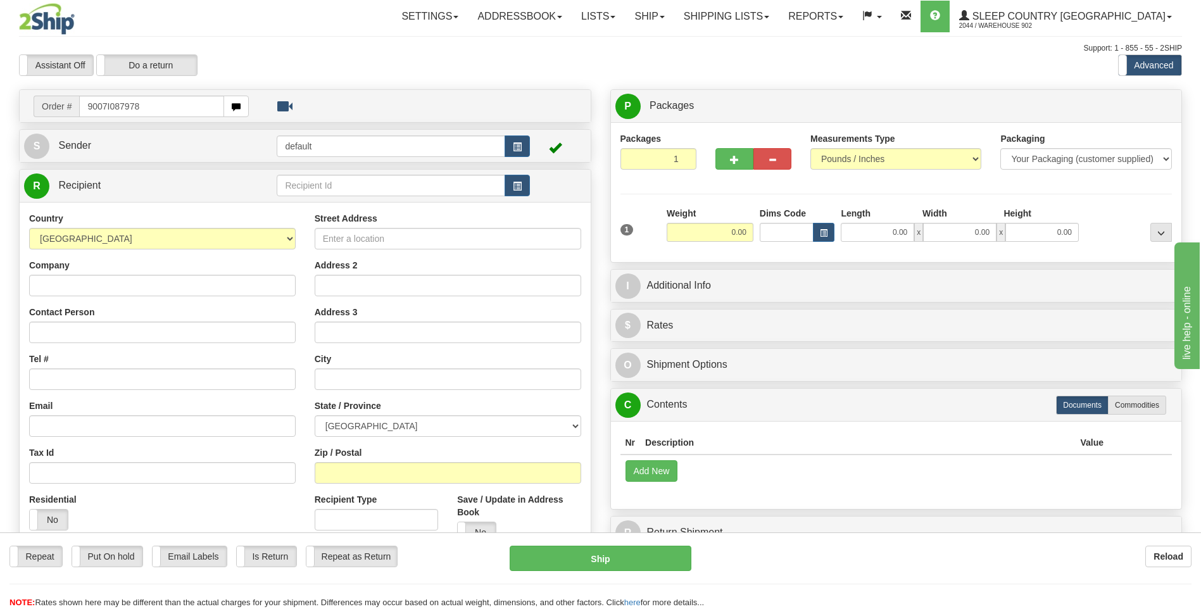
type input "9007I087978"
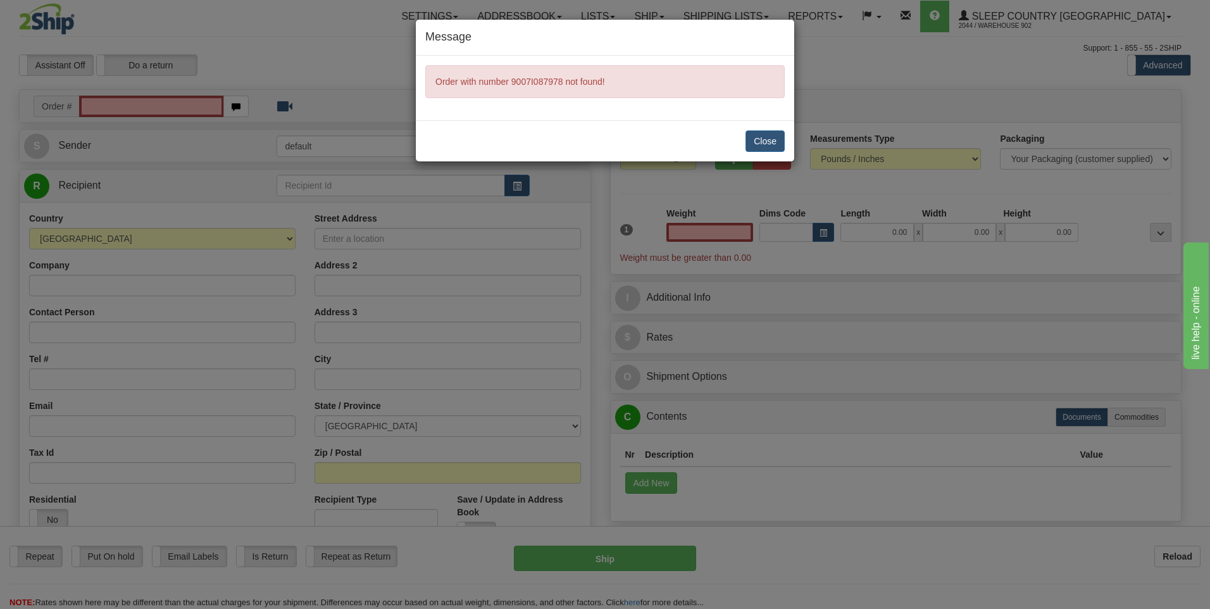
type input "0.00"
click at [783, 144] on button "Close" at bounding box center [765, 141] width 39 height 22
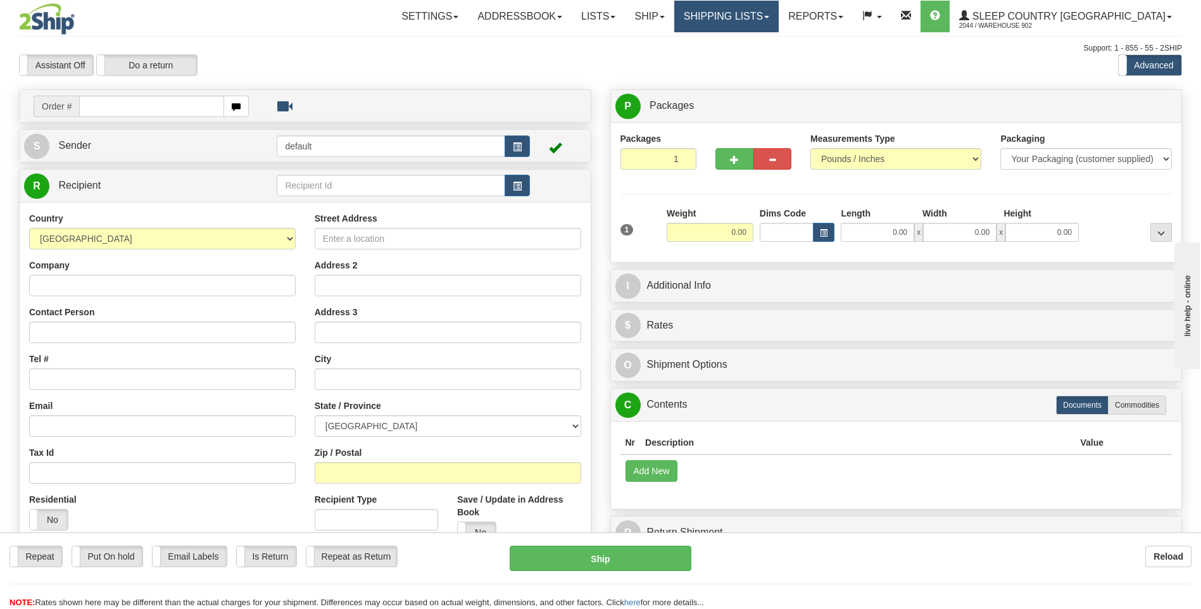
click at [779, 16] on link "Shipping lists" at bounding box center [726, 17] width 104 height 32
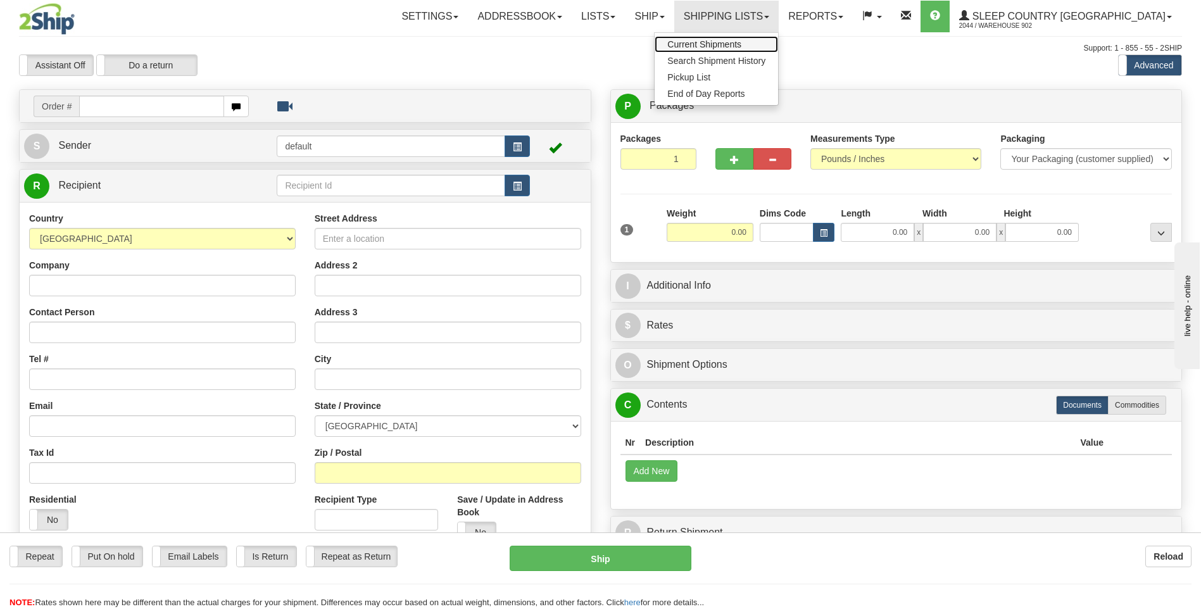
click at [778, 52] on link "Current Shipments" at bounding box center [716, 44] width 123 height 16
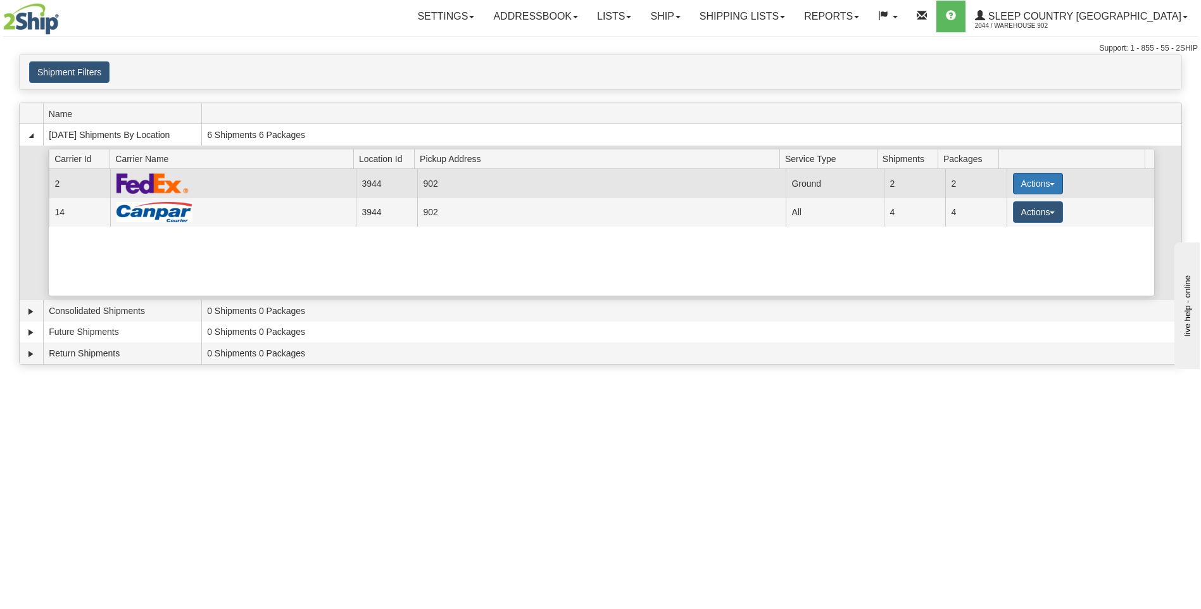
click at [1041, 192] on button "Actions" at bounding box center [1038, 184] width 51 height 22
click at [1016, 228] on link "Close" at bounding box center [1011, 224] width 101 height 16
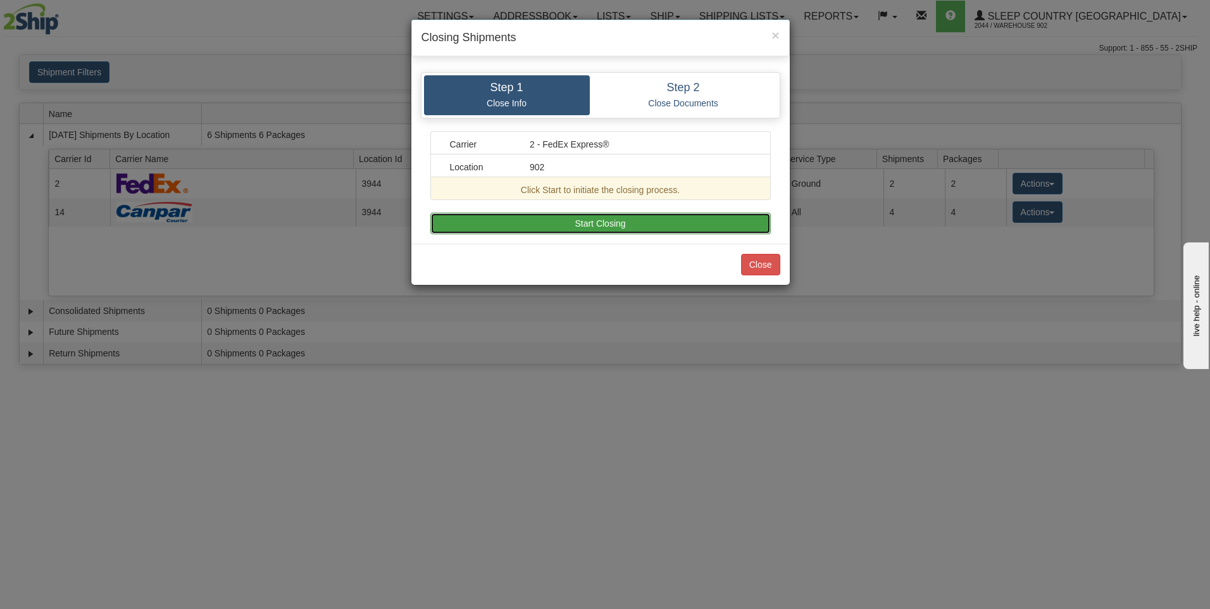
click at [613, 228] on button "Start Closing" at bounding box center [600, 224] width 341 height 22
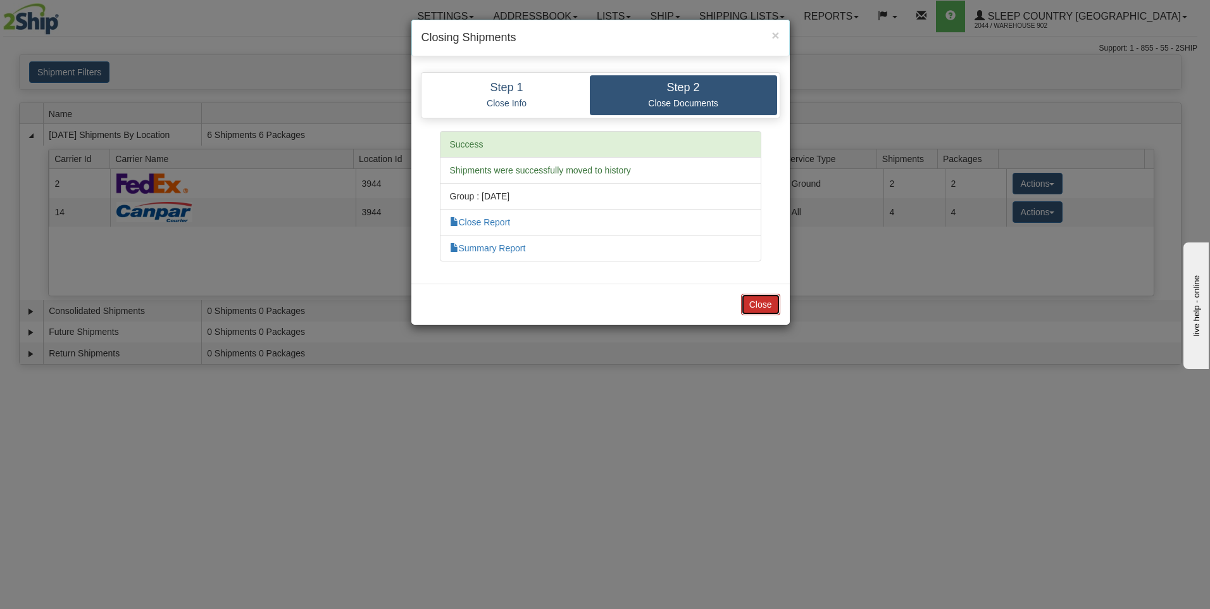
click at [750, 302] on button "Close" at bounding box center [760, 305] width 39 height 22
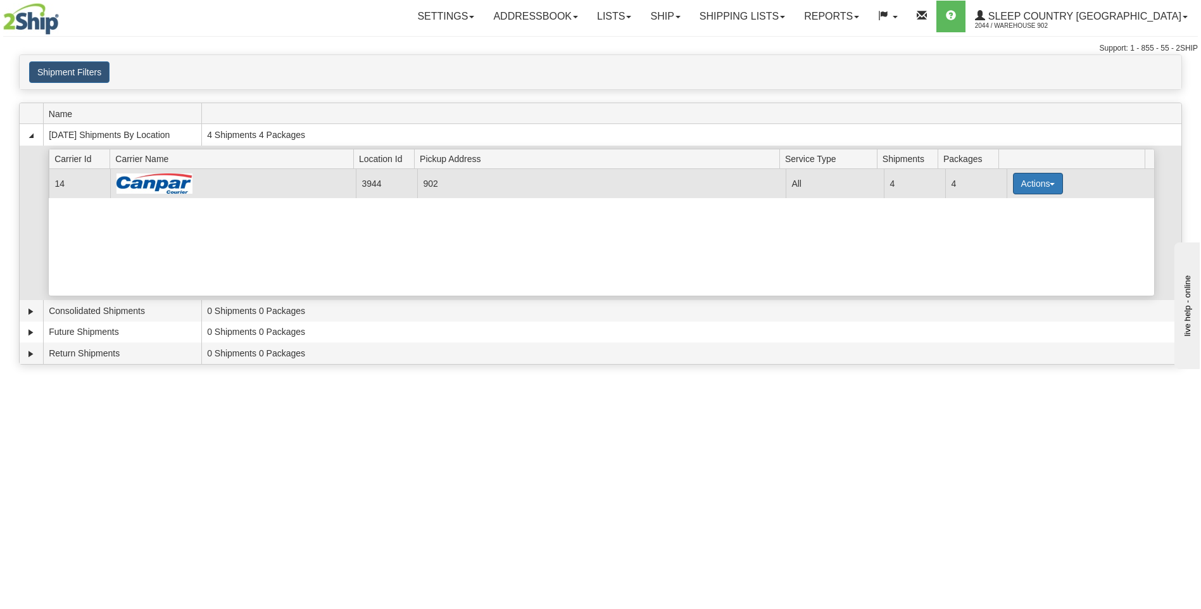
click at [1041, 193] on button "Actions" at bounding box center [1038, 184] width 51 height 22
click at [1014, 225] on link "Close" at bounding box center [1011, 224] width 101 height 16
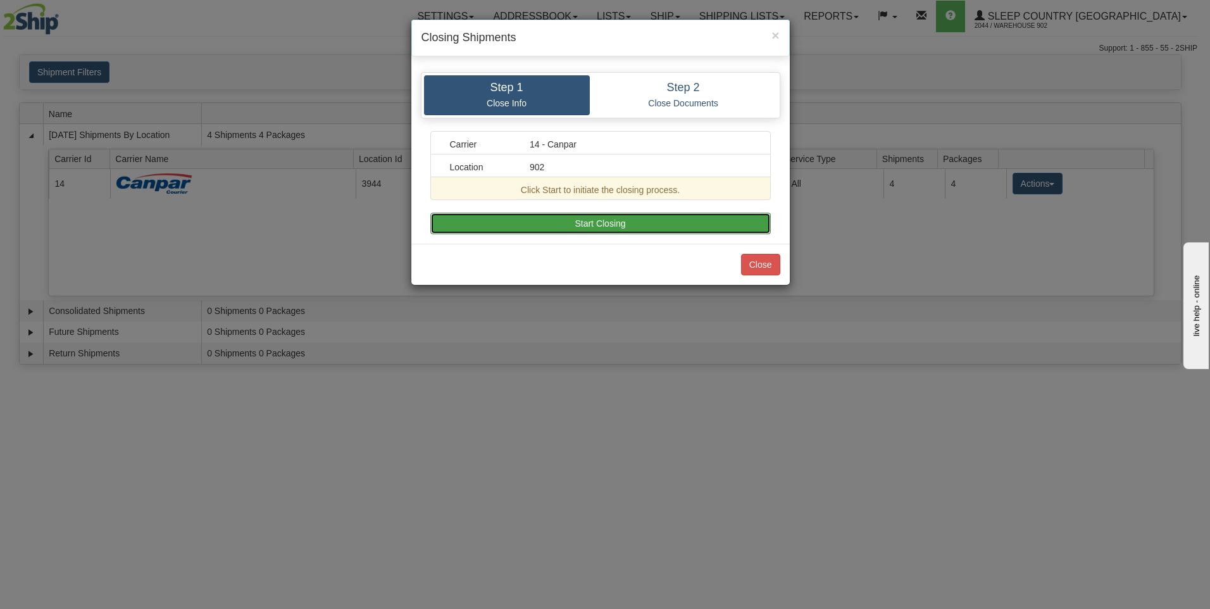
click at [691, 232] on button "Start Closing" at bounding box center [600, 224] width 341 height 22
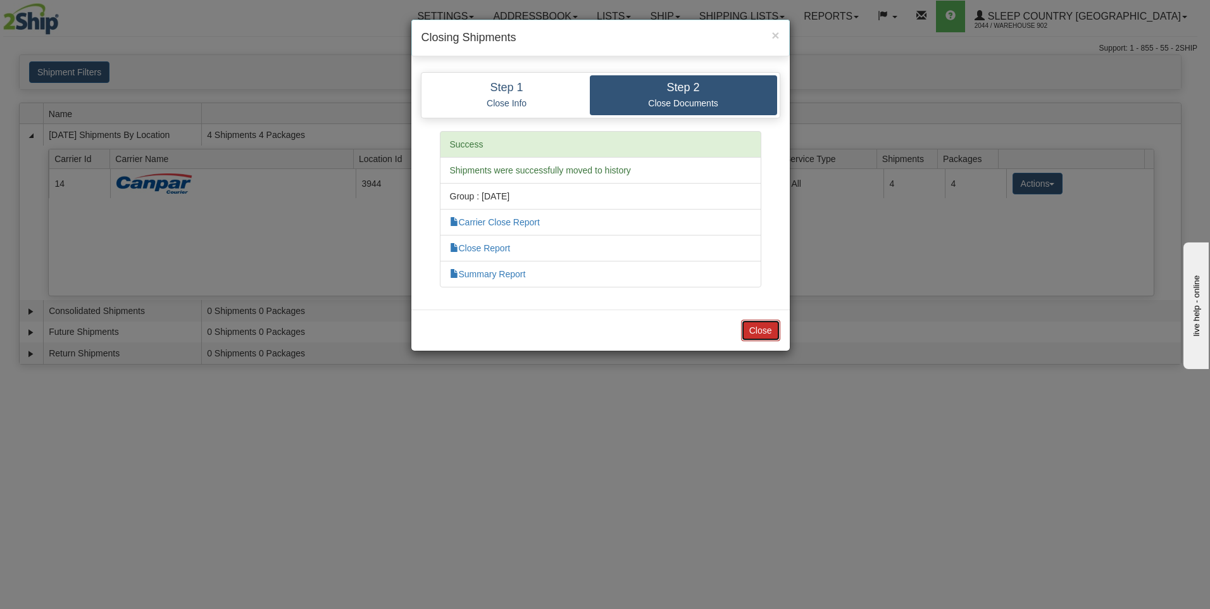
click at [761, 337] on button "Close" at bounding box center [760, 331] width 39 height 22
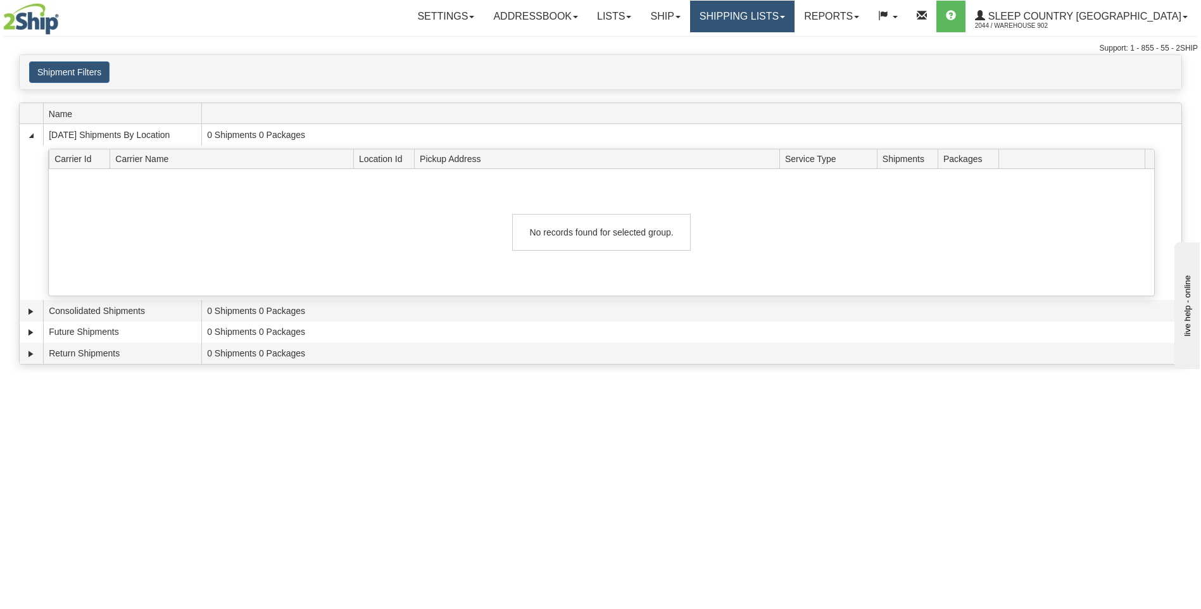
click at [794, 15] on link "Shipping lists" at bounding box center [742, 17] width 104 height 32
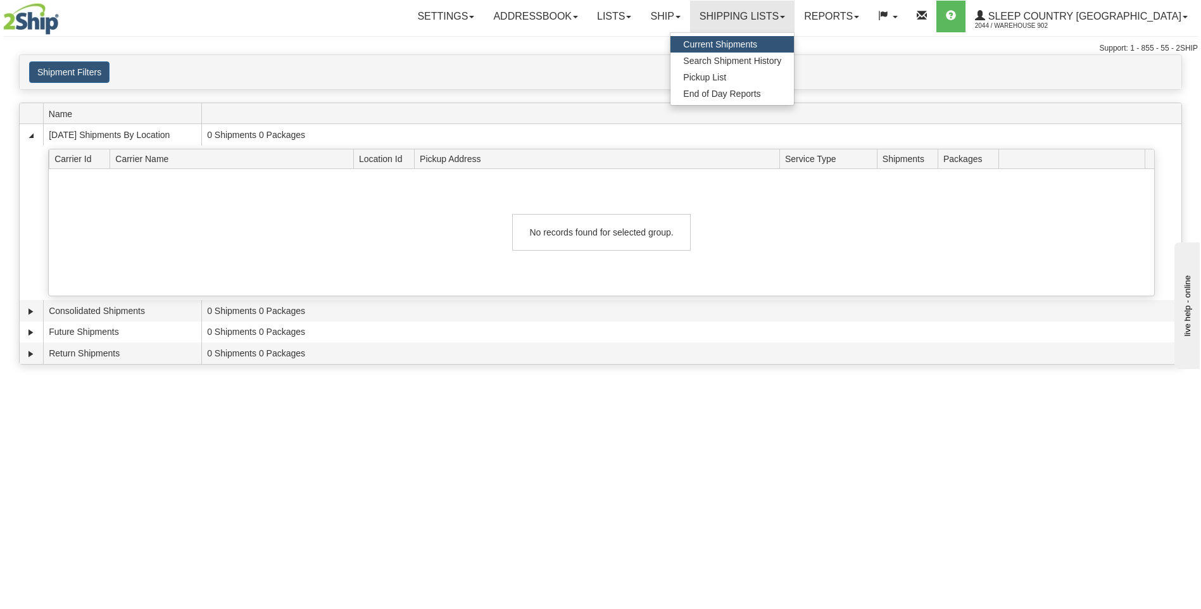
click at [757, 44] on span "Current Shipments" at bounding box center [720, 44] width 74 height 10
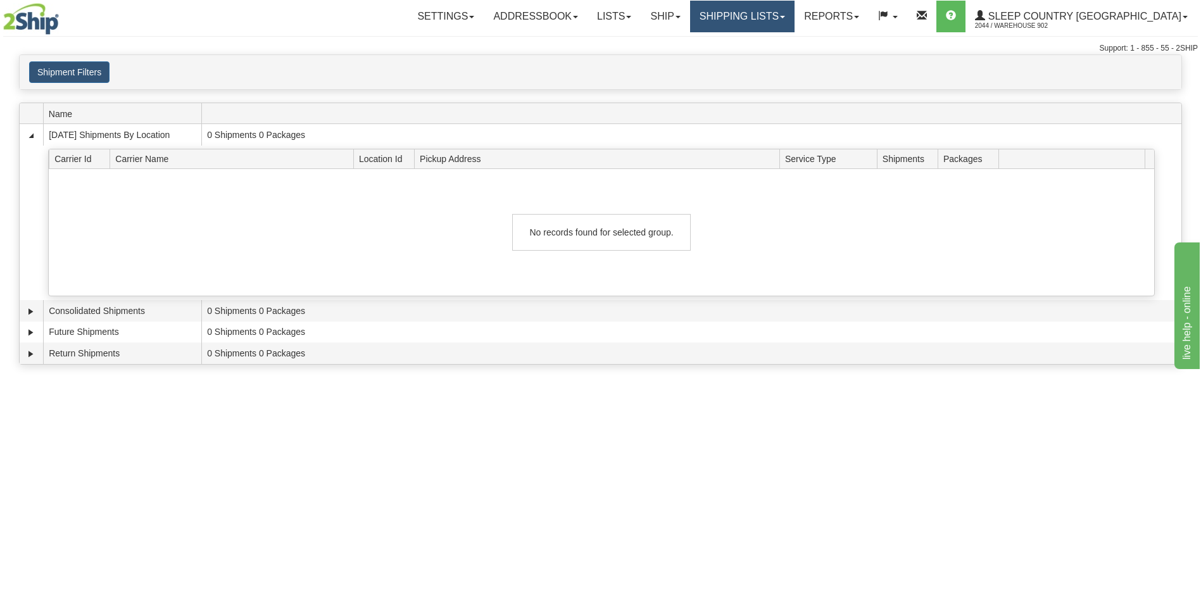
click at [794, 20] on link "Shipping lists" at bounding box center [742, 17] width 104 height 32
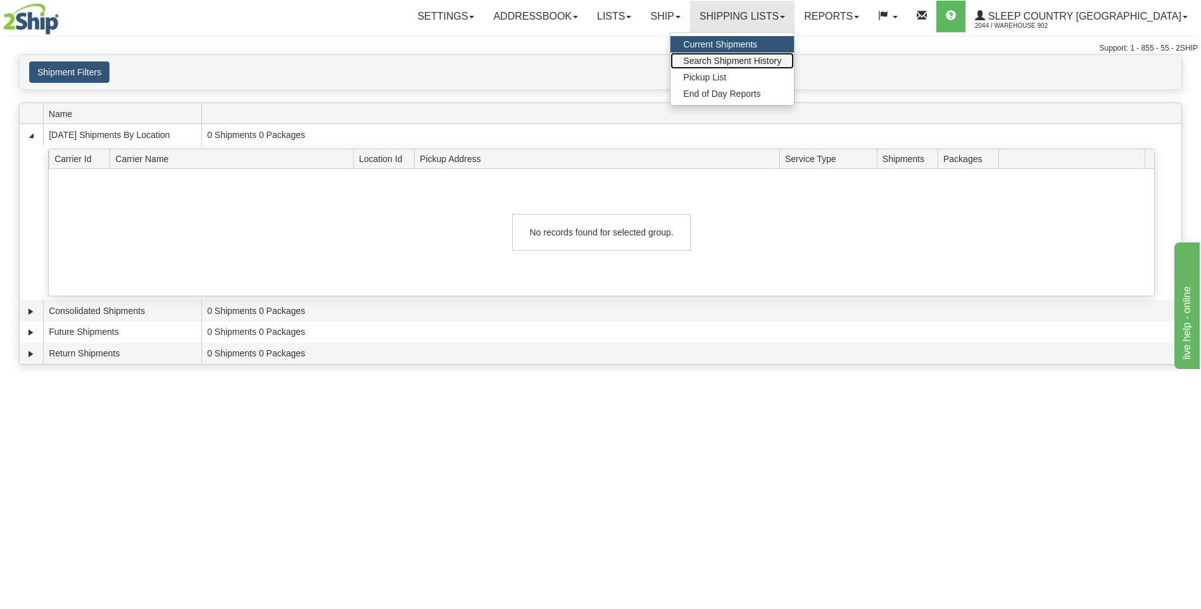
click at [781, 58] on span "Search Shipment History" at bounding box center [732, 61] width 98 height 10
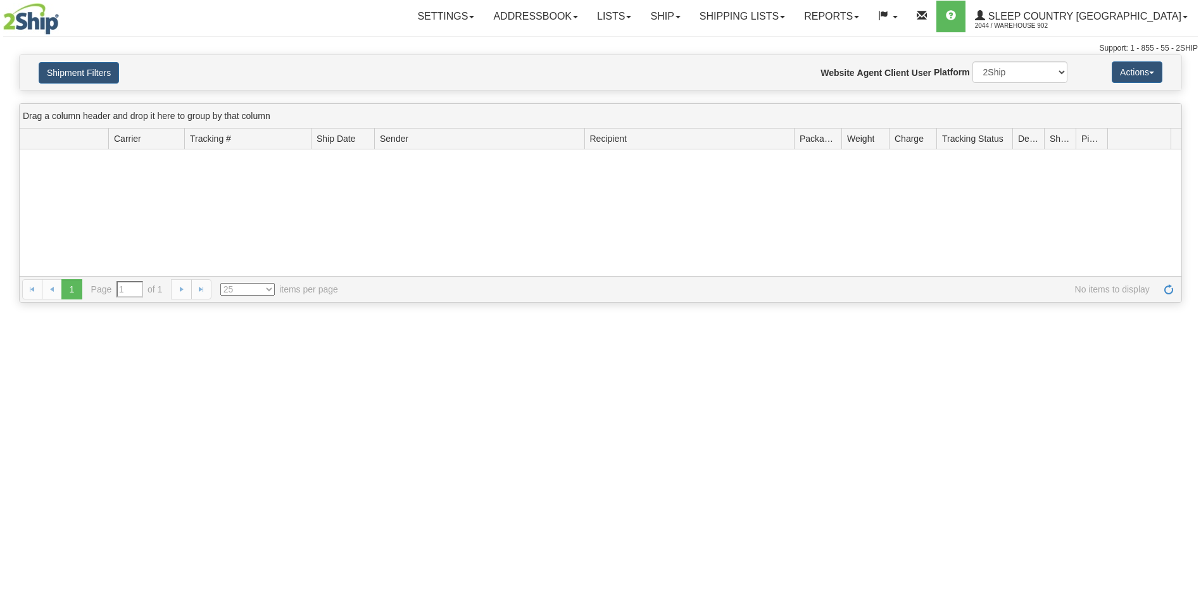
type input "From [DATE] To [DATE]"
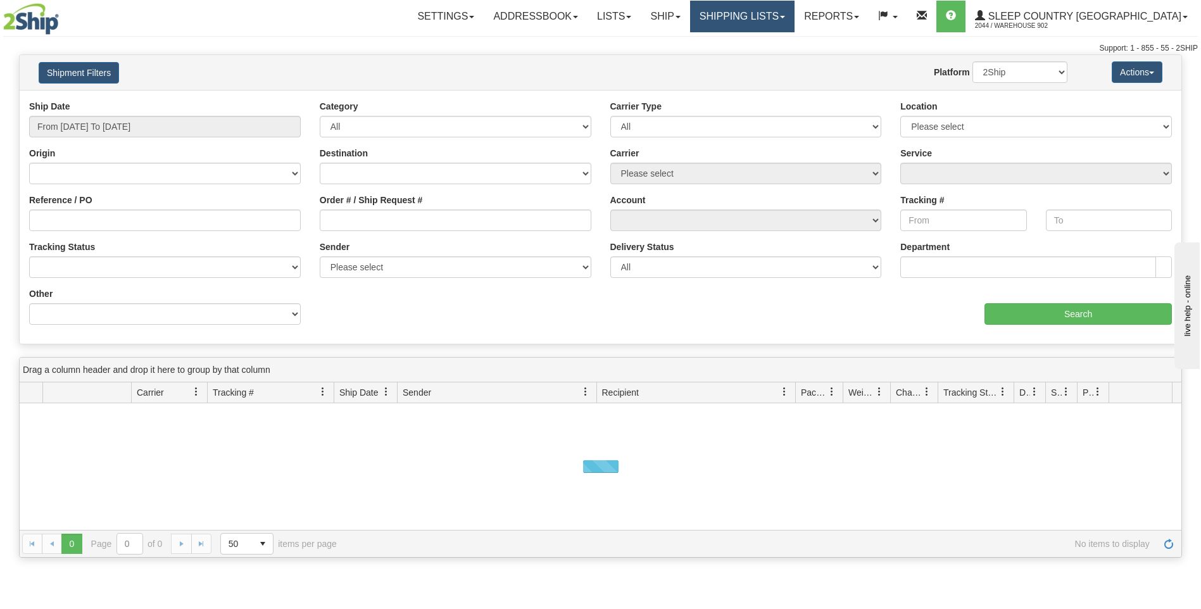
click at [794, 20] on link "Shipping lists" at bounding box center [742, 17] width 104 height 32
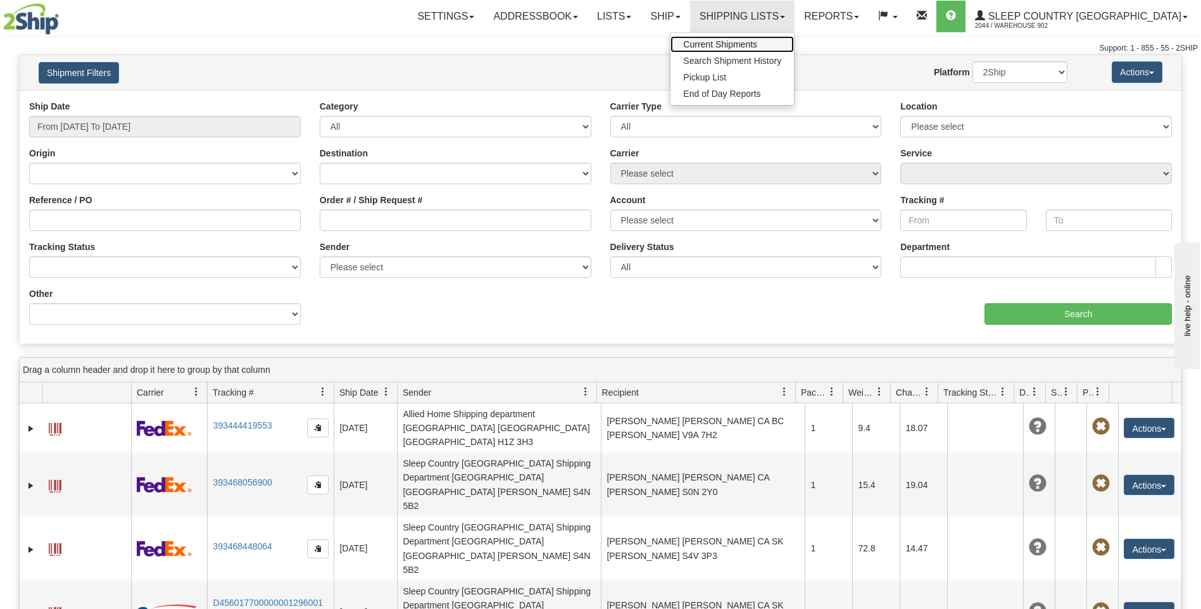
click at [757, 42] on span "Current Shipments" at bounding box center [720, 44] width 74 height 10
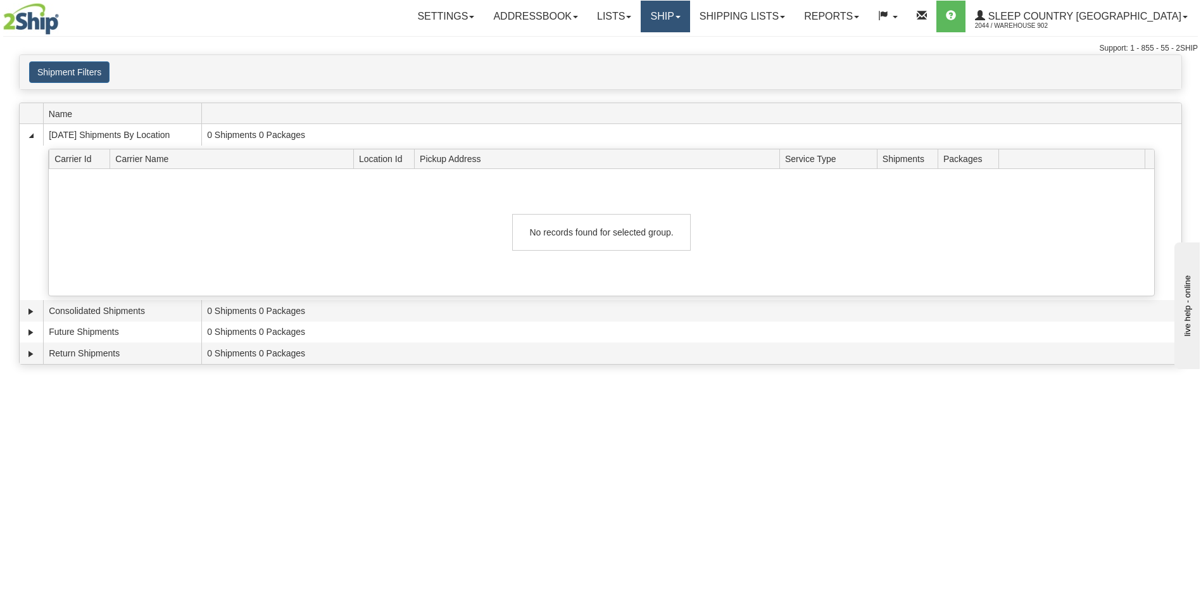
click at [689, 22] on link "Ship" at bounding box center [665, 17] width 49 height 32
click at [689, 37] on link "Ship Screen" at bounding box center [632, 44] width 115 height 16
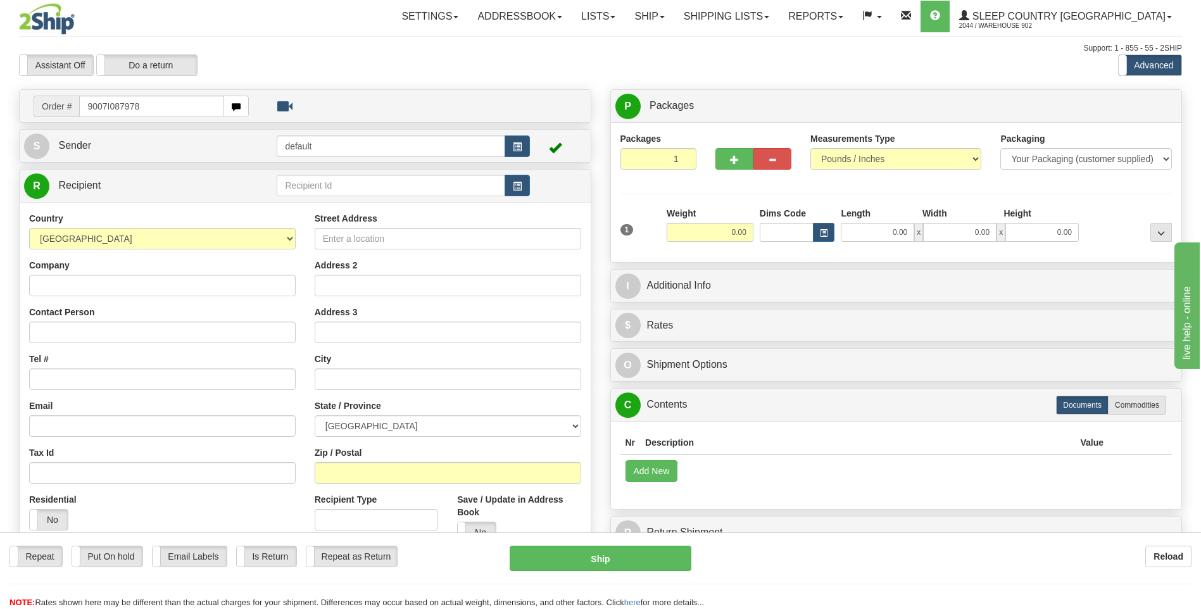
type input "9007I087978"
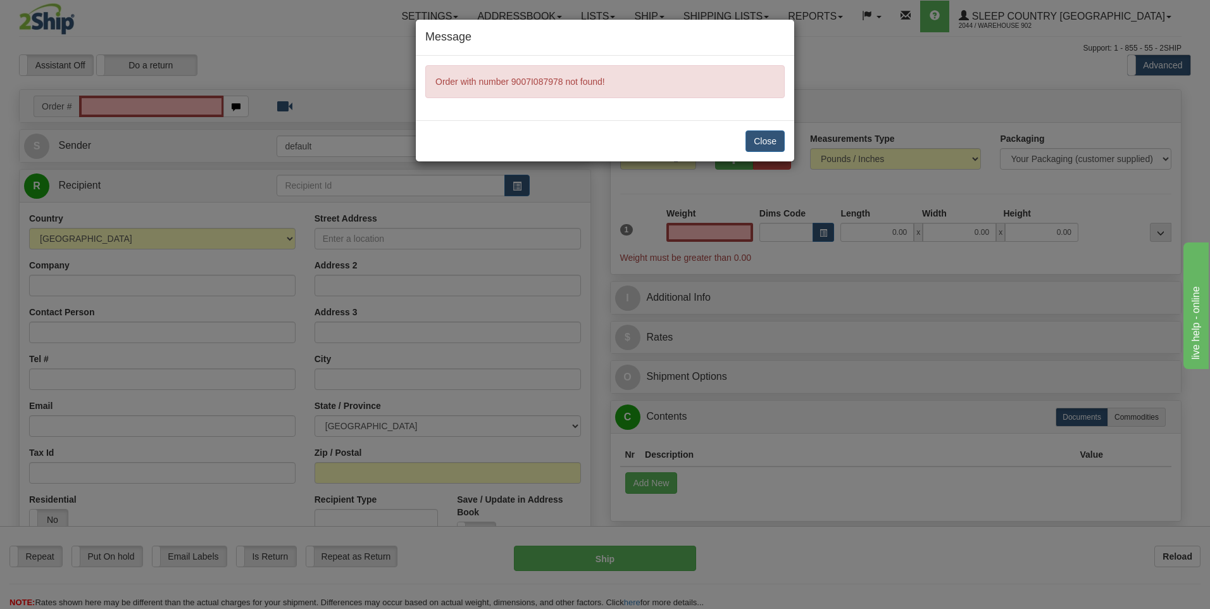
type input "0.00"
click at [757, 149] on button "Close" at bounding box center [765, 141] width 39 height 22
